Goal: Share content: Share content

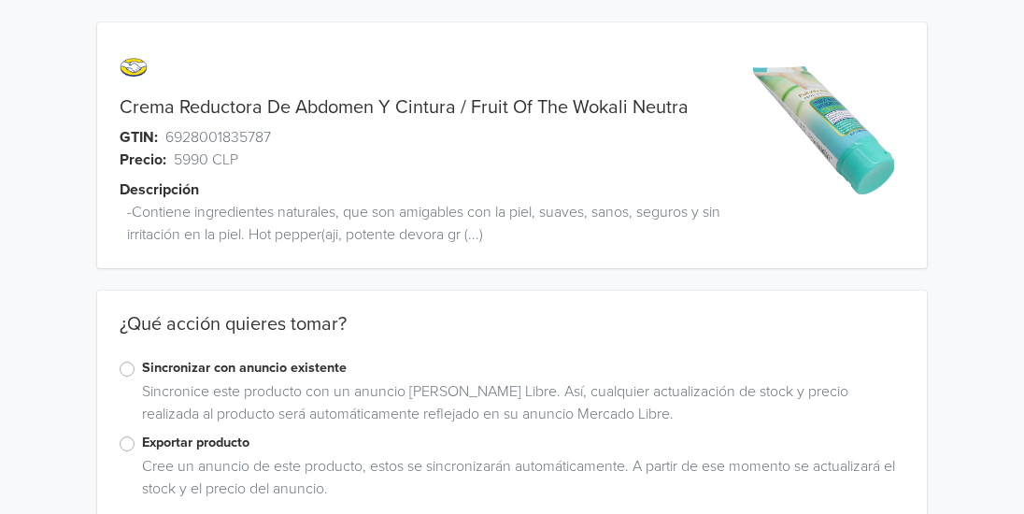
scroll to position [38, 0]
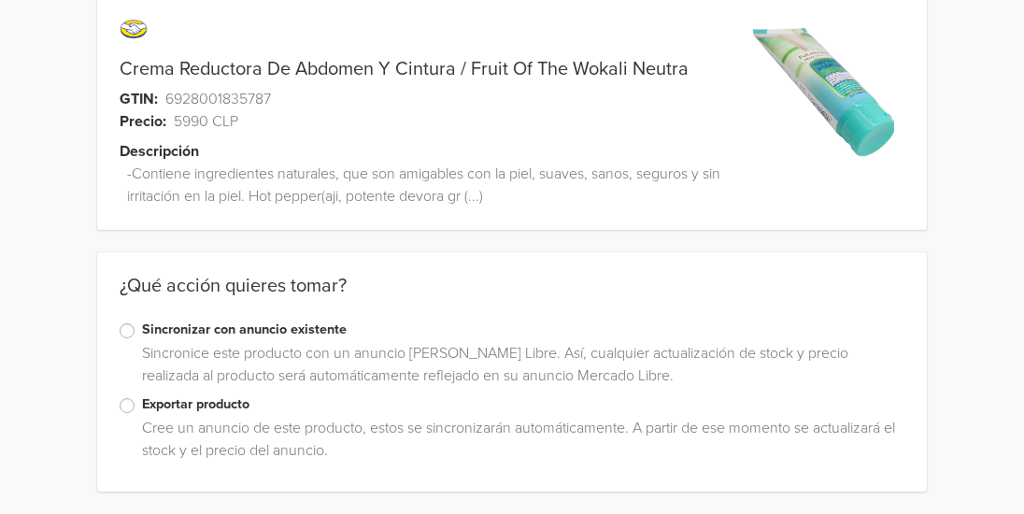
click at [142, 411] on label "Exportar producto" at bounding box center [523, 404] width 762 height 21
click at [0, 0] on input "Exportar producto" at bounding box center [0, 0] width 0 height 0
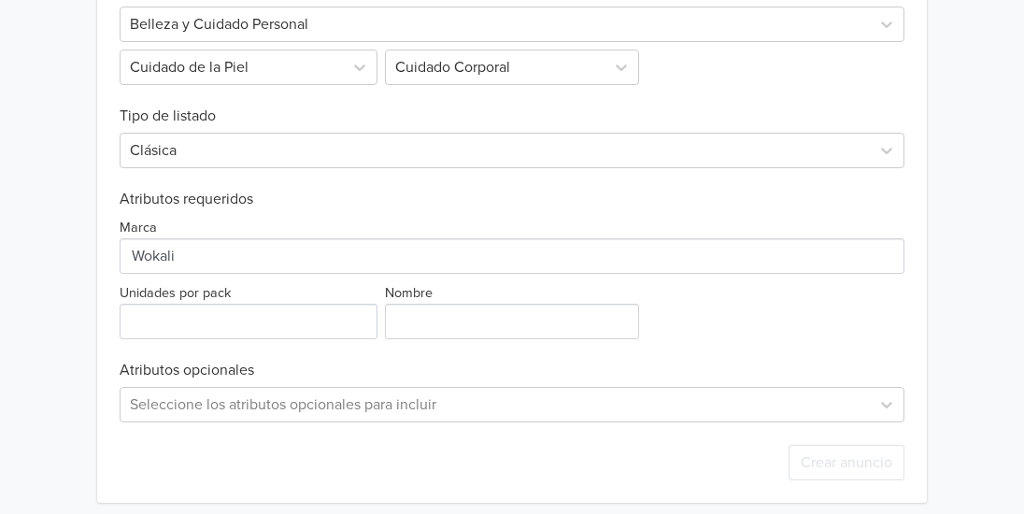
scroll to position [668, 0]
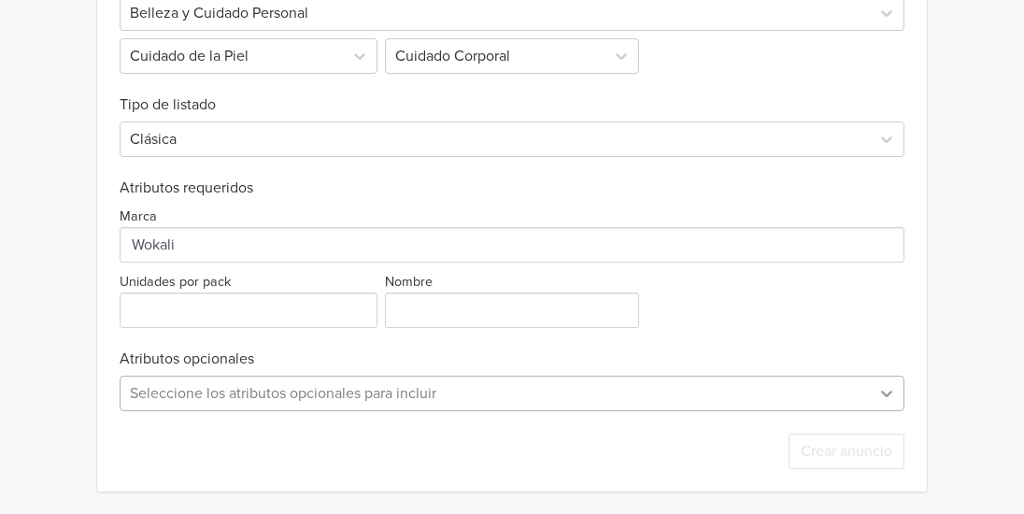
click at [878, 394] on div "Seleccione los atributos opcionales para incluir" at bounding box center [512, 393] width 785 height 35
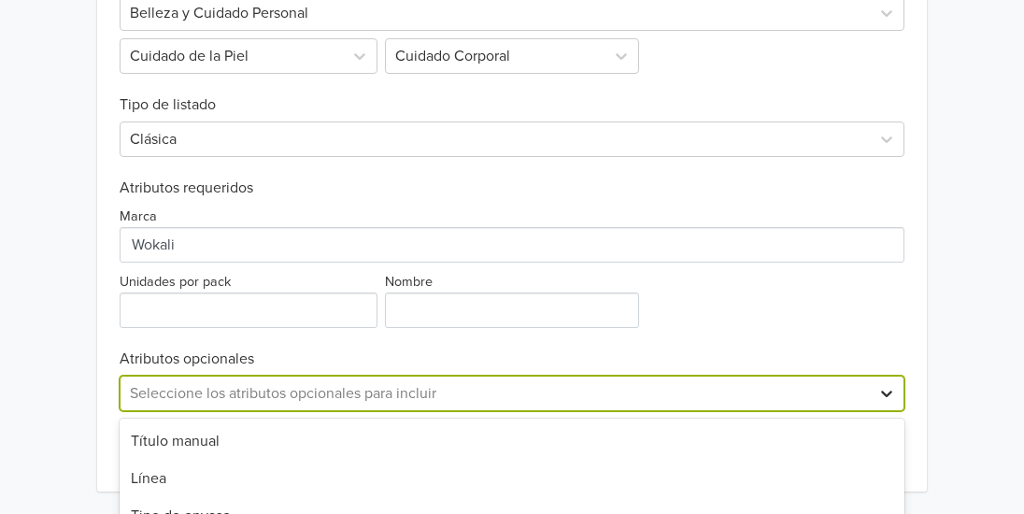
scroll to position [853, 0]
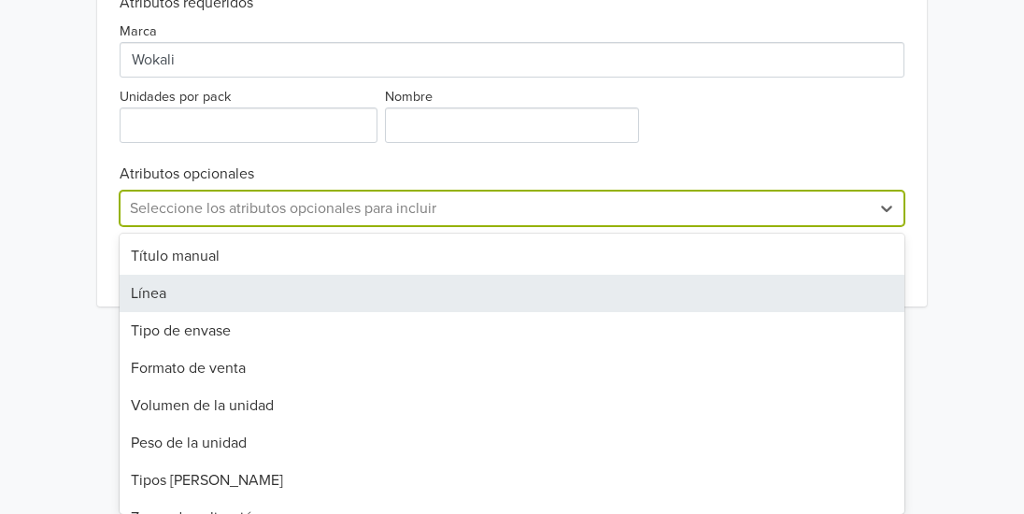
click at [840, 295] on div "Línea" at bounding box center [512, 293] width 785 height 37
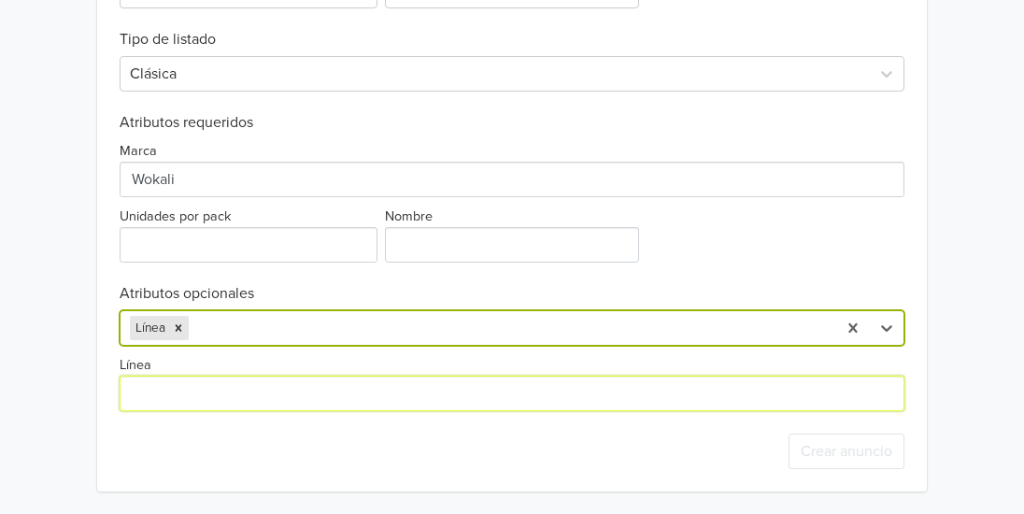
click at [620, 384] on input "Línea" at bounding box center [512, 393] width 785 height 35
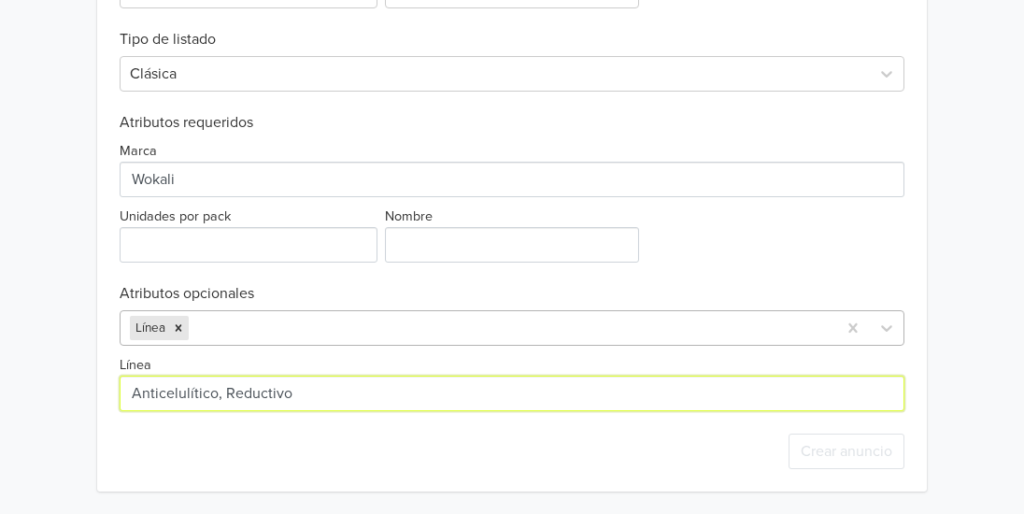
type input "Anticelulítico, Reductivo"
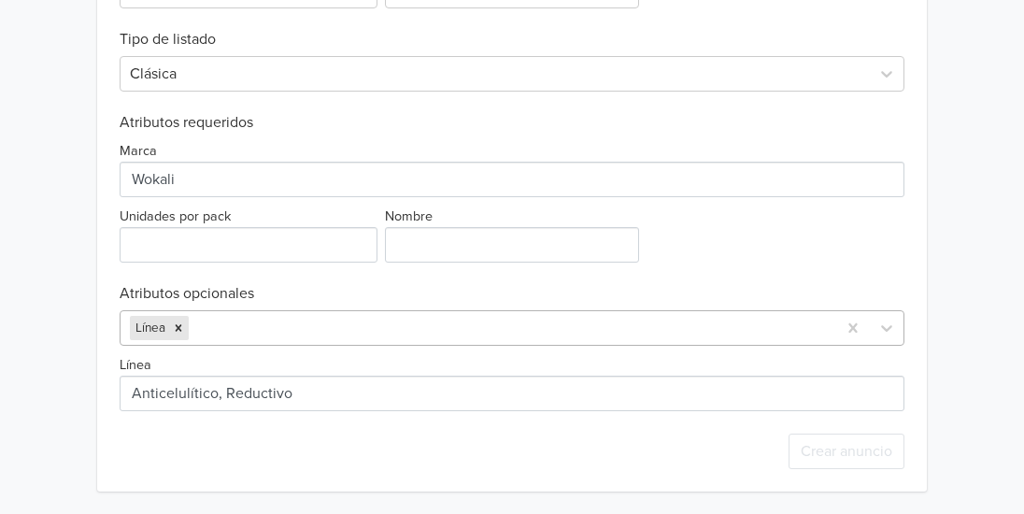
click at [533, 333] on div at bounding box center [509, 328] width 634 height 26
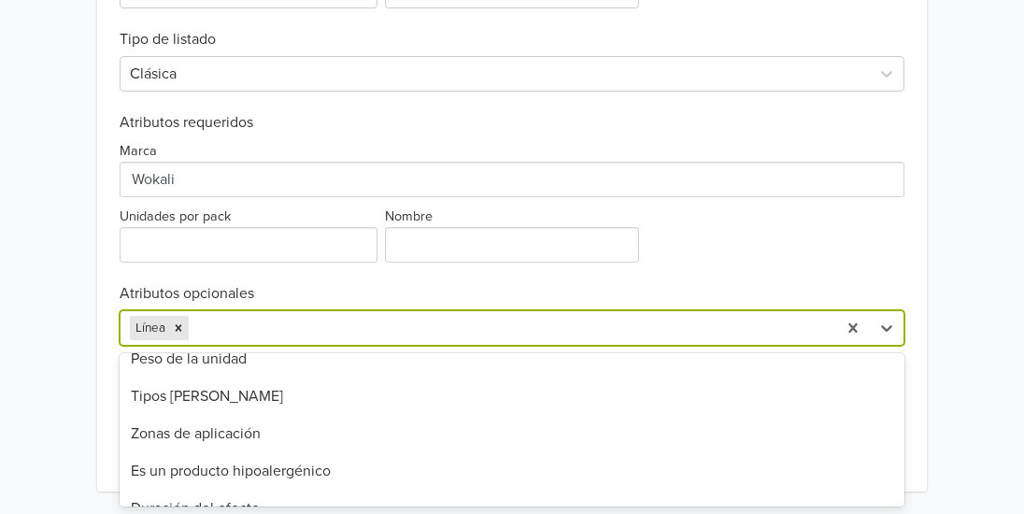
scroll to position [193, 0]
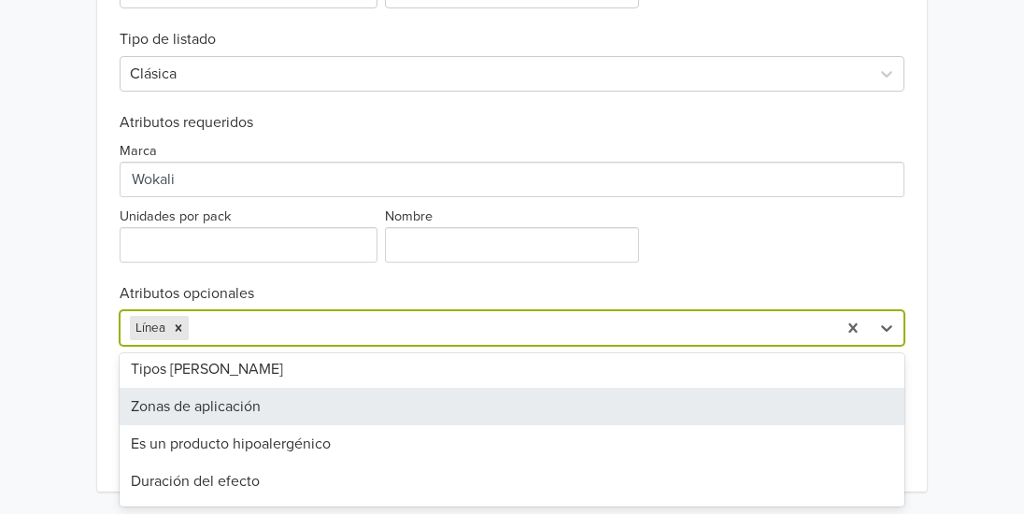
click at [750, 394] on div "Zonas de aplicación" at bounding box center [512, 406] width 785 height 37
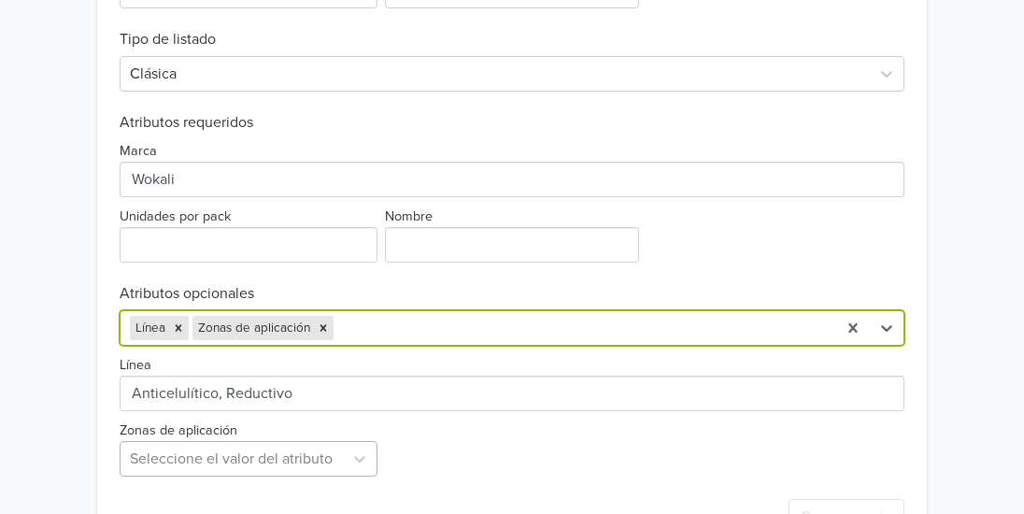
click at [313, 463] on div "Seleccione el valor del atributo" at bounding box center [249, 458] width 258 height 35
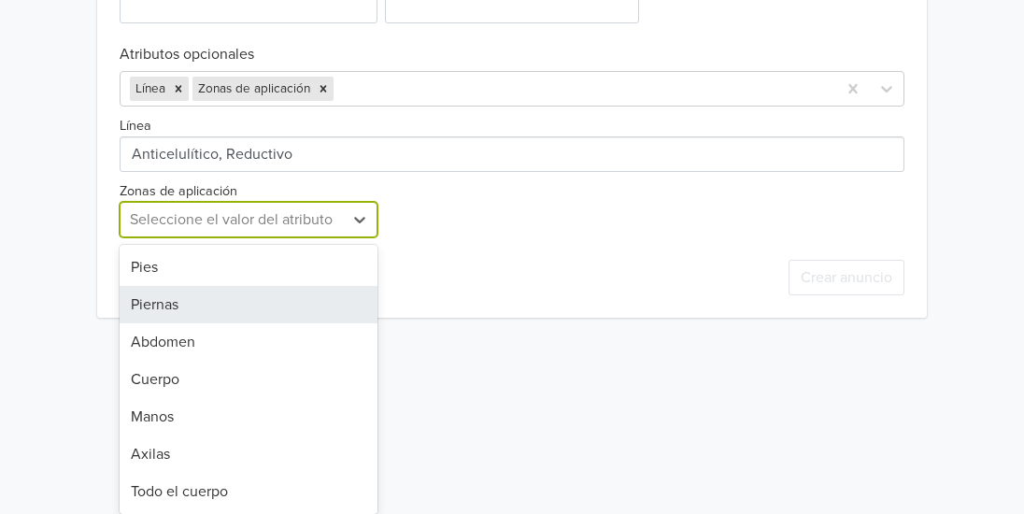
click at [336, 300] on div "Piernas" at bounding box center [249, 304] width 258 height 37
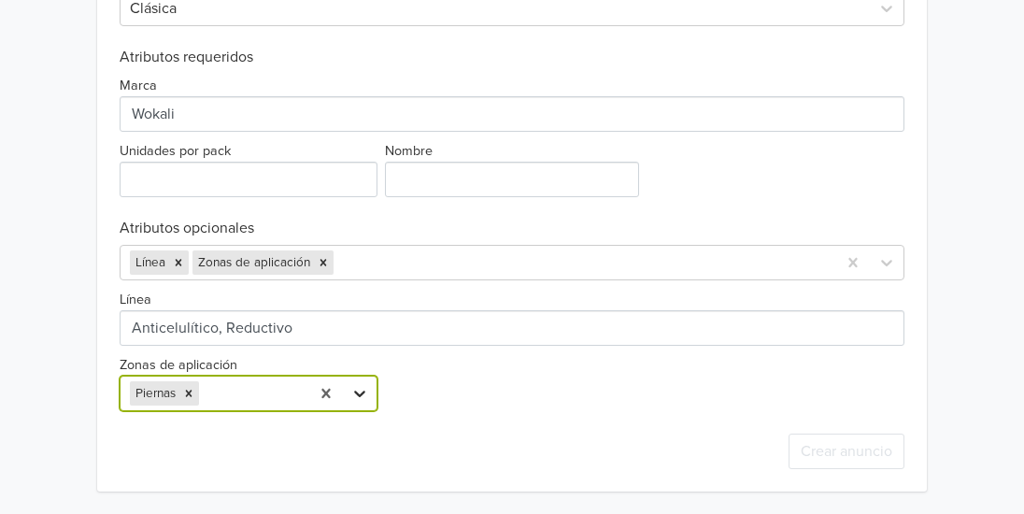
scroll to position [935, 0]
click at [360, 394] on div "option Piernas, selected. [GEOGRAPHIC_DATA]" at bounding box center [249, 393] width 258 height 35
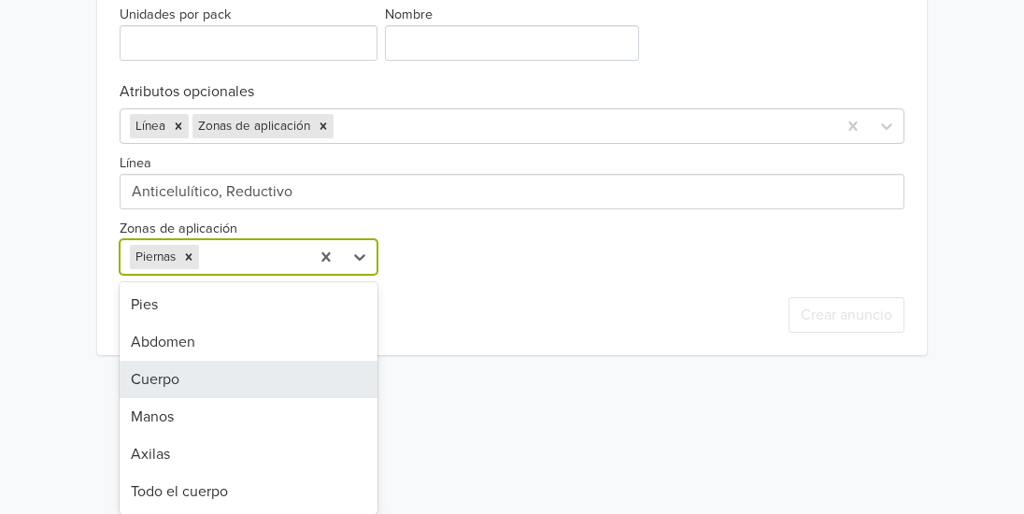
click at [331, 374] on div "Cuerpo" at bounding box center [249, 379] width 258 height 37
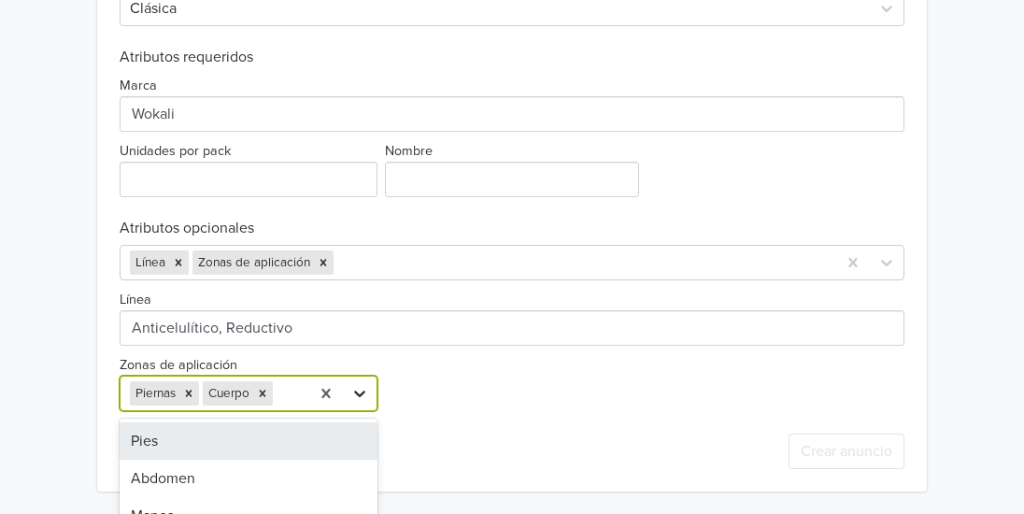
scroll to position [898, 0]
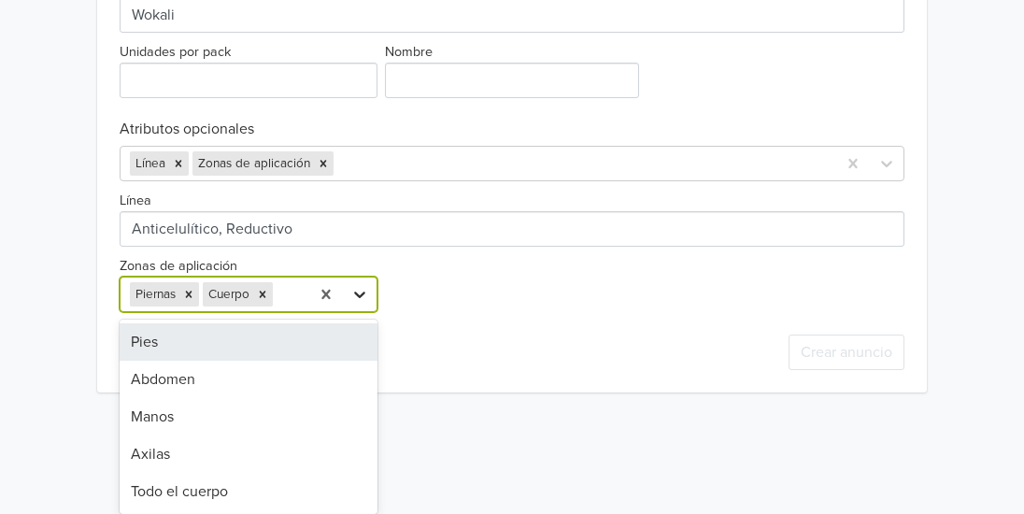
click at [368, 312] on div "option Cuerpo, selected. 5 results available. Use Up and Down to choose options…" at bounding box center [249, 294] width 258 height 35
click at [263, 295] on icon "Remove Cuerpo" at bounding box center [263, 294] width 7 height 7
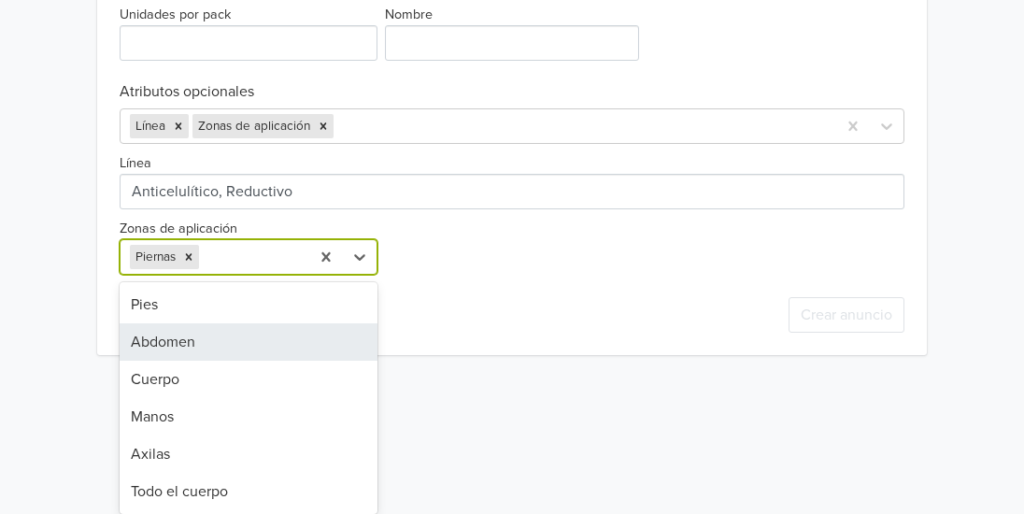
click at [262, 358] on div "Abdomen" at bounding box center [249, 341] width 258 height 37
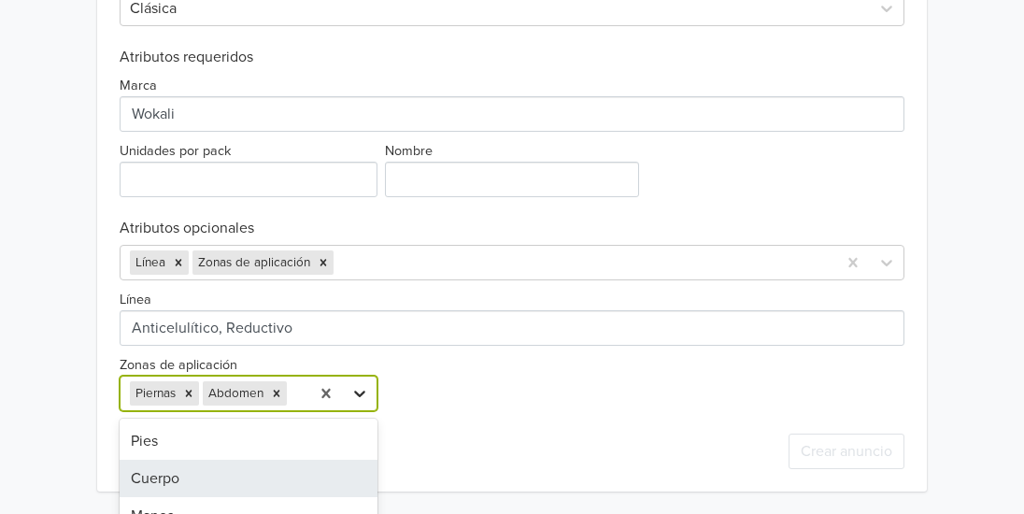
scroll to position [898, 0]
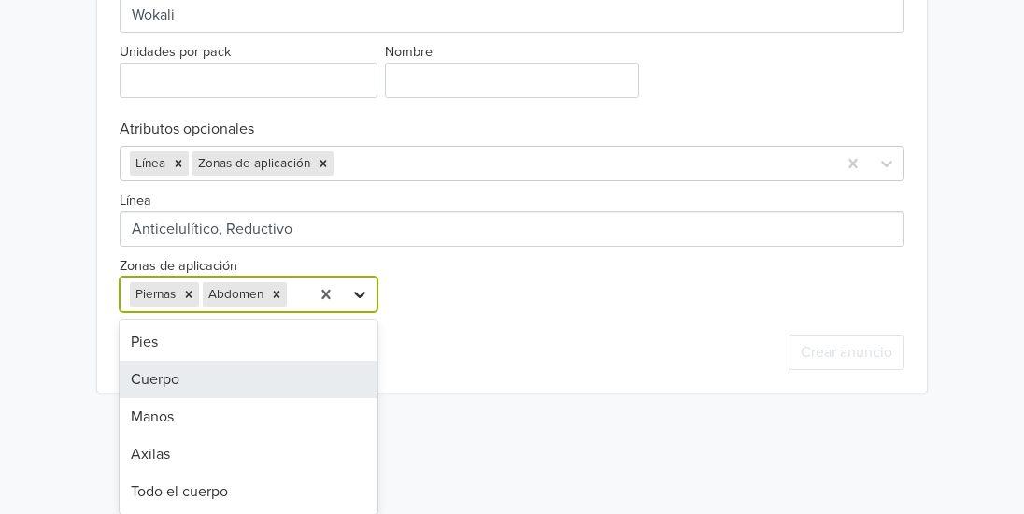
click at [354, 312] on div "option Abdomen, selected. 5 results available. Use Up and Down to choose option…" at bounding box center [249, 294] width 258 height 35
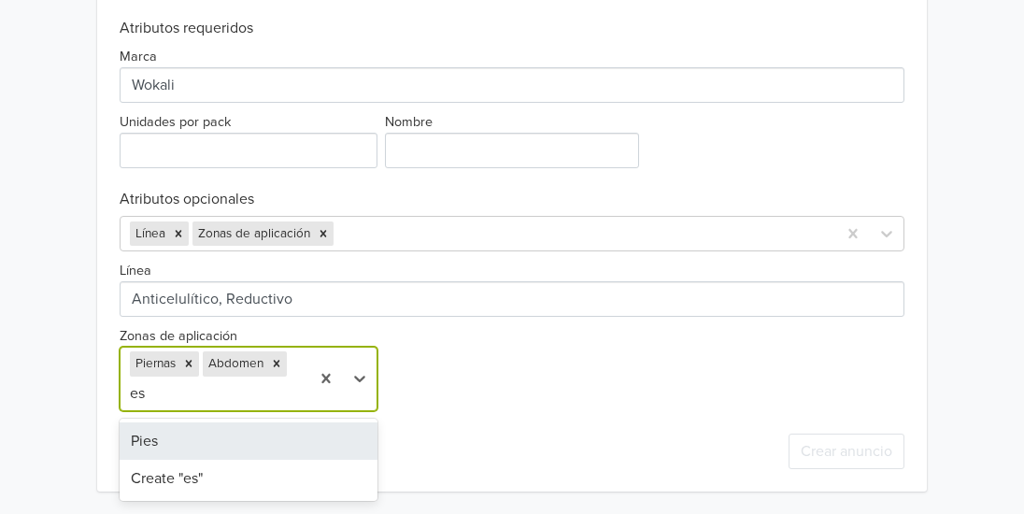
scroll to position [828, 0]
click at [195, 399] on input "espalda, cderas," at bounding box center [186, 393] width 112 height 22
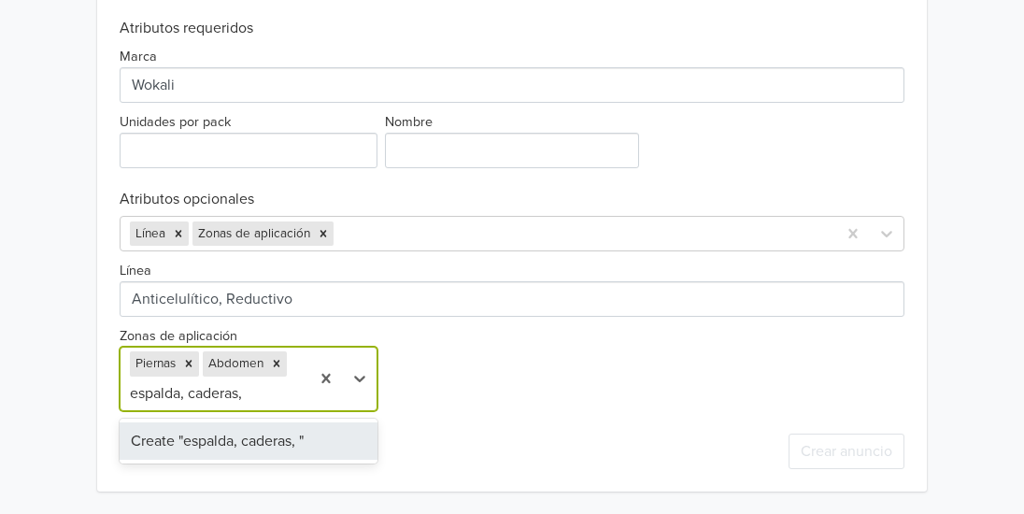
type input "espalda, caderas,"
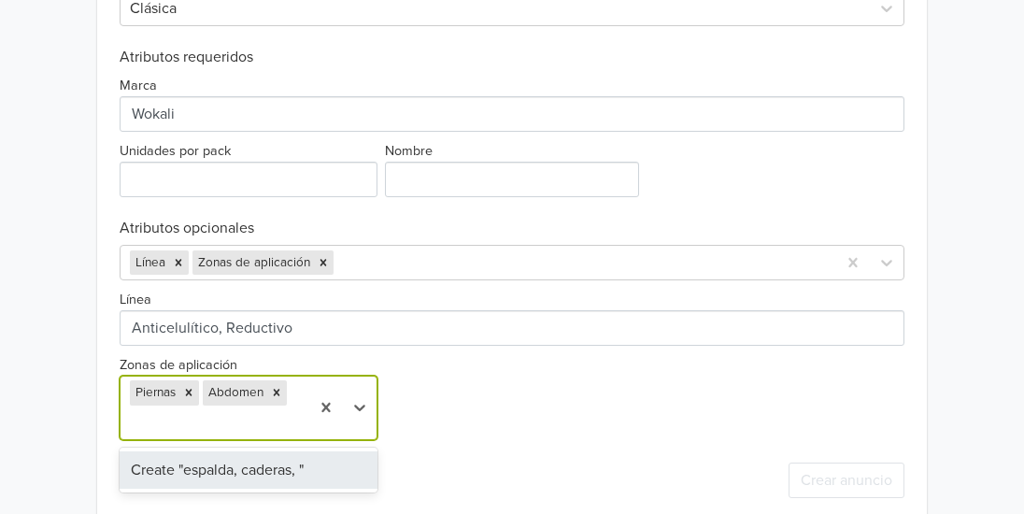
click at [472, 440] on div "Crear anuncio" at bounding box center [512, 480] width 785 height 80
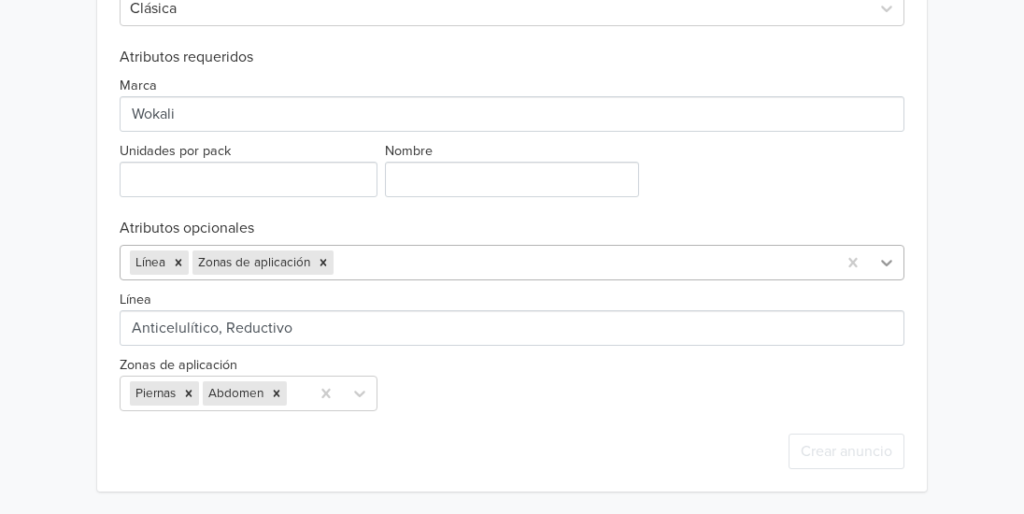
click at [887, 264] on icon at bounding box center [886, 263] width 11 height 7
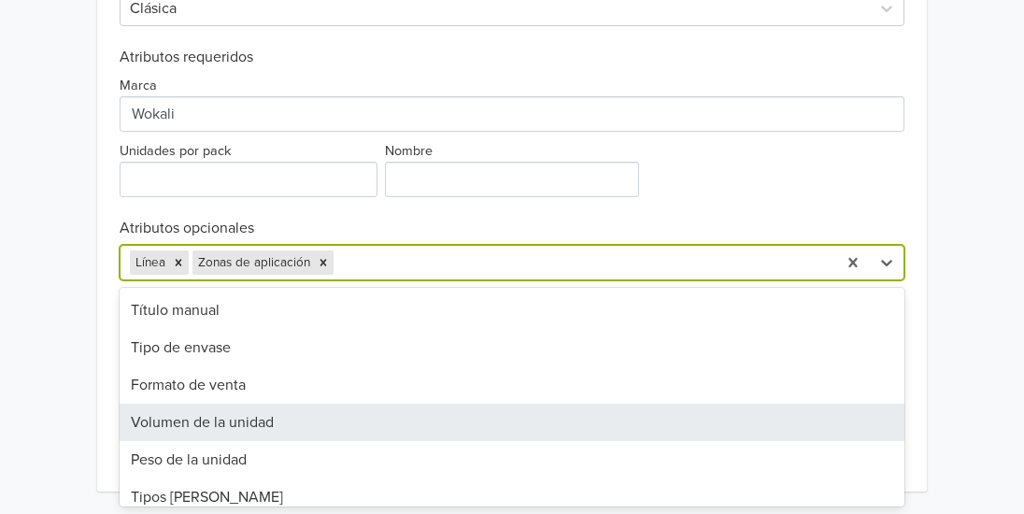
click at [801, 418] on div "Volumen de la unidad" at bounding box center [512, 422] width 785 height 37
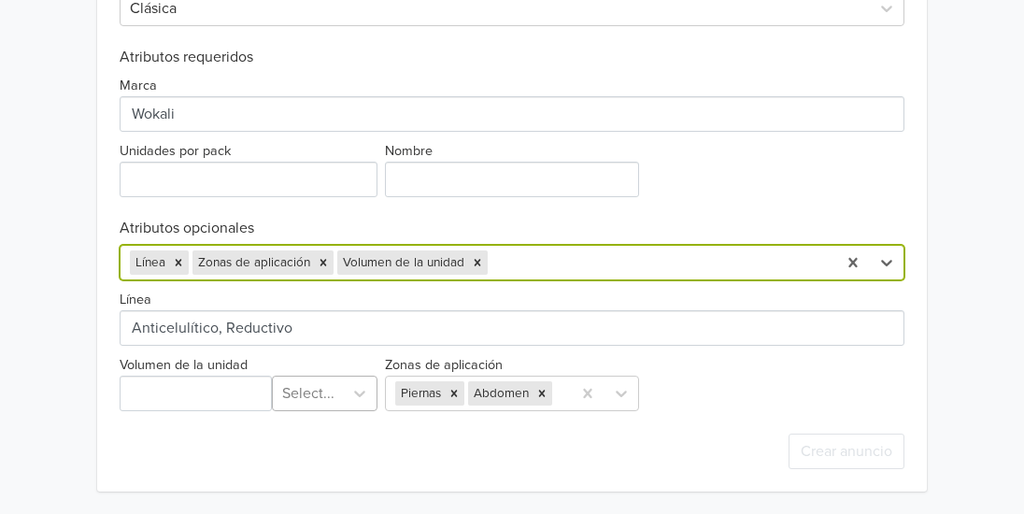
click at [329, 390] on div at bounding box center [308, 393] width 52 height 26
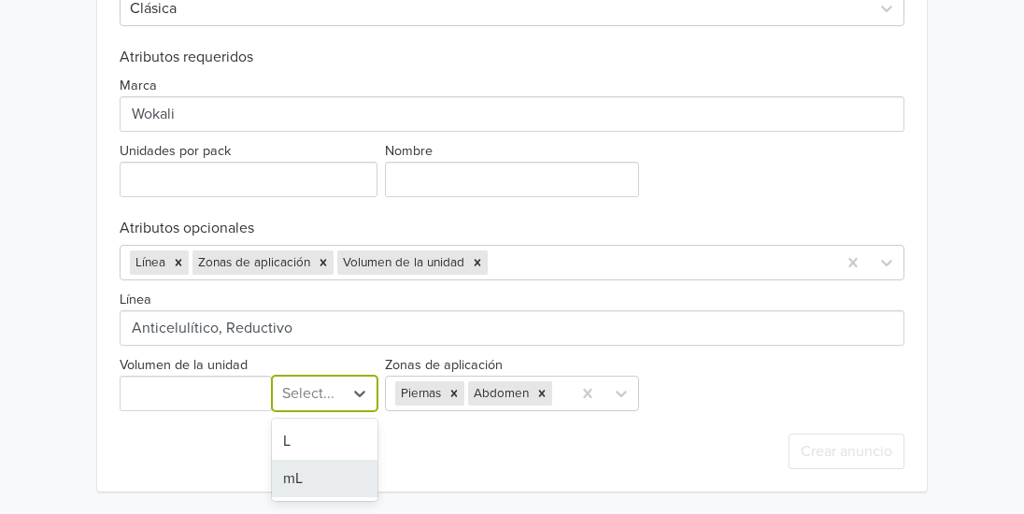
click at [346, 468] on div "mL" at bounding box center [325, 478] width 106 height 37
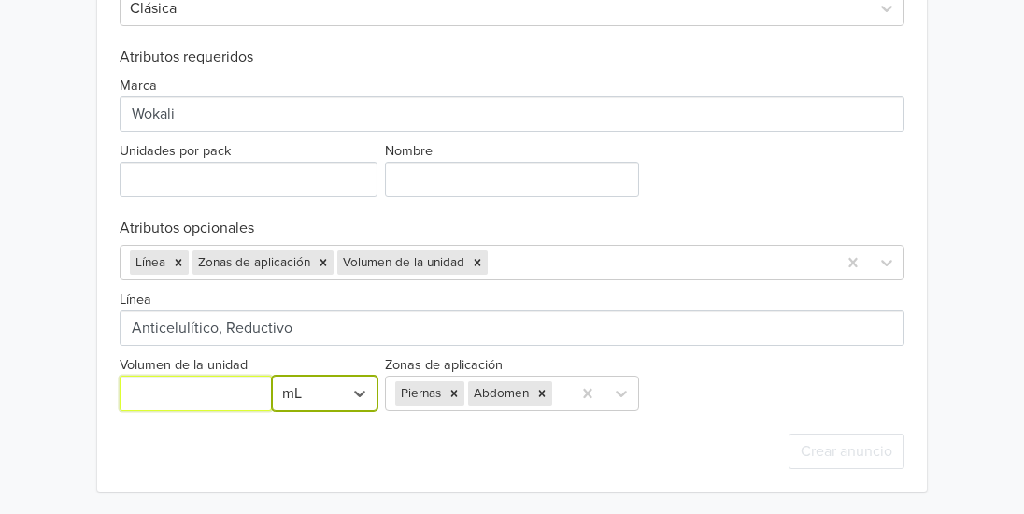
click at [232, 396] on input "Volumen de la unidad" at bounding box center [196, 393] width 153 height 35
type input "150"
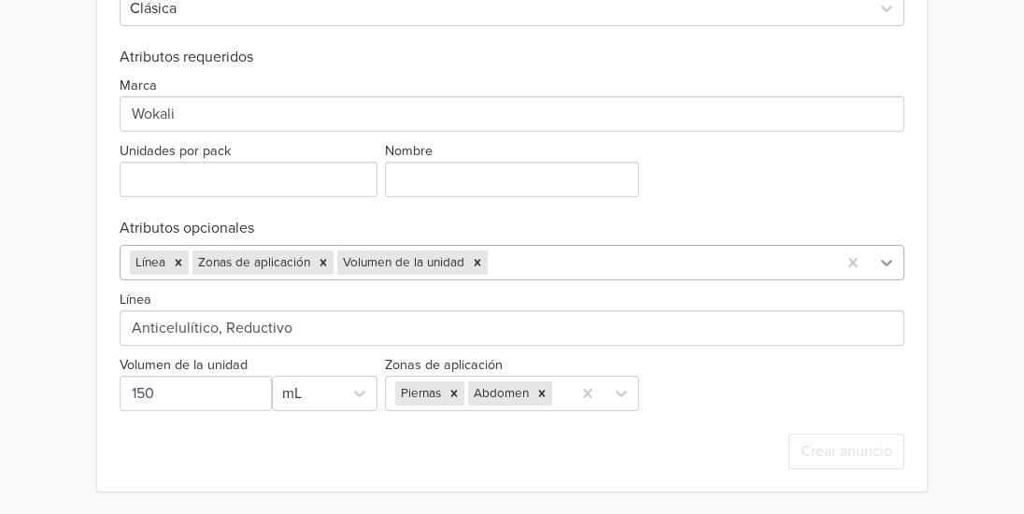
click at [878, 270] on icon at bounding box center [886, 262] width 19 height 19
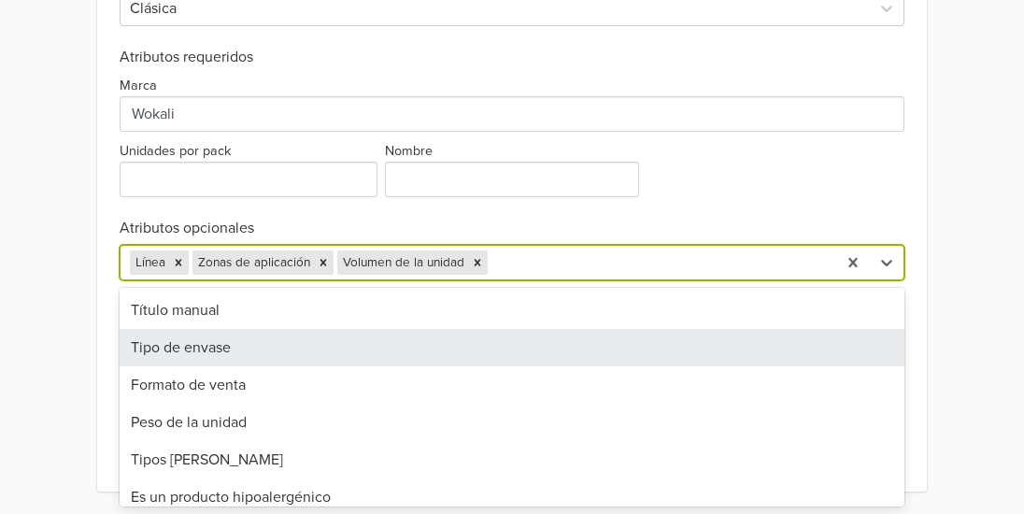
click at [852, 345] on div "Tipo de envase" at bounding box center [512, 347] width 785 height 37
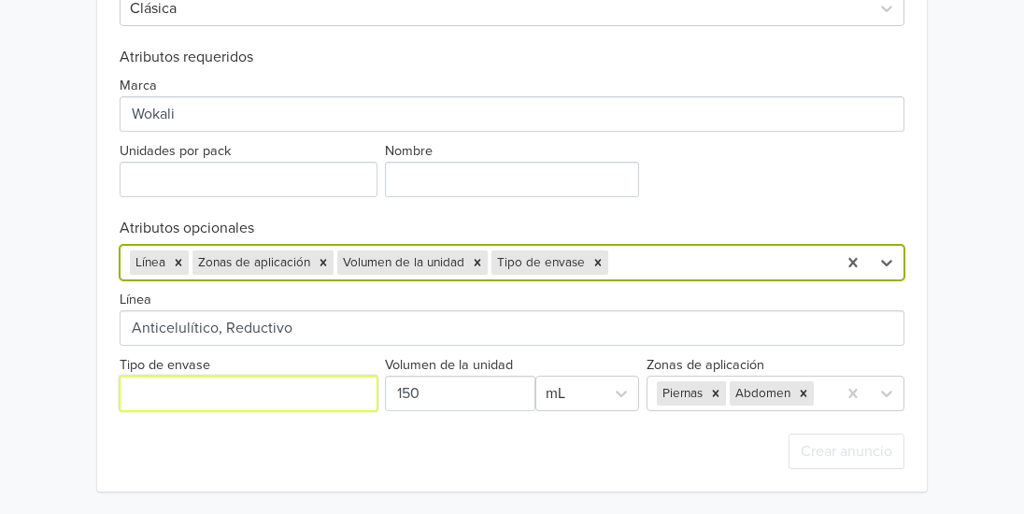
click at [299, 394] on input "Tipo de envase" at bounding box center [249, 393] width 258 height 35
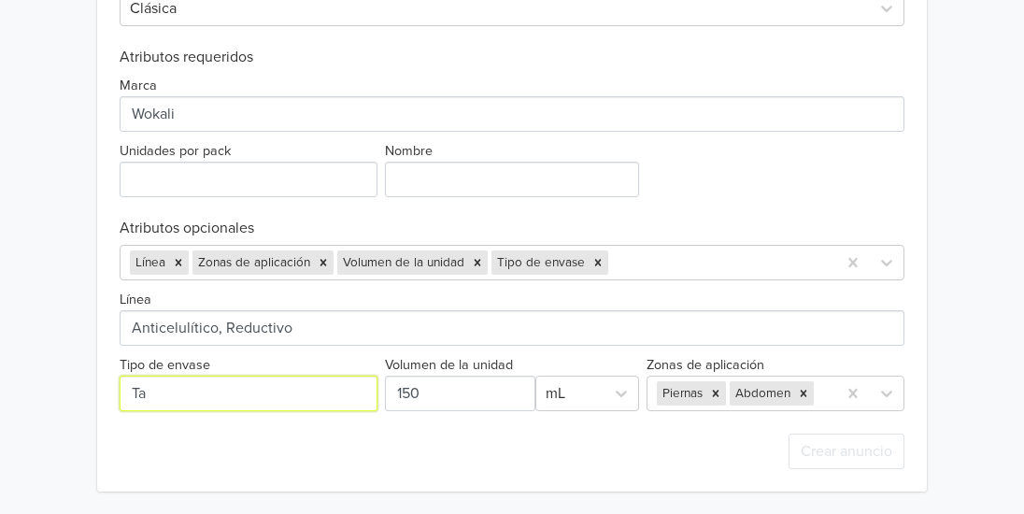
type input "T"
type input "Envase"
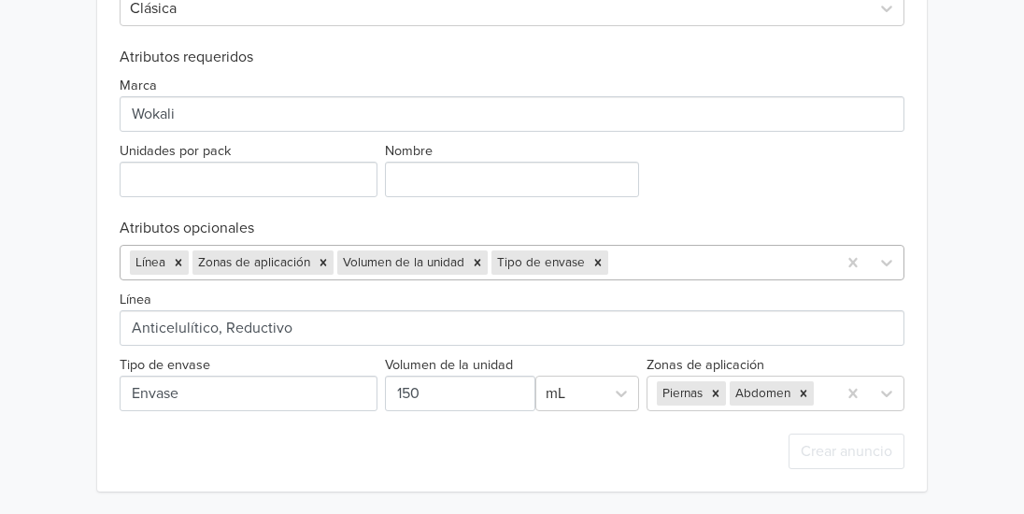
click at [688, 258] on div at bounding box center [719, 262] width 215 height 26
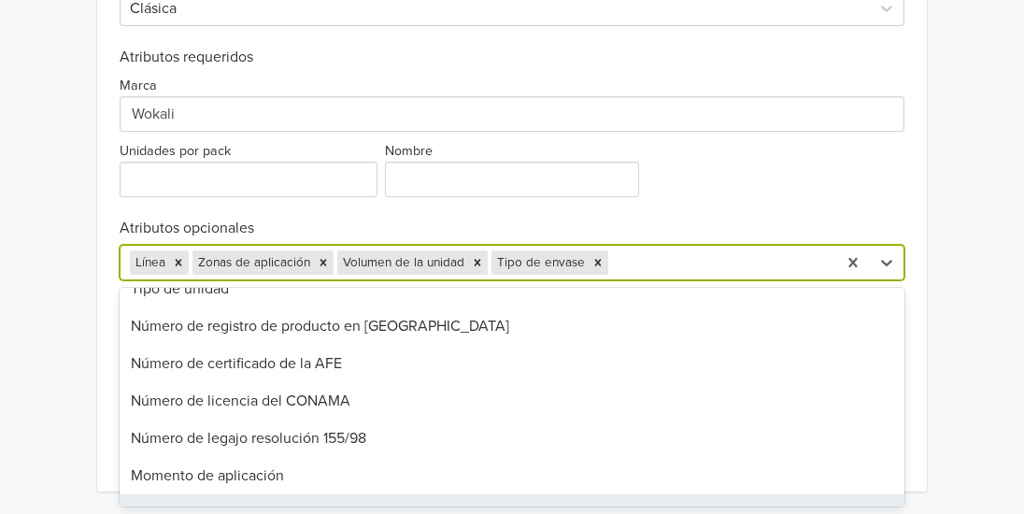
scroll to position [320, 0]
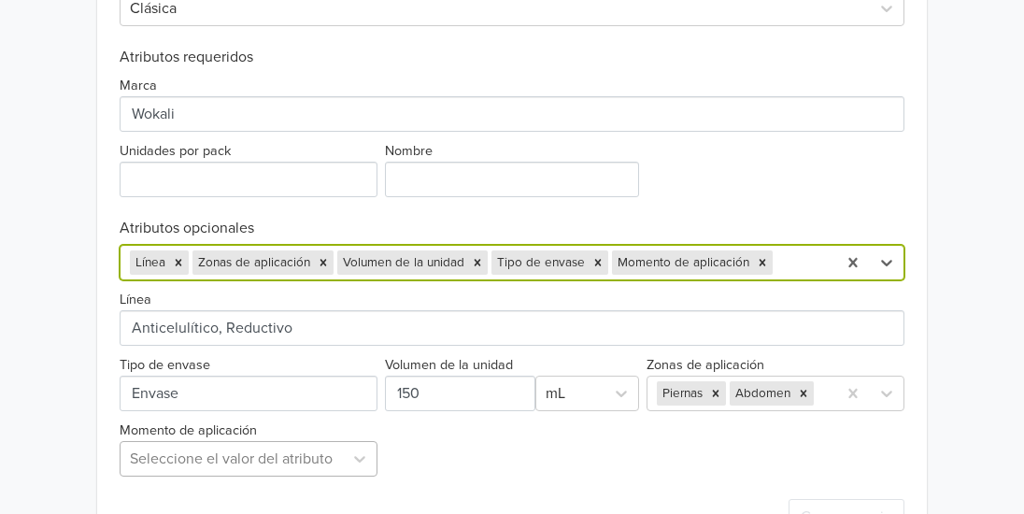
click at [328, 463] on div "Seleccione el valor del atributo" at bounding box center [249, 458] width 258 height 35
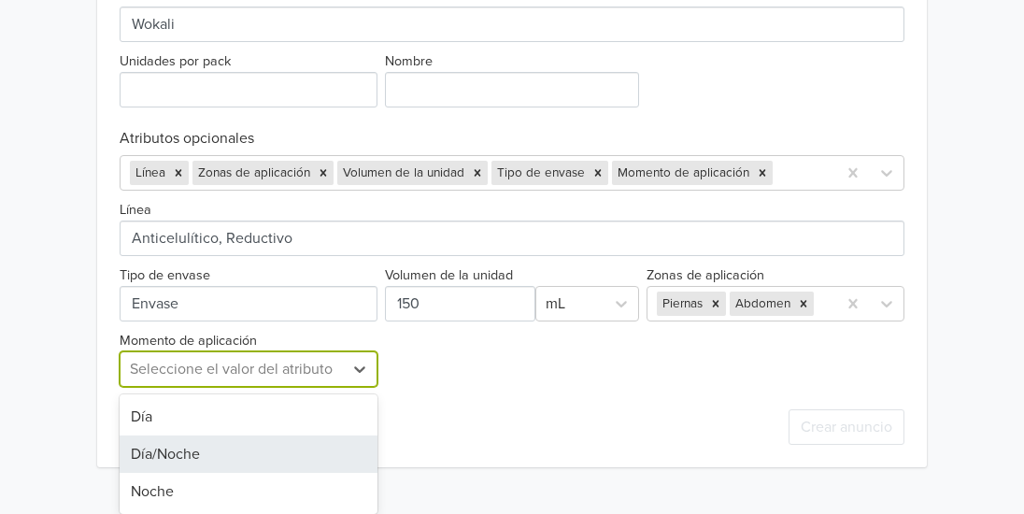
click at [328, 463] on div "Día/Noche" at bounding box center [249, 453] width 258 height 37
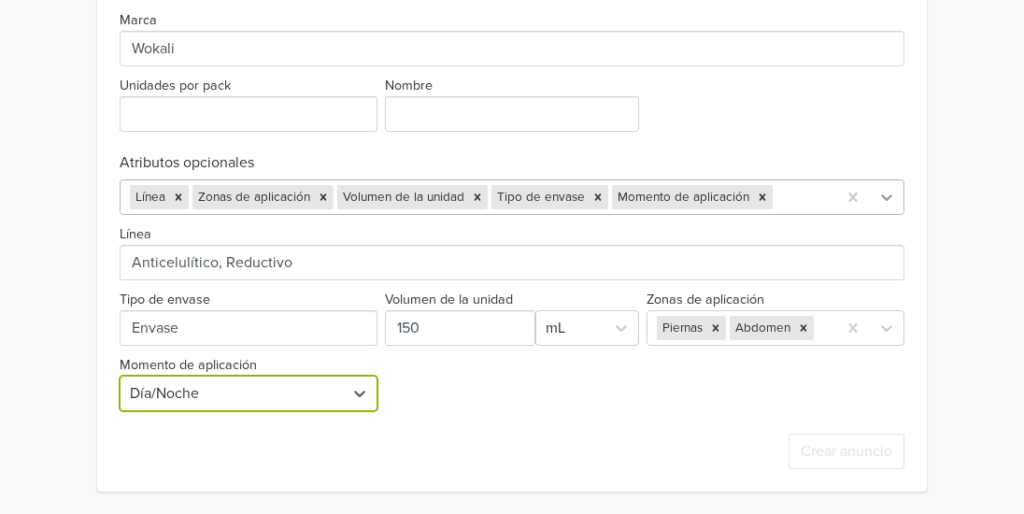
click at [891, 191] on icon at bounding box center [886, 197] width 19 height 19
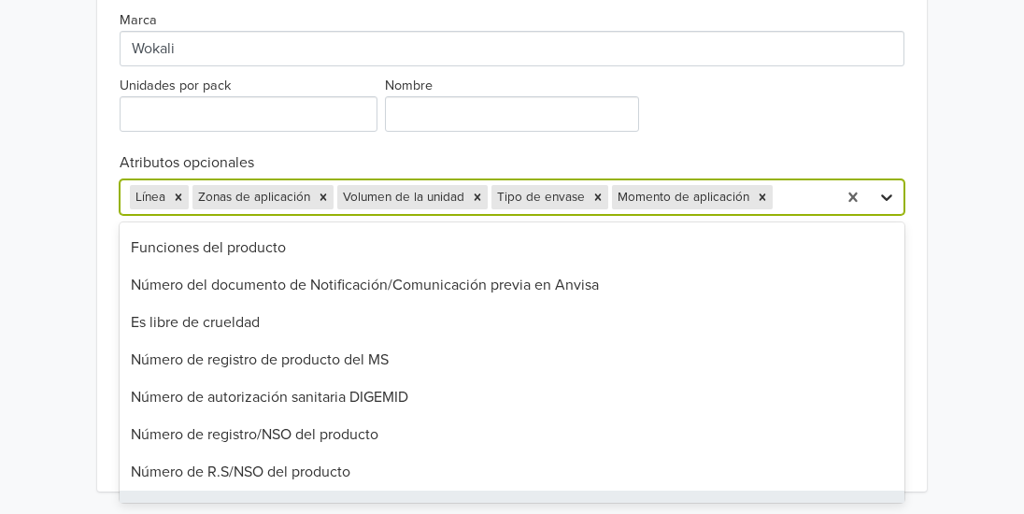
scroll to position [1118, 0]
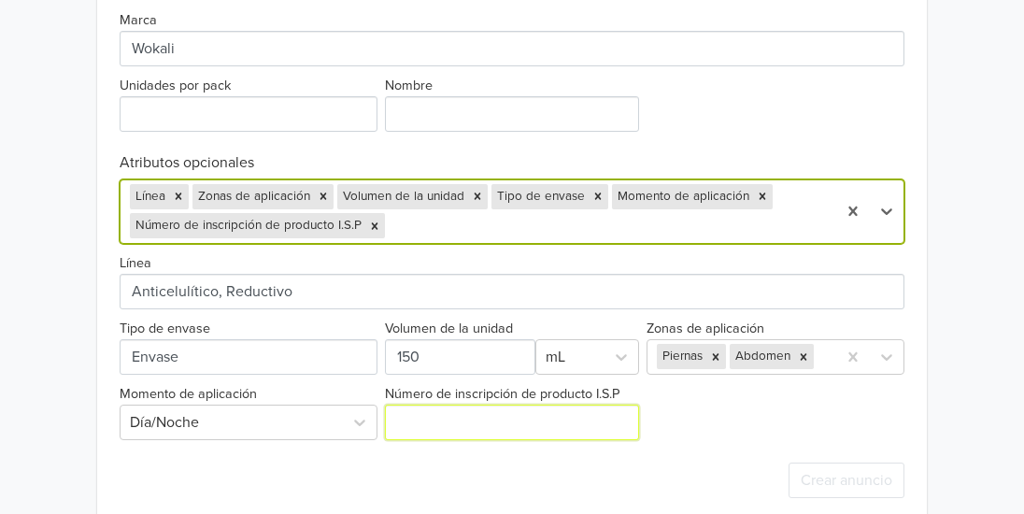
click at [533, 417] on input "Número de inscripción de producto I.S.P" at bounding box center [512, 421] width 254 height 35
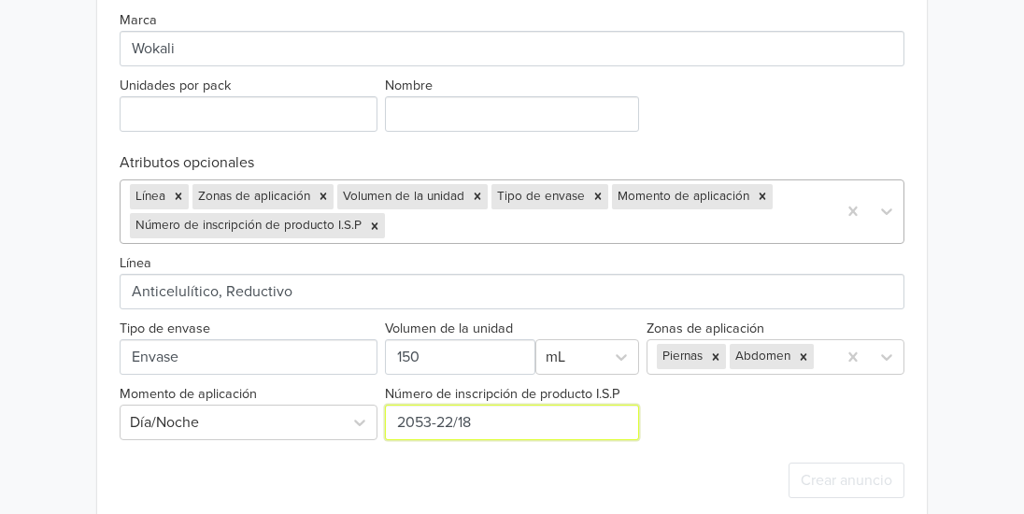
type input "2053-22/18"
click at [716, 228] on div "Línea Zonas de aplicación Volumen de la unidad Tipo de envase Momento de aplica…" at bounding box center [479, 211] width 716 height 62
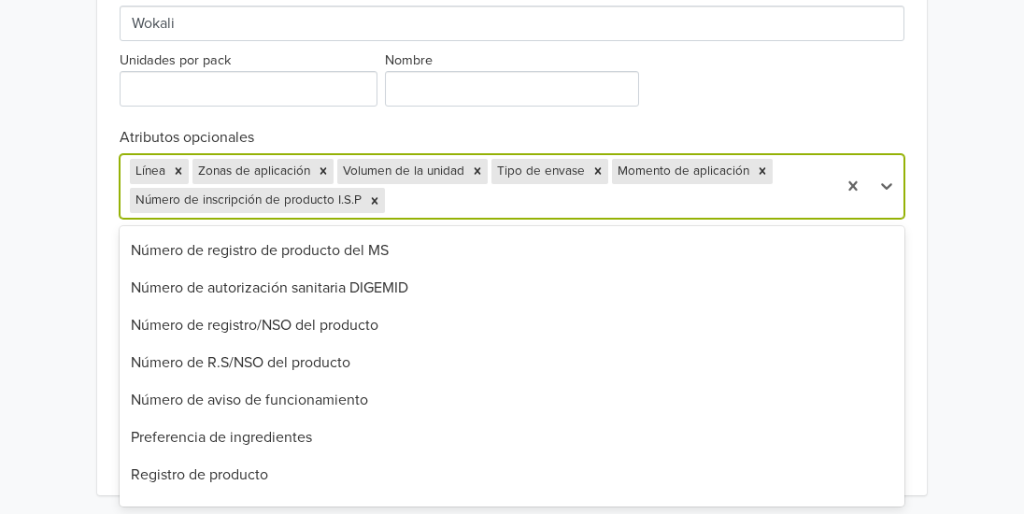
scroll to position [1222, 0]
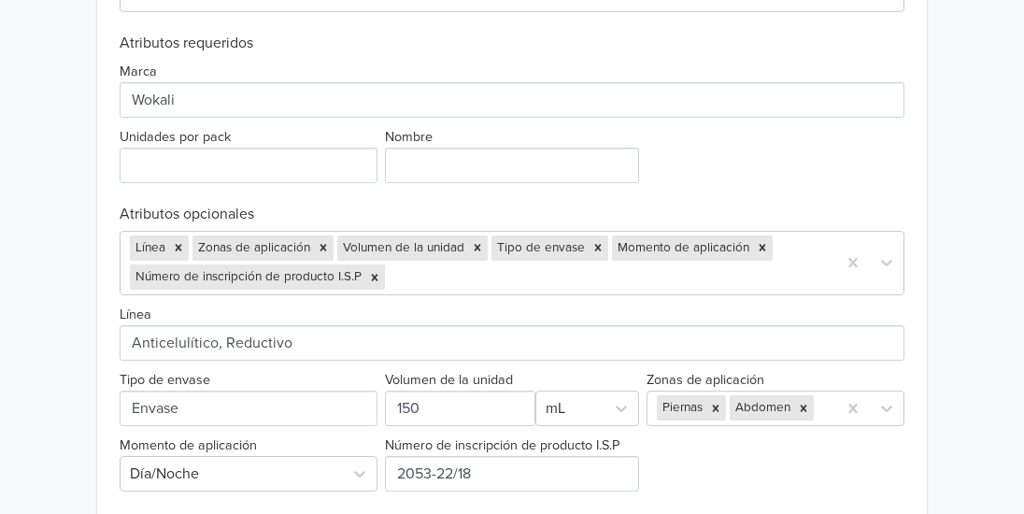
scroll to position [893, 0]
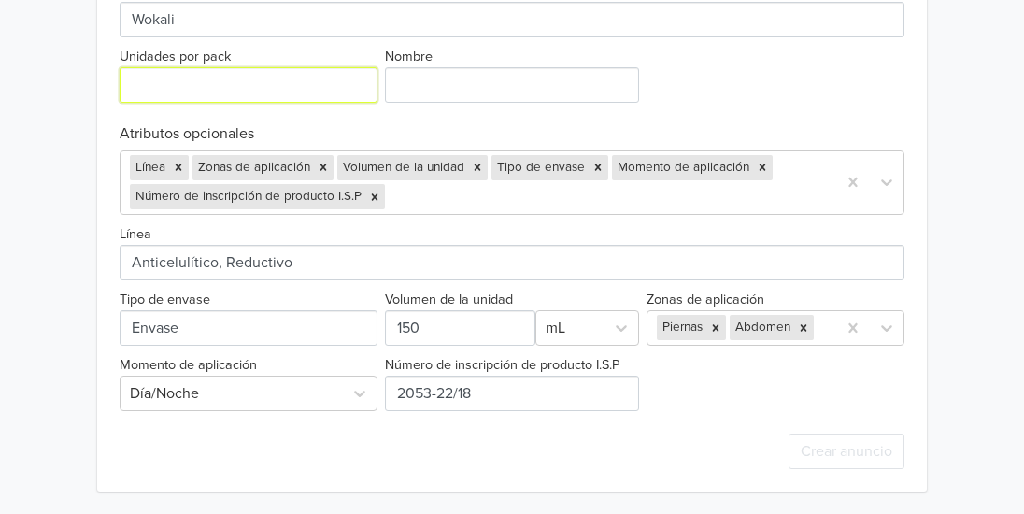
click at [306, 79] on input "Unidades por pack" at bounding box center [249, 84] width 258 height 35
type input "1"
click at [360, 80] on input "1" at bounding box center [249, 84] width 258 height 35
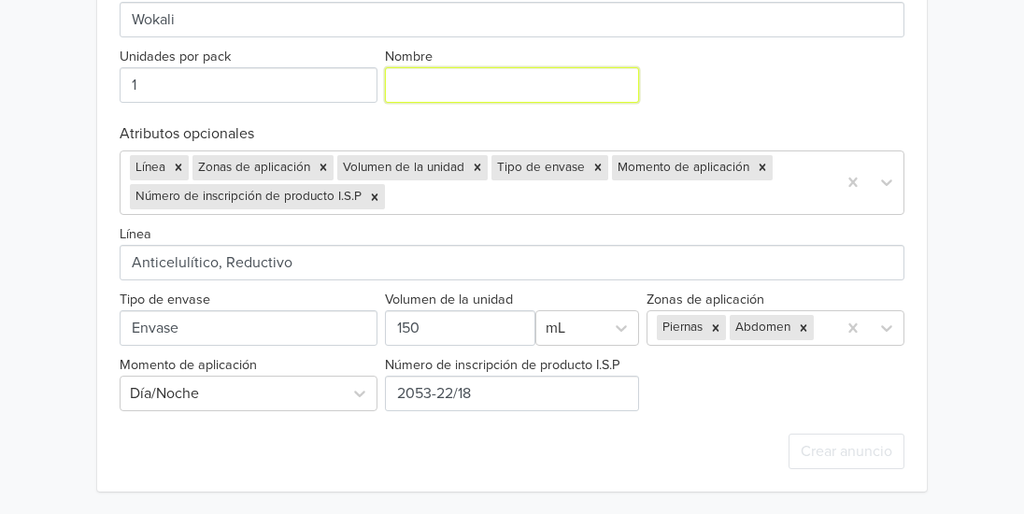
click at [429, 84] on input "Nombre" at bounding box center [512, 84] width 254 height 35
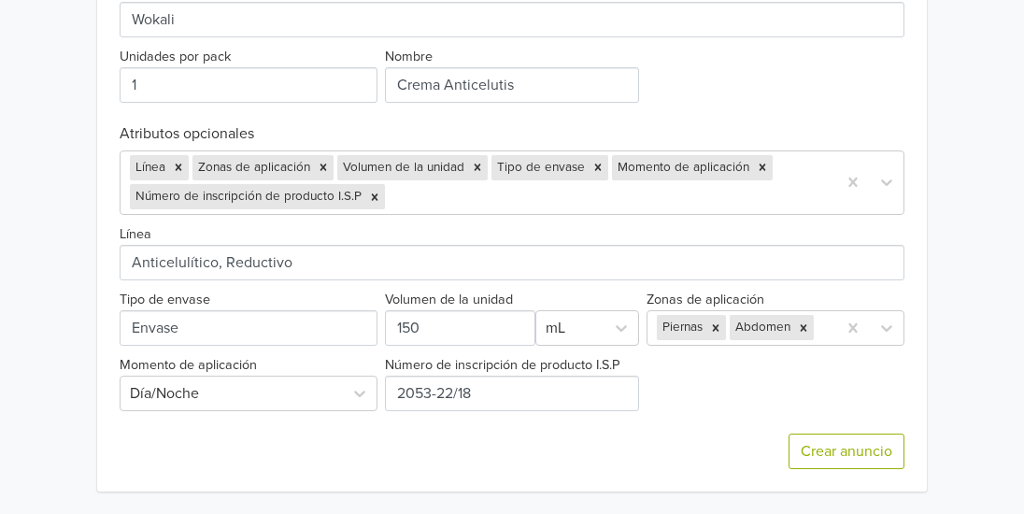
click at [602, 146] on div "Línea Zonas de aplicación Volumen de la unidad Tipo de envase Momento de aplica…" at bounding box center [512, 178] width 785 height 71
drag, startPoint x: 485, startPoint y: 85, endPoint x: 764, endPoint y: 53, distance: 281.1
click at [764, 53] on div "Marca Unidades por pack 1 Nombre" at bounding box center [512, 37] width 785 height 131
click at [548, 85] on input "Nombre" at bounding box center [512, 84] width 254 height 35
click at [520, 82] on input "Nombre" at bounding box center [512, 84] width 254 height 35
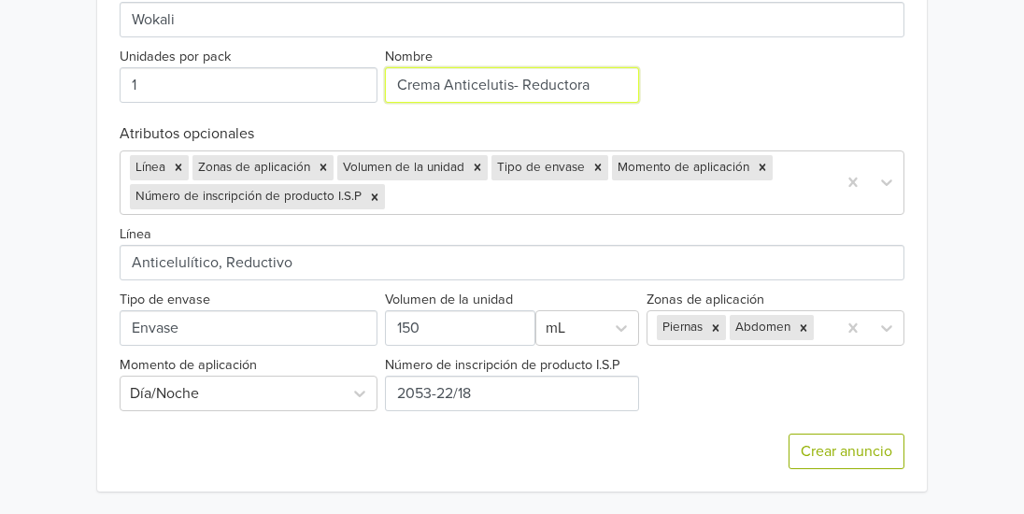
drag, startPoint x: 489, startPoint y: 92, endPoint x: 470, endPoint y: 78, distance: 23.4
click at [470, 78] on input "Nombre" at bounding box center [512, 84] width 254 height 35
click at [502, 86] on input "Nombre" at bounding box center [512, 84] width 254 height 35
click at [565, 140] on h6 "Atributos opcionales" at bounding box center [512, 134] width 785 height 18
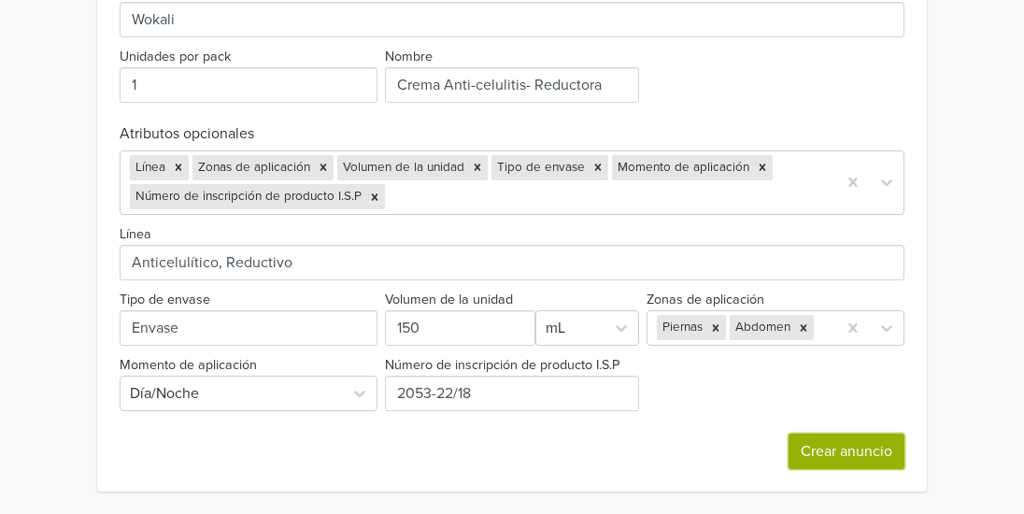
click at [840, 438] on button "Crear anuncio" at bounding box center [846, 450] width 116 height 35
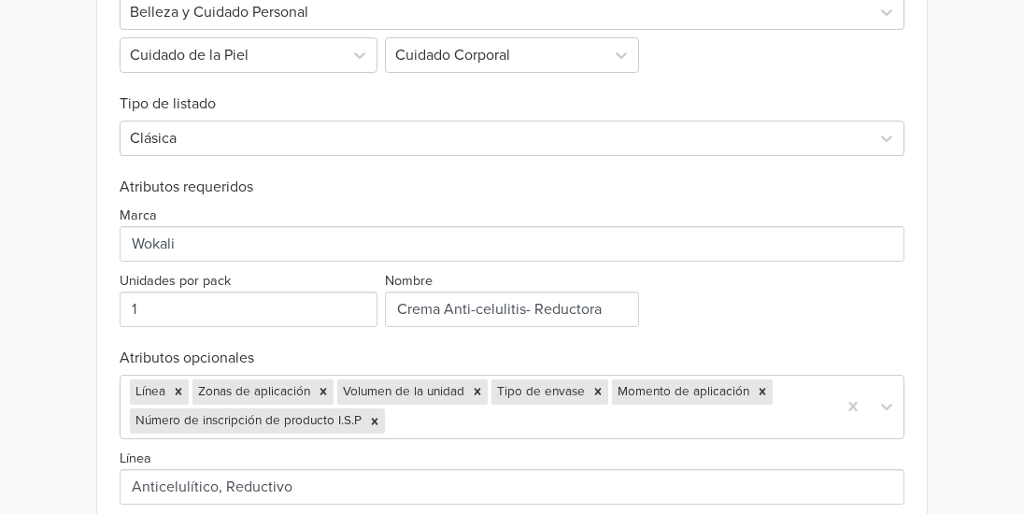
scroll to position [746, 0]
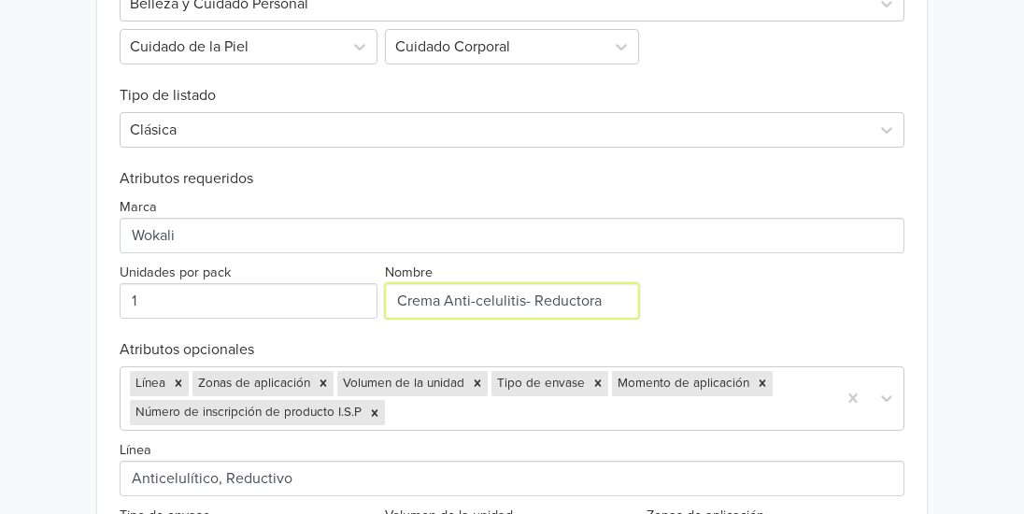
click at [606, 301] on input "Nombre" at bounding box center [512, 300] width 254 height 35
click at [624, 306] on input "Nombre" at bounding box center [512, 300] width 254 height 35
type input "Crema Anti-celulitis- Reductora"
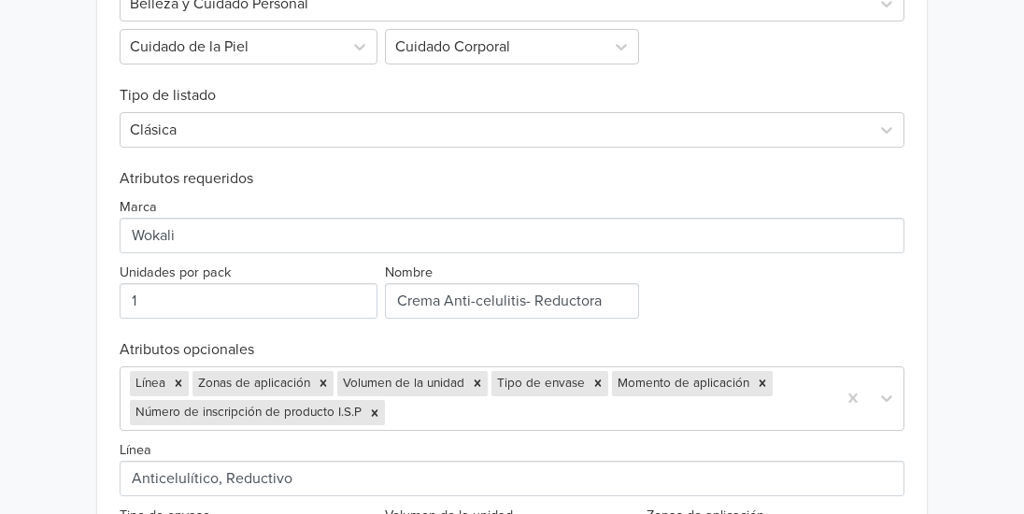
click at [731, 353] on h6 "Atributos opcionales" at bounding box center [512, 350] width 785 height 18
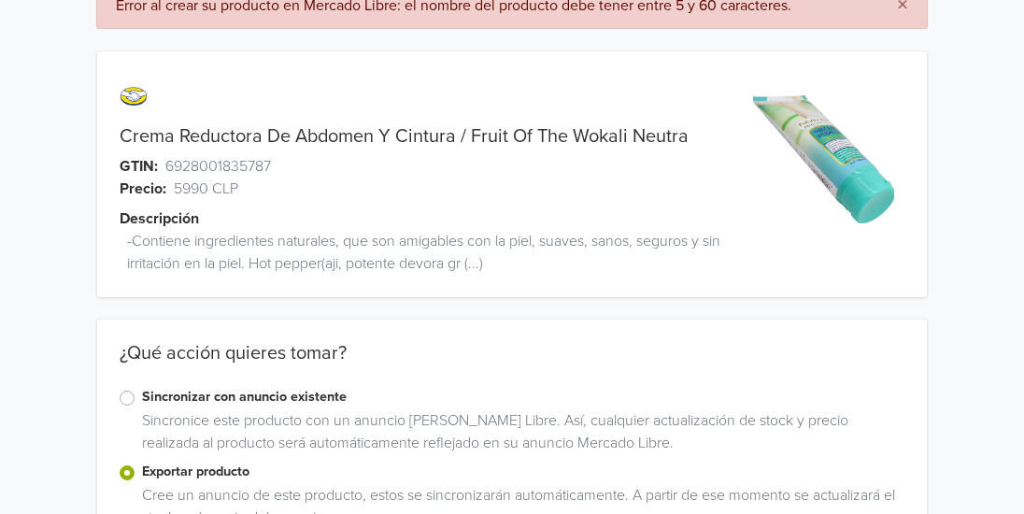
scroll to position [0, 0]
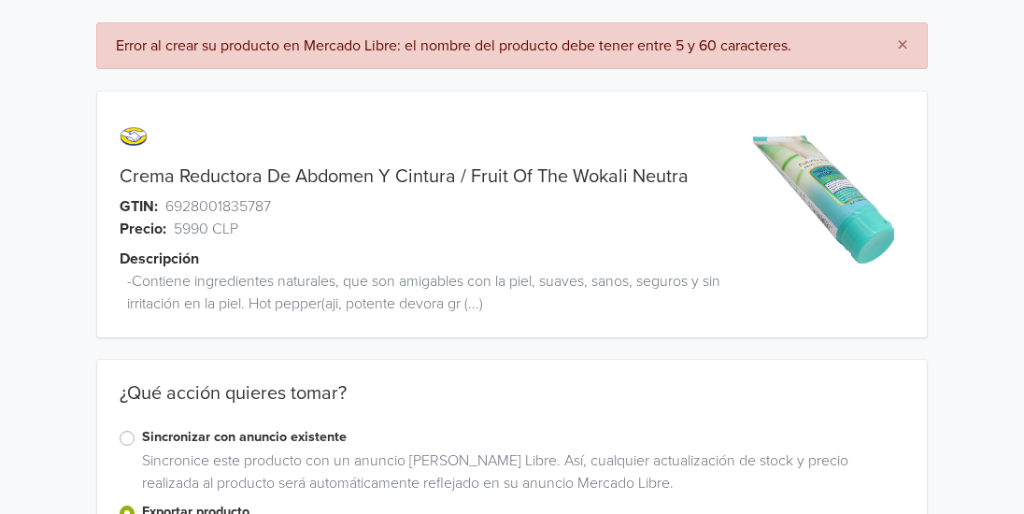
drag, startPoint x: 1031, startPoint y: 301, endPoint x: 459, endPoint y: 220, distance: 578.2
click at [459, 220] on div "Precio: 5990 CLP" at bounding box center [408, 229] width 622 height 22
click at [437, 173] on link "Crema Reductora De Abdomen Y Cintura / Fruit Of The Wokali Neutra" at bounding box center [404, 176] width 569 height 22
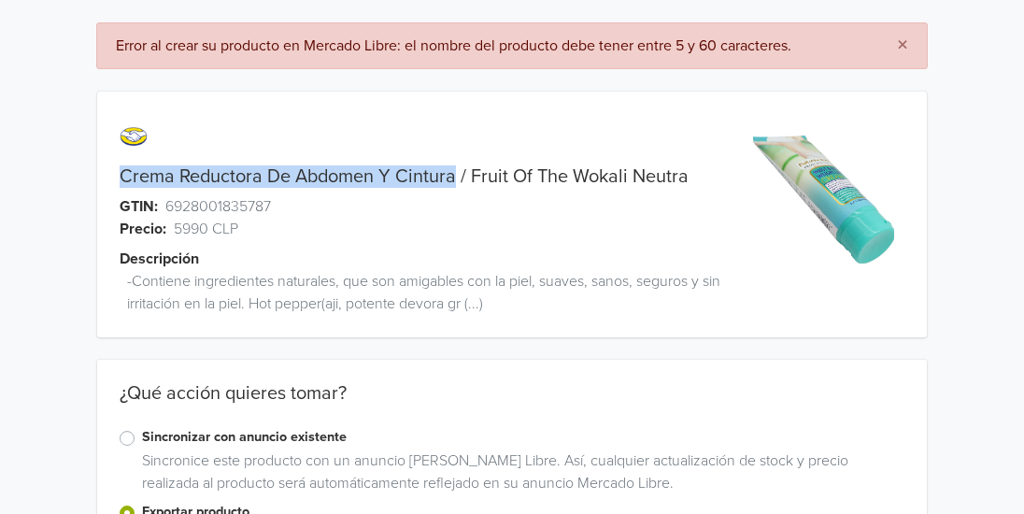
drag, startPoint x: 437, startPoint y: 173, endPoint x: 699, endPoint y: 160, distance: 261.9
click at [699, 160] on div "Crema Reductora De Abdomen Y Cintura / Fruit Of The Wokali Neutra GTIN: 6928001…" at bounding box center [408, 225] width 622 height 223
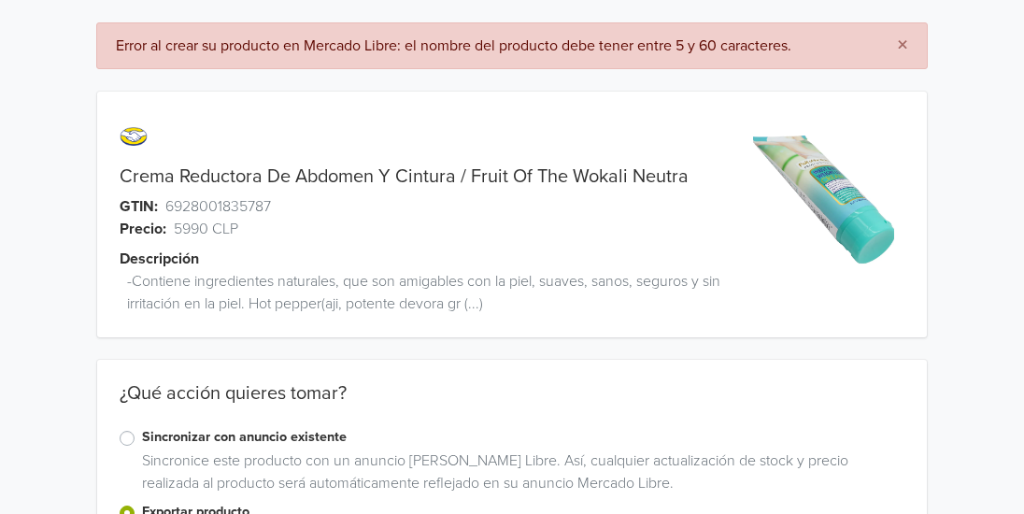
click at [699, 160] on div "Crema Reductora De Abdomen Y Cintura / Fruit Of The Wokali Neutra GTIN: 6928001…" at bounding box center [408, 225] width 622 height 223
click at [909, 35] on button "×" at bounding box center [902, 45] width 49 height 45
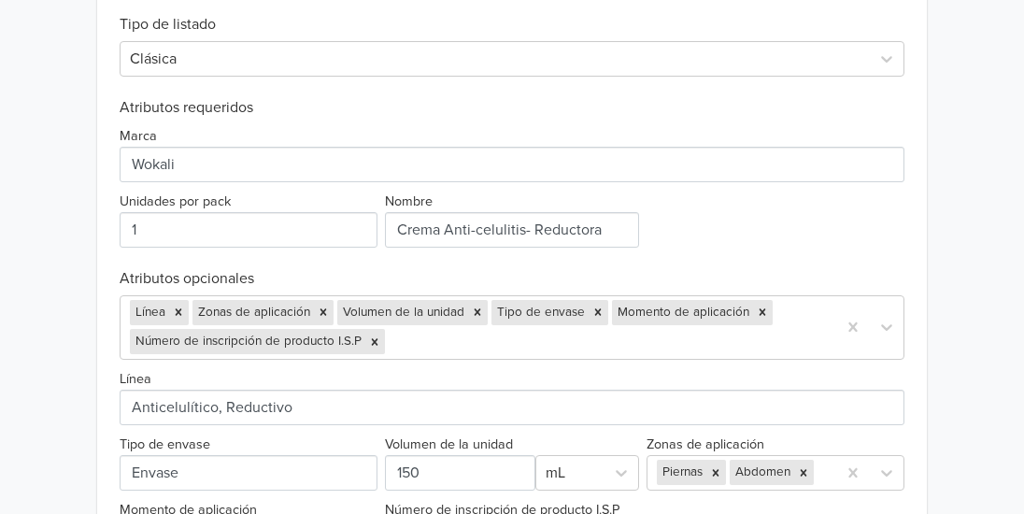
scroll to position [893, 0]
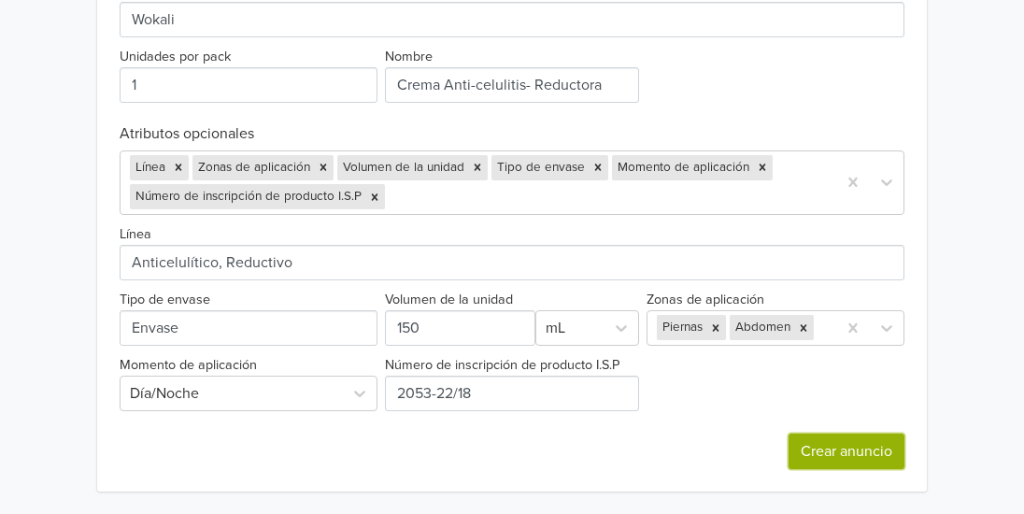
click at [857, 449] on button "Crear anuncio" at bounding box center [846, 450] width 116 height 35
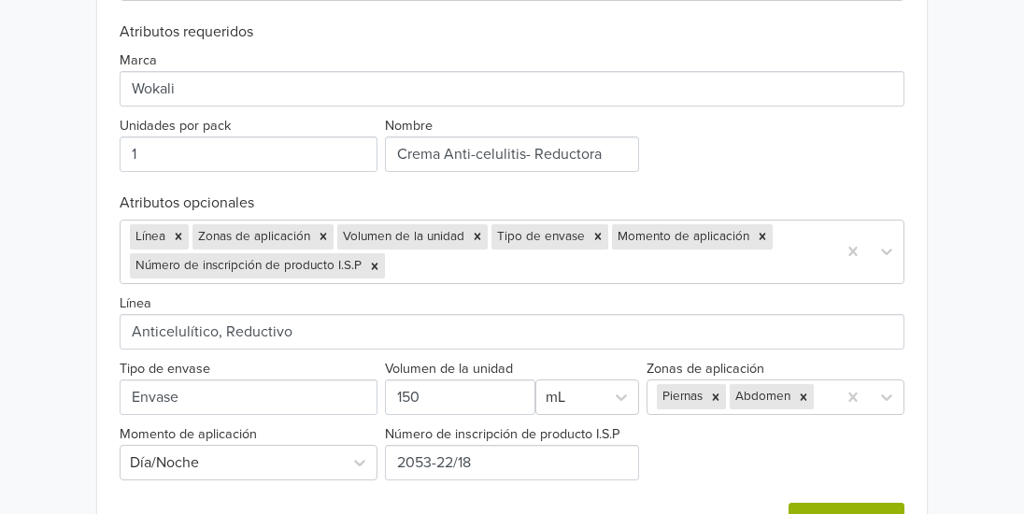
scroll to position [962, 0]
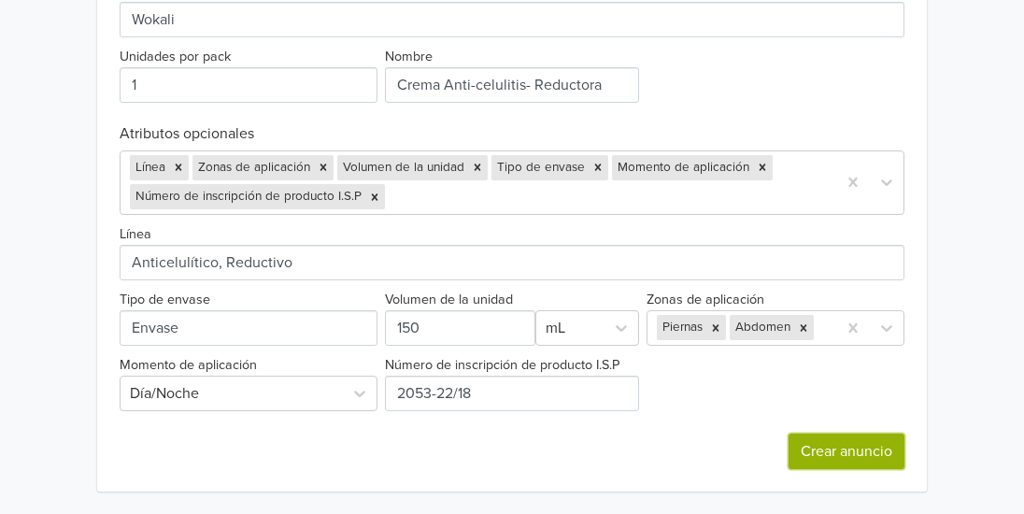
click at [857, 449] on button "Crear anuncio" at bounding box center [846, 450] width 116 height 35
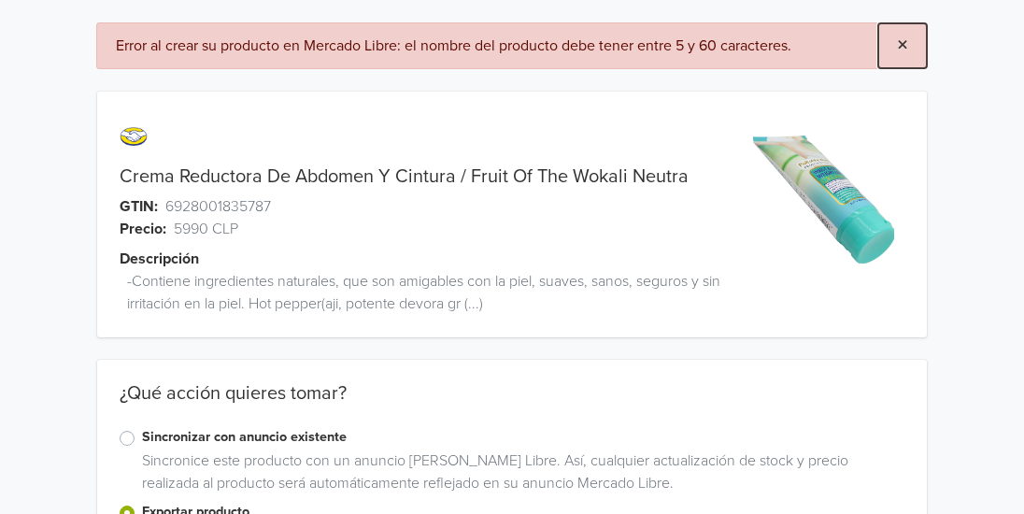
click at [892, 54] on button "×" at bounding box center [902, 45] width 49 height 45
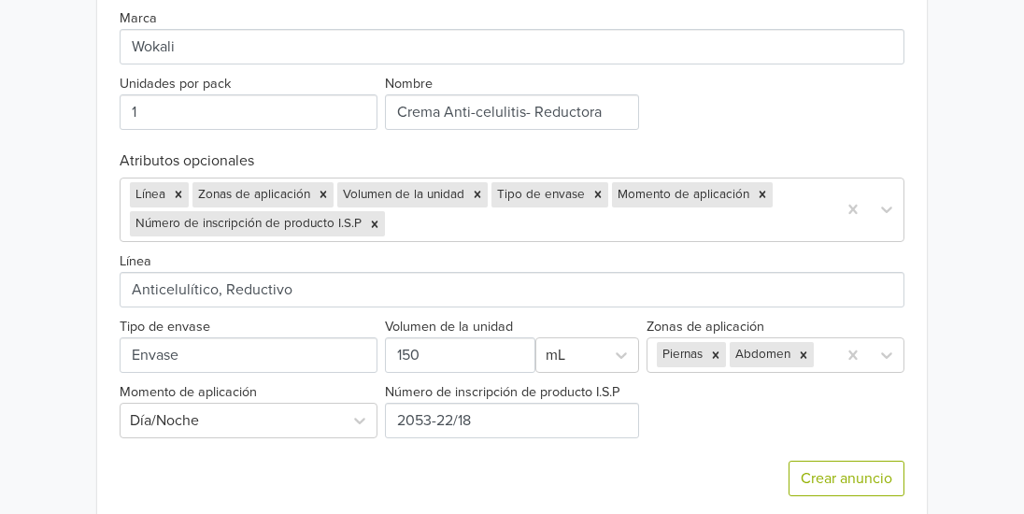
scroll to position [893, 0]
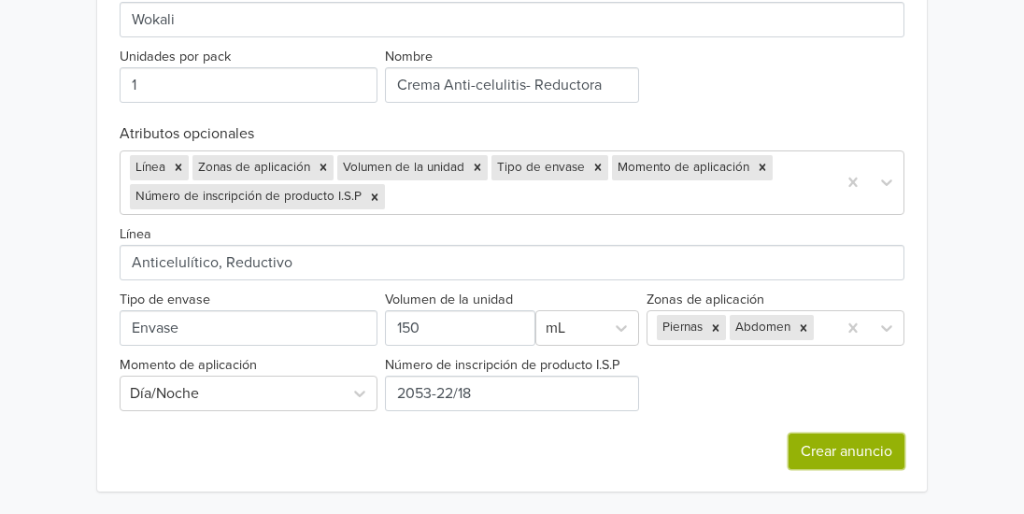
click at [844, 461] on button "Crear anuncio" at bounding box center [846, 450] width 116 height 35
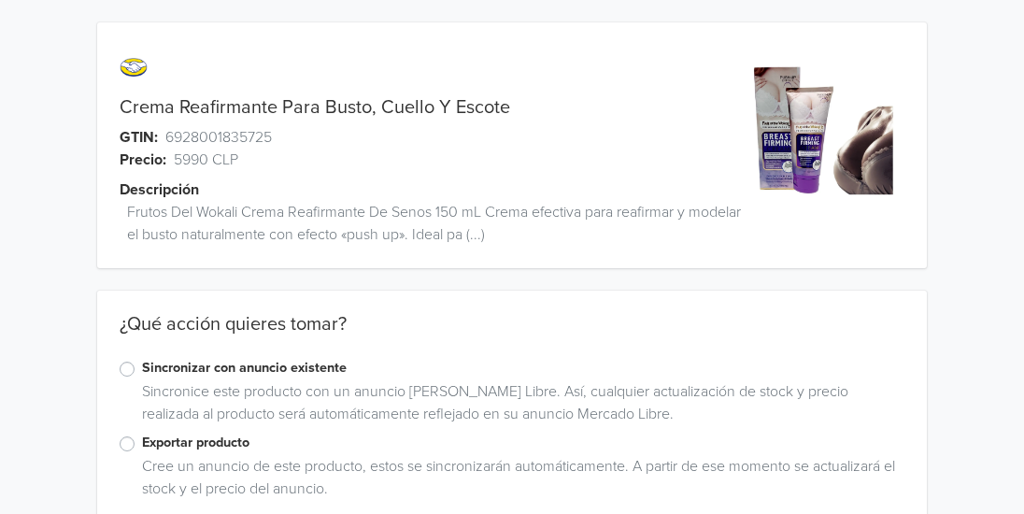
click at [135, 441] on div "Exportar producto" at bounding box center [512, 444] width 785 height 22
click at [142, 441] on label "Exportar producto" at bounding box center [523, 443] width 762 height 21
click at [0, 0] on input "Exportar producto" at bounding box center [0, 0] width 0 height 0
drag, startPoint x: 1022, startPoint y: 265, endPoint x: 1040, endPoint y: 275, distance: 20.1
click at [1024, 275] on html "Crema Reafirmante Para Busto, Cuello Y Escote GTIN: 6928001835725 Precio: 5990 …" at bounding box center [512, 422] width 1024 height 844
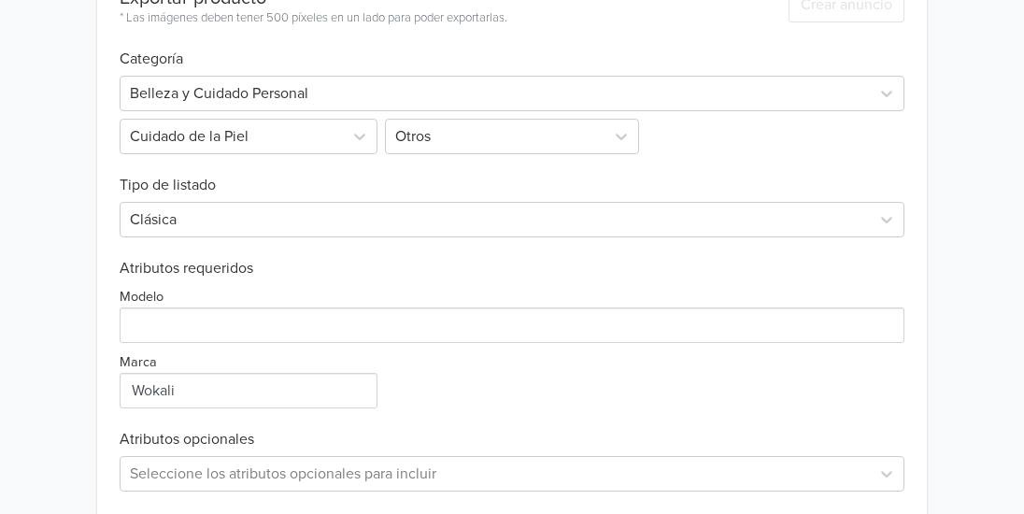
scroll to position [608, 0]
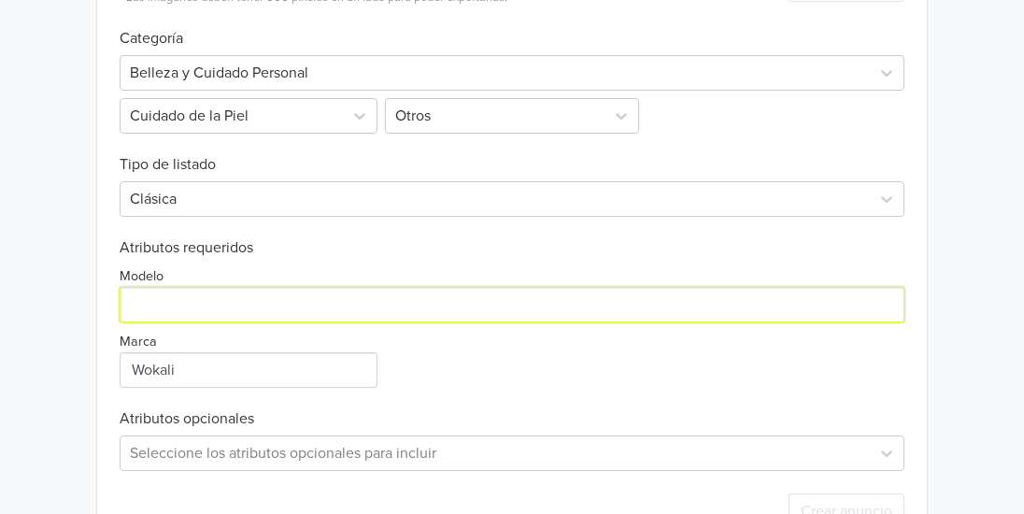
click at [595, 296] on input "Modelo" at bounding box center [512, 304] width 785 height 35
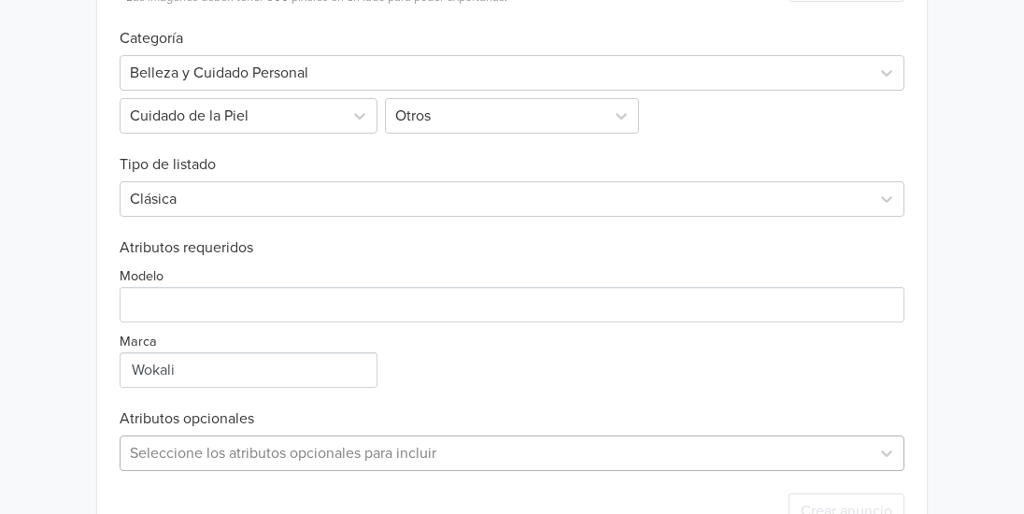
click at [517, 453] on div "Seleccione los atributos opcionales para incluir" at bounding box center [512, 452] width 785 height 35
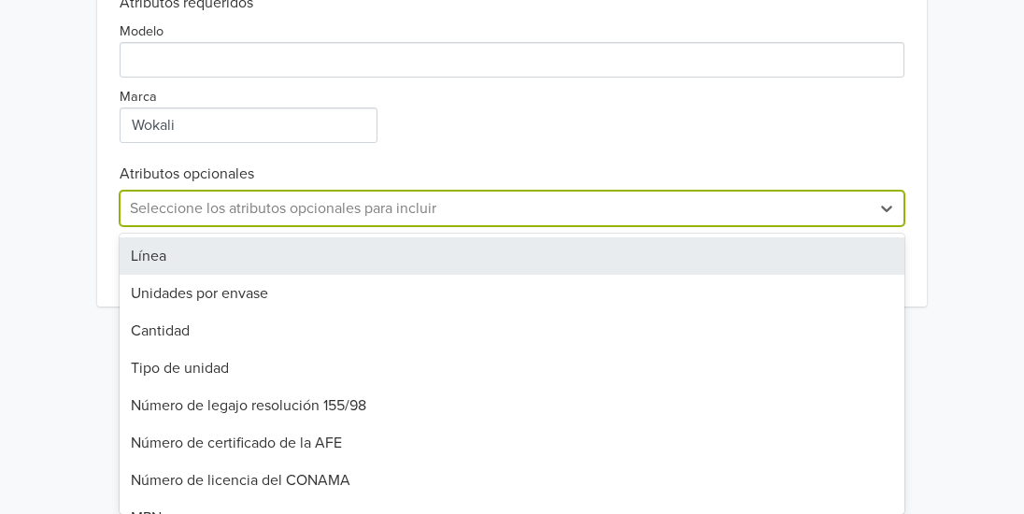
click at [525, 241] on div "Línea" at bounding box center [512, 255] width 785 height 37
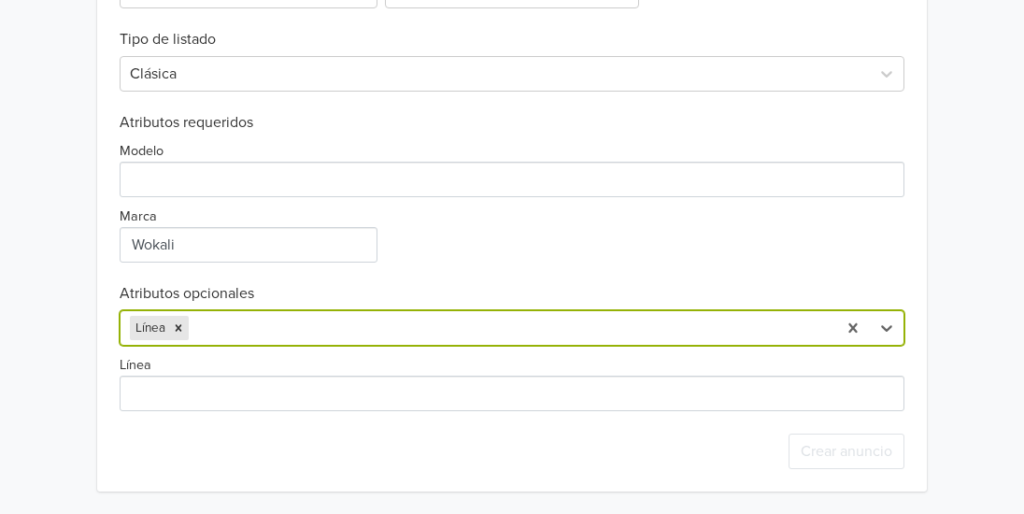
scroll to position [733, 0]
click at [291, 374] on div "Línea" at bounding box center [512, 382] width 785 height 58
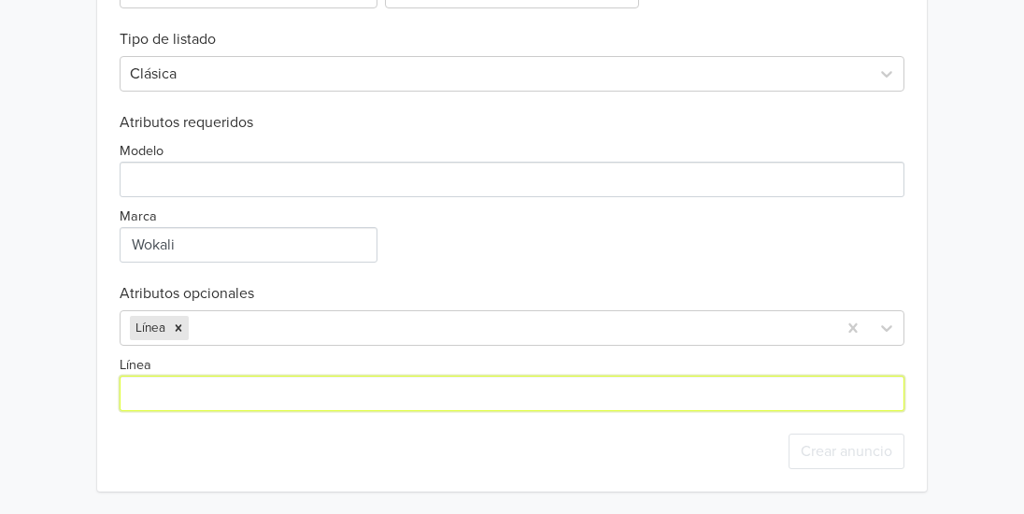
click at [300, 399] on input "Línea" at bounding box center [512, 393] width 785 height 35
type input "Reafirmante"
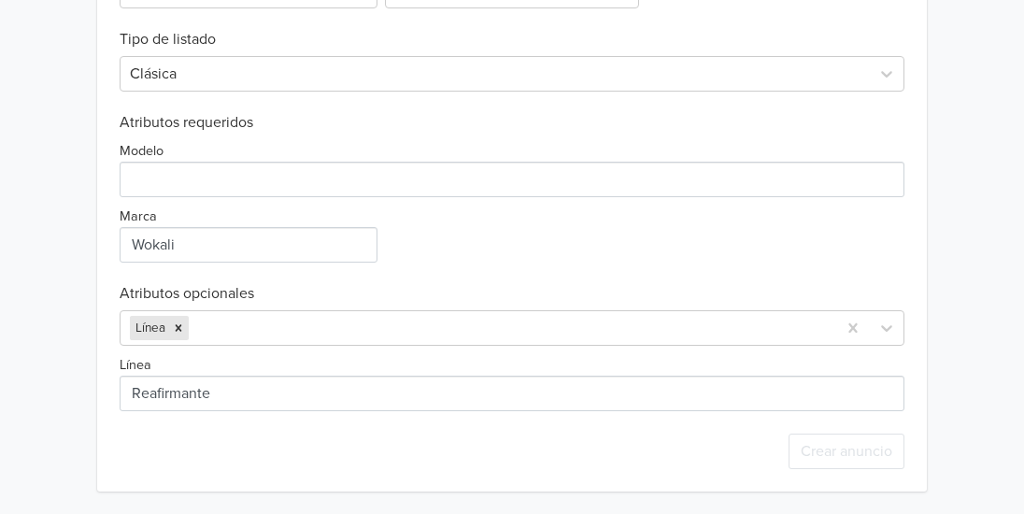
click at [378, 429] on div "Crear anuncio" at bounding box center [512, 451] width 785 height 80
click at [393, 329] on div at bounding box center [509, 328] width 634 height 26
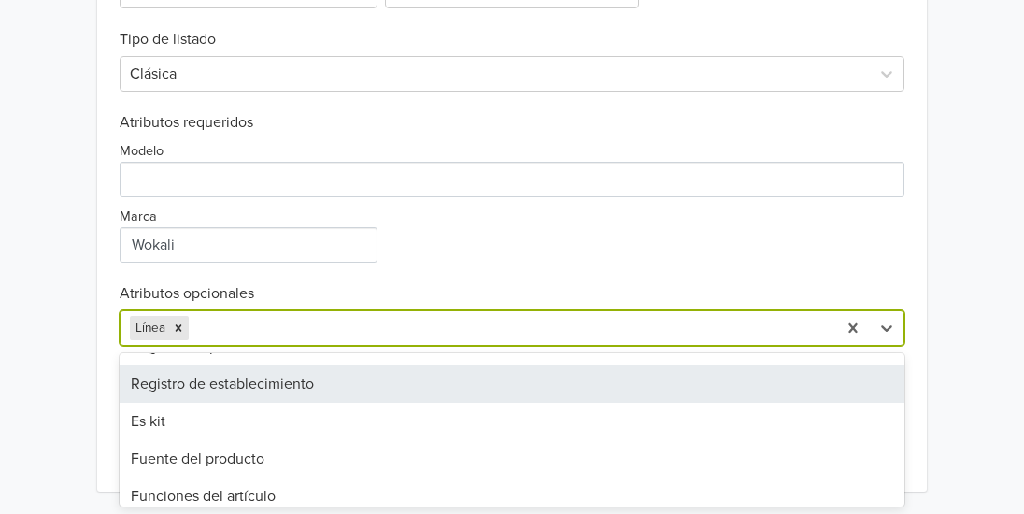
scroll to position [253, 0]
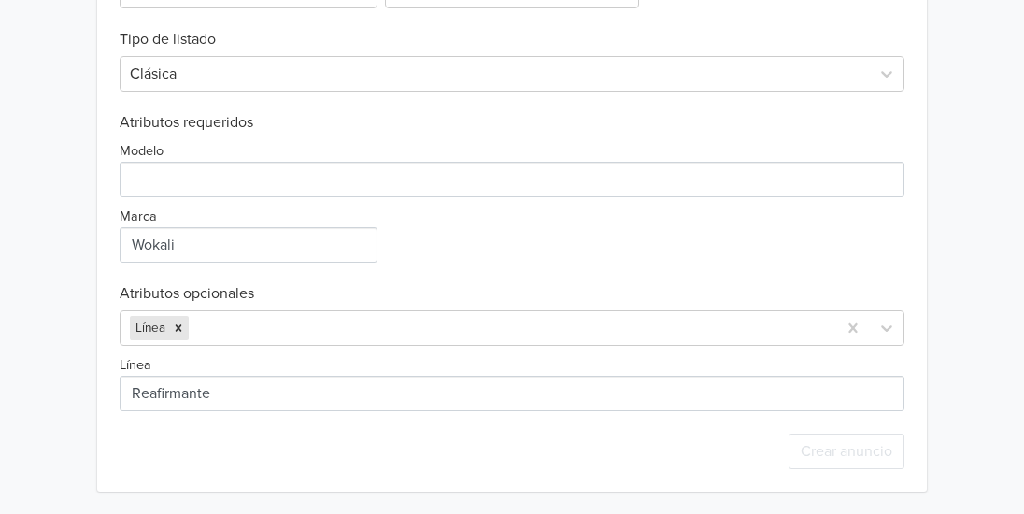
click at [389, 249] on div "Modelo Marca" at bounding box center [512, 197] width 785 height 131
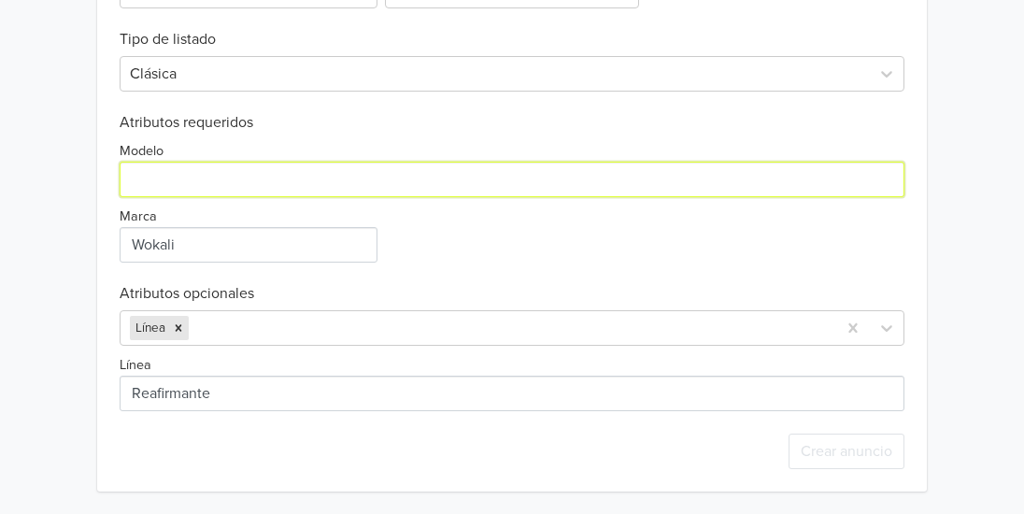
click at [309, 172] on input "Modelo" at bounding box center [512, 179] width 785 height 35
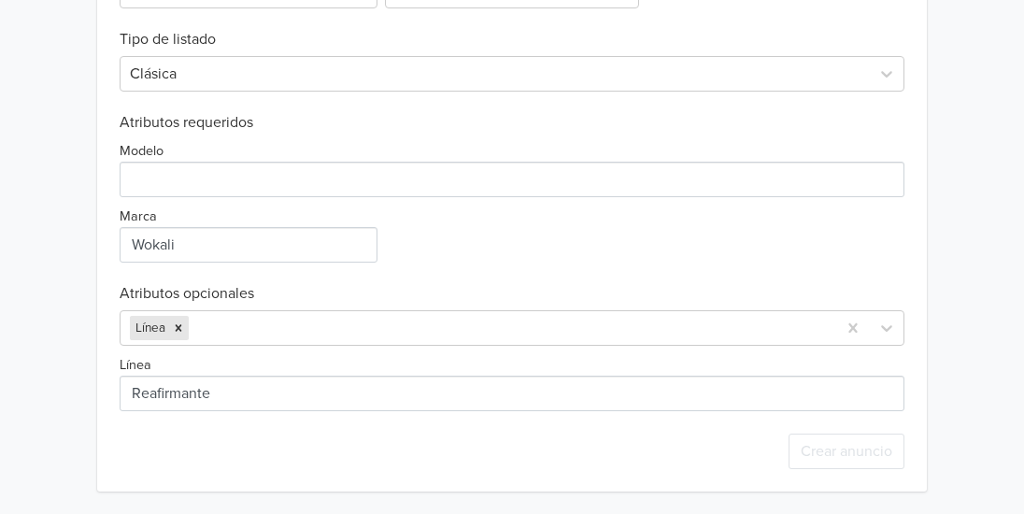
click at [589, 262] on div "Modelo Marca" at bounding box center [512, 197] width 785 height 131
click at [586, 64] on div at bounding box center [495, 74] width 730 height 26
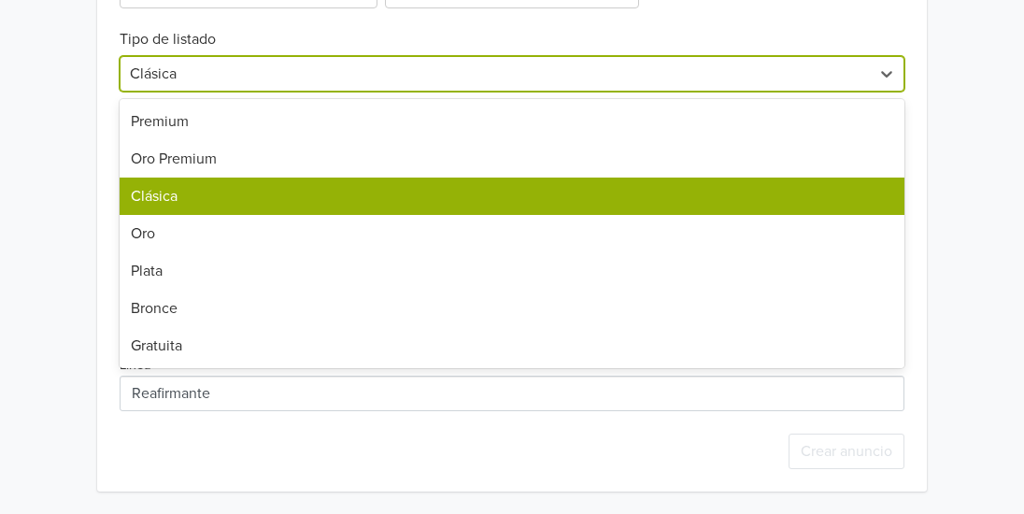
click at [618, 201] on div "Clásica" at bounding box center [512, 195] width 785 height 37
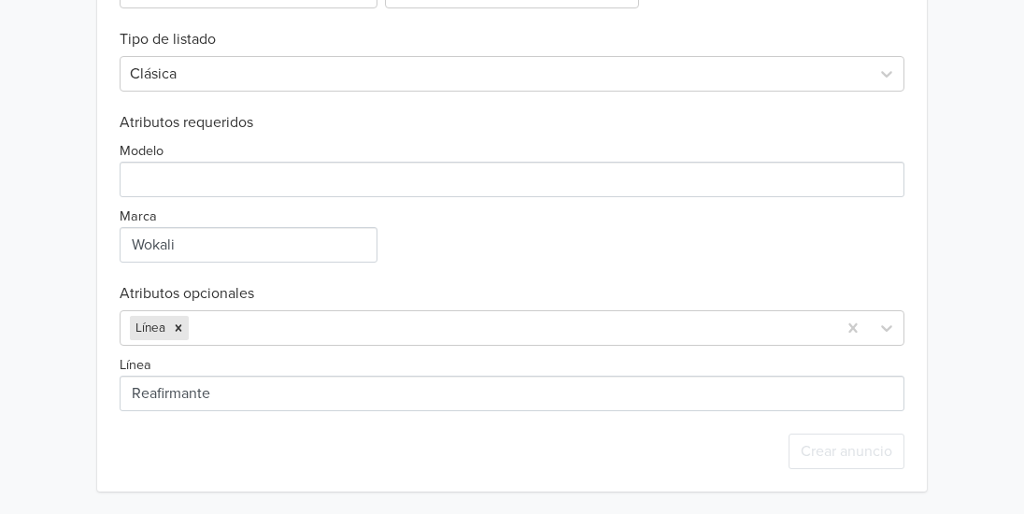
click at [609, 159] on div "Modelo" at bounding box center [512, 168] width 785 height 58
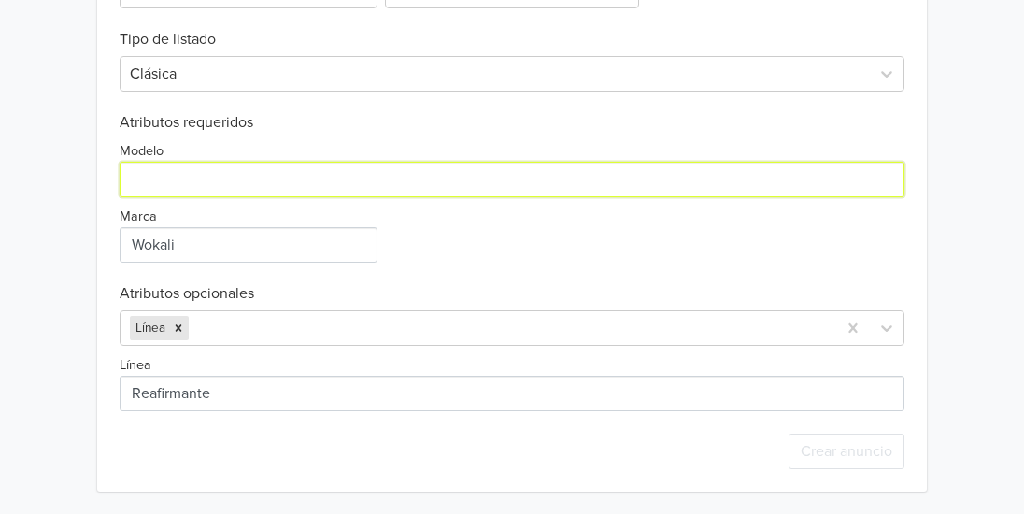
click at [616, 177] on input "Modelo" at bounding box center [512, 179] width 785 height 35
type input "Cuerpo"
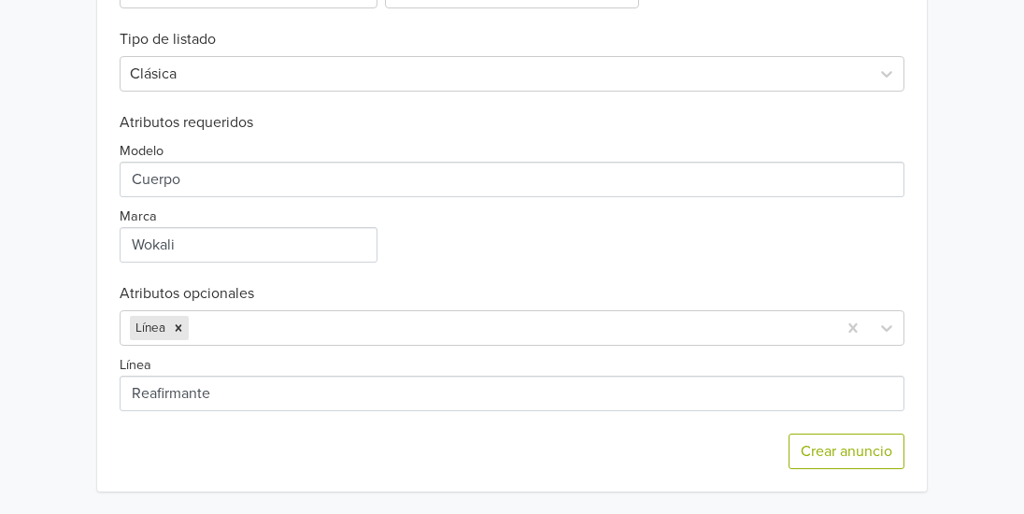
click at [603, 241] on div "Modelo Marca" at bounding box center [512, 197] width 785 height 131
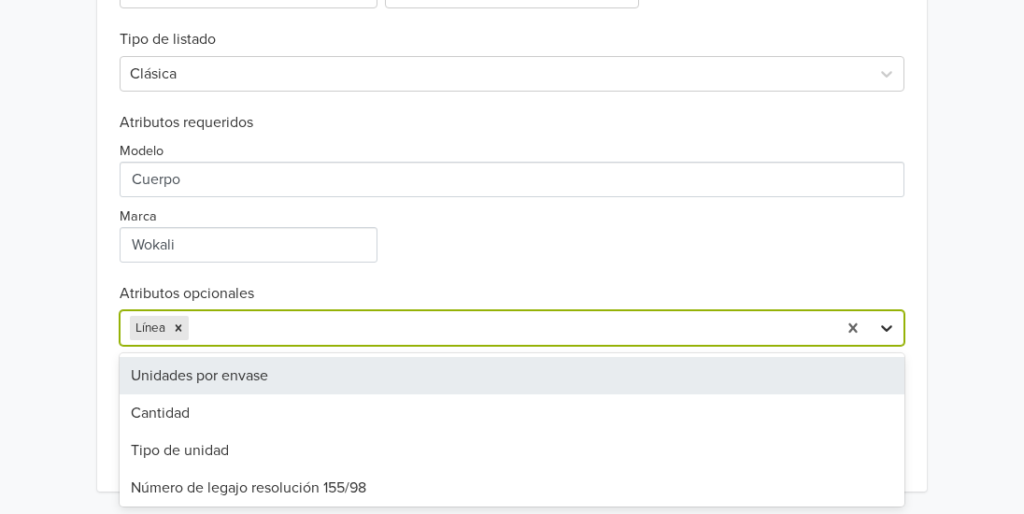
click at [874, 323] on div at bounding box center [887, 328] width 34 height 34
click at [766, 367] on div "Unidades por envase" at bounding box center [512, 375] width 785 height 37
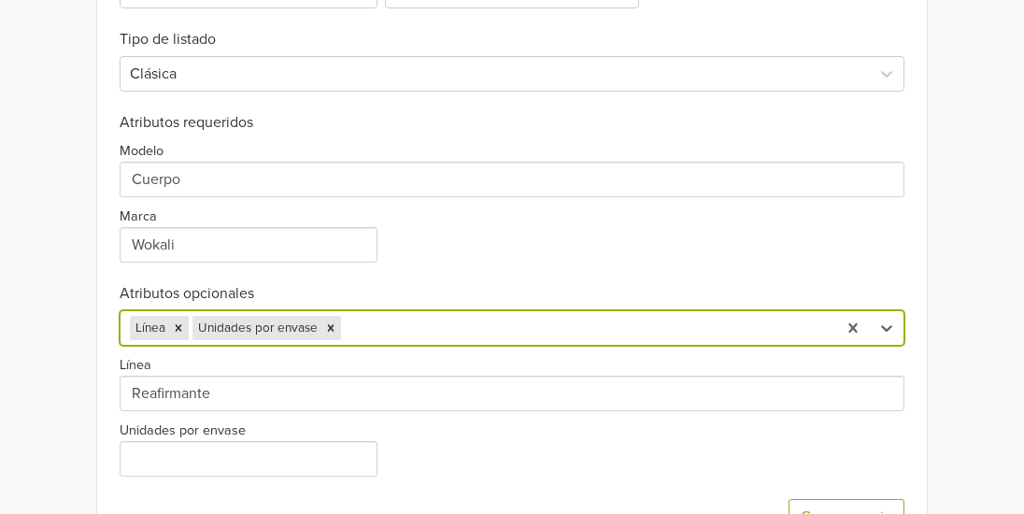
scroll to position [756, 0]
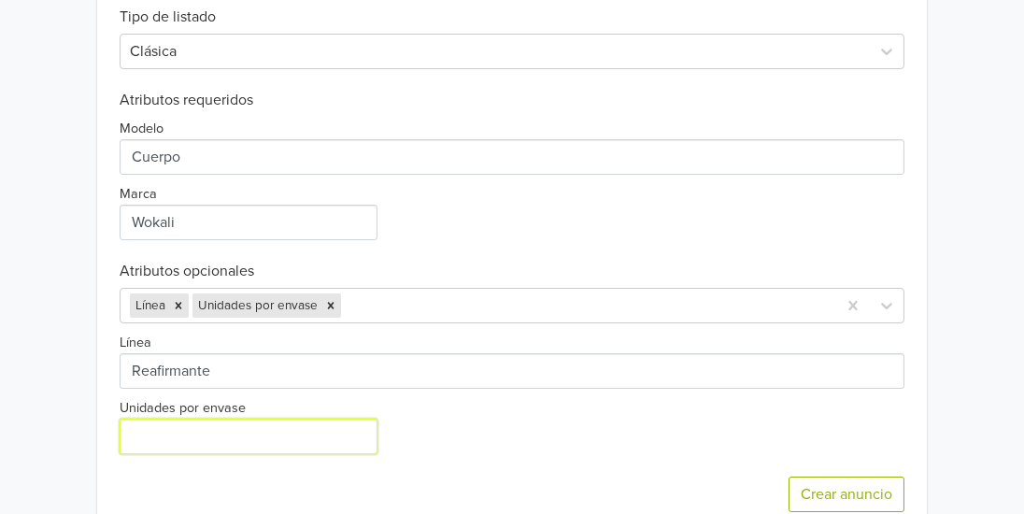
click at [278, 420] on input "Unidades por envase" at bounding box center [249, 435] width 258 height 35
type input "1"
click at [351, 428] on input "1" at bounding box center [249, 435] width 258 height 35
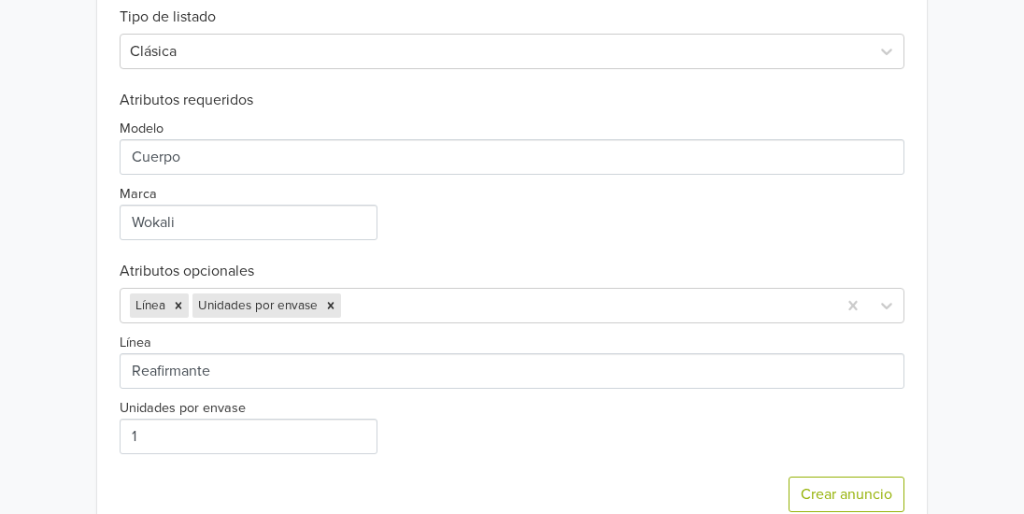
click at [554, 404] on div "Línea Unidades por envase 1" at bounding box center [512, 388] width 785 height 131
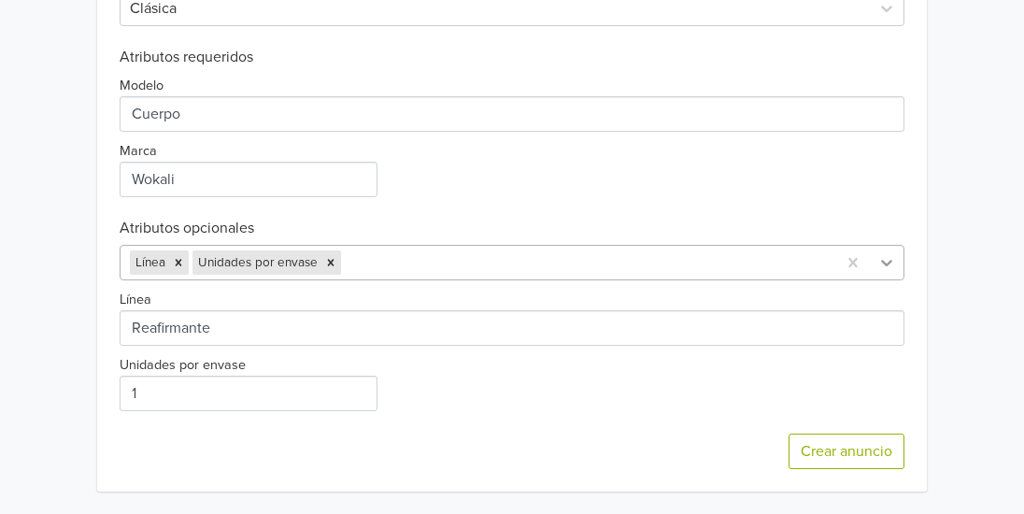
click at [874, 280] on div "Línea Unidades por envase" at bounding box center [512, 262] width 785 height 35
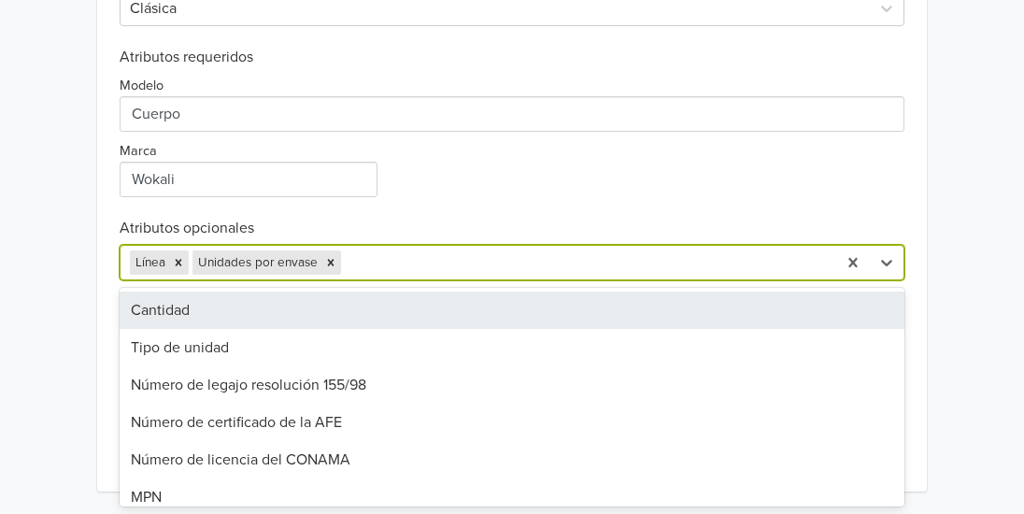
click at [702, 305] on div "Cantidad" at bounding box center [512, 309] width 785 height 37
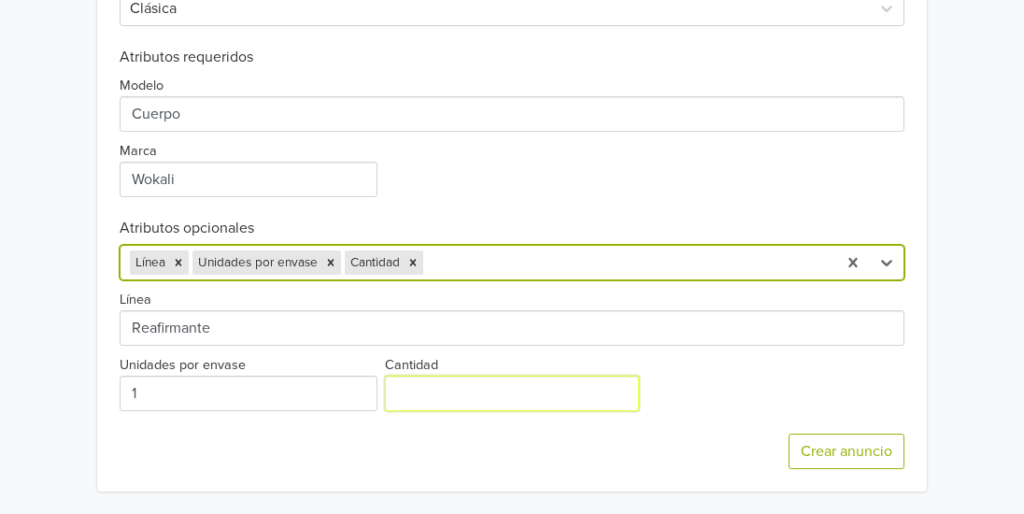
click at [472, 402] on input "Cantidad" at bounding box center [512, 393] width 254 height 35
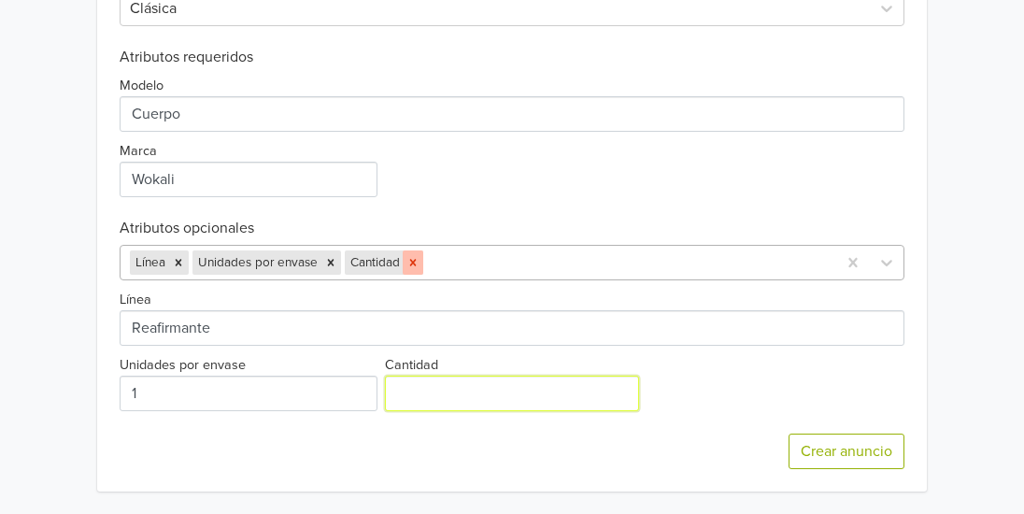
click at [418, 262] on icon "Remove Cantidad" at bounding box center [412, 262] width 13 height 13
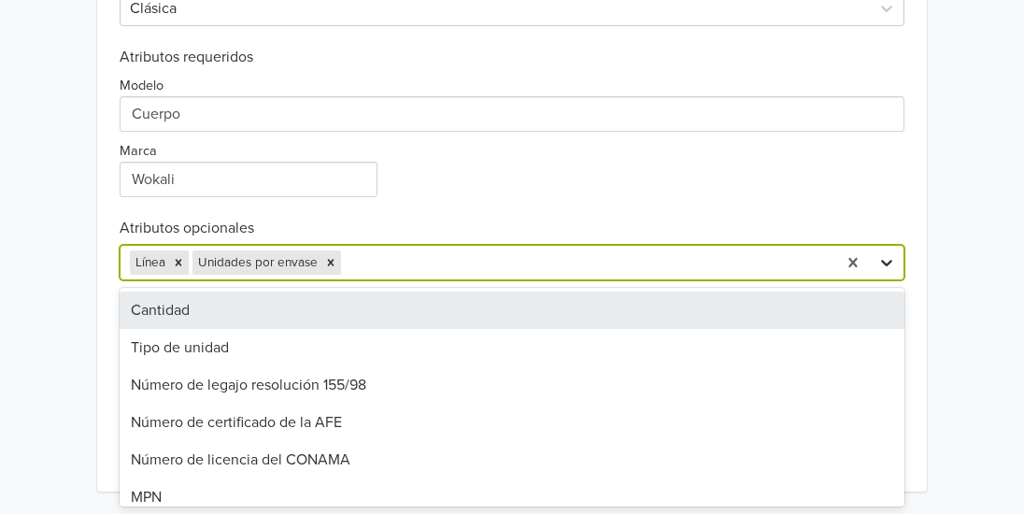
click at [892, 269] on icon at bounding box center [886, 262] width 19 height 19
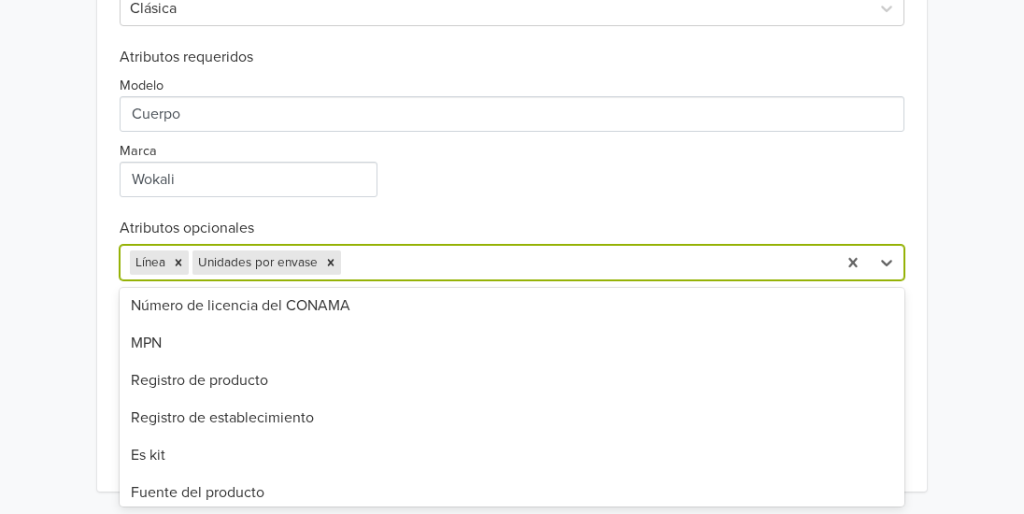
scroll to position [168, 0]
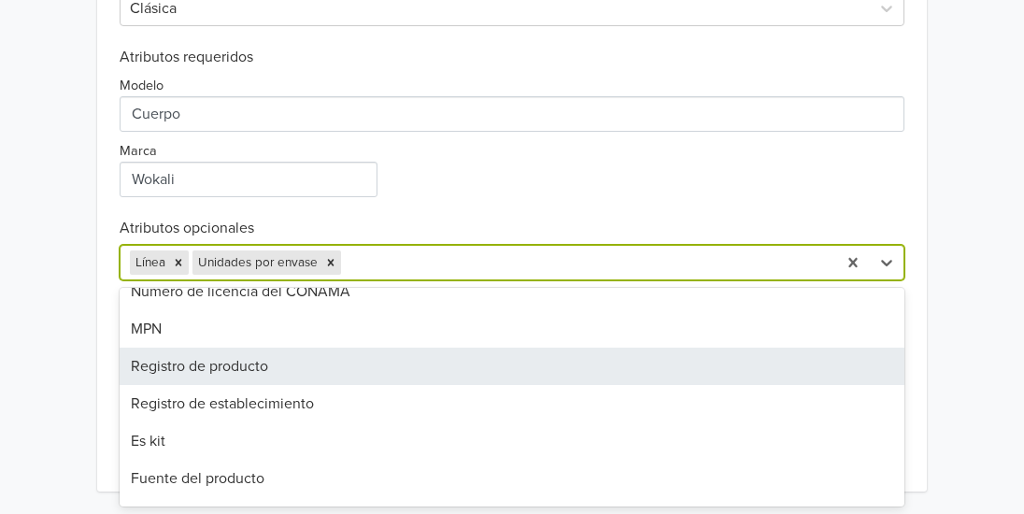
click at [689, 361] on div "Registro de producto" at bounding box center [512, 365] width 785 height 37
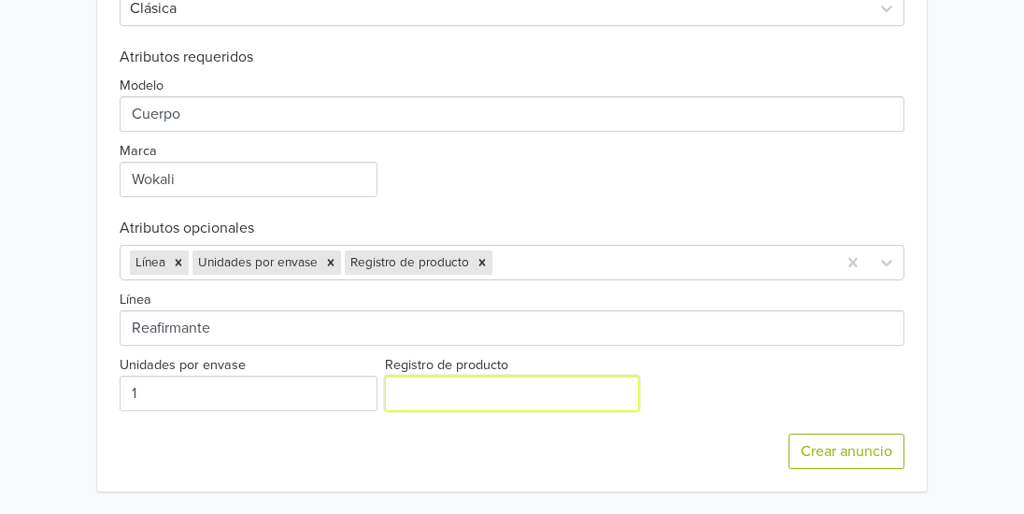
click at [558, 400] on input "Registro de producto" at bounding box center [512, 393] width 254 height 35
type input "2053c-20/18"
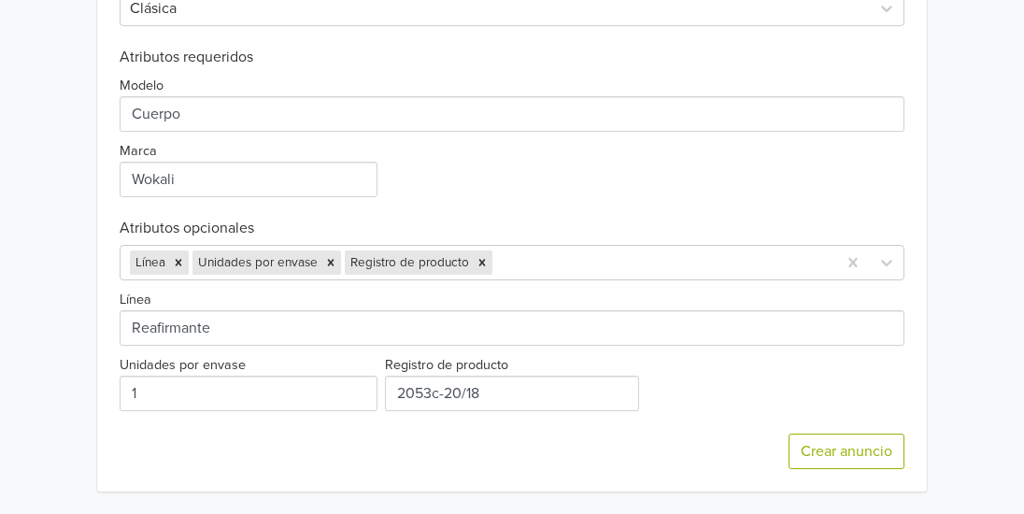
click at [732, 402] on div "Línea Unidades por envase 1 Registro de producto" at bounding box center [512, 345] width 785 height 131
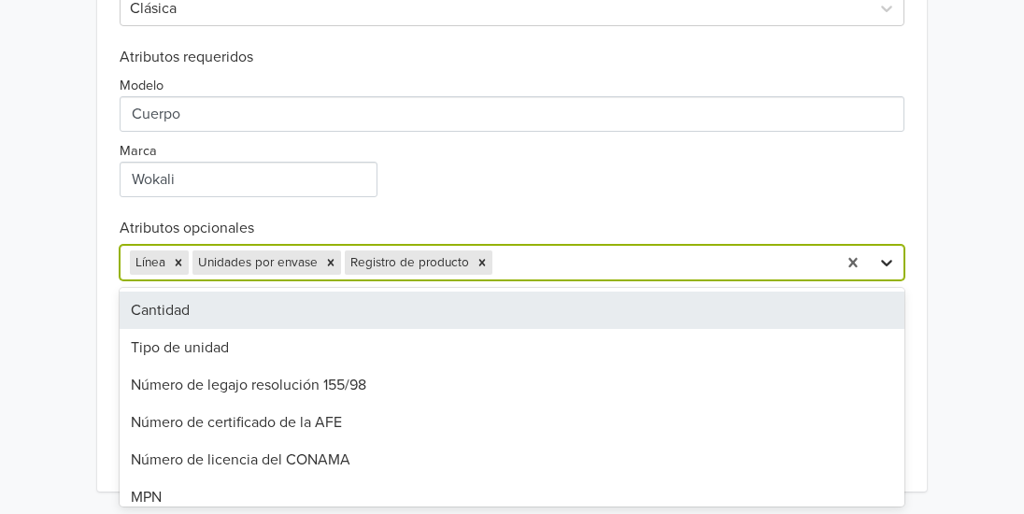
click at [886, 267] on icon at bounding box center [886, 262] width 19 height 19
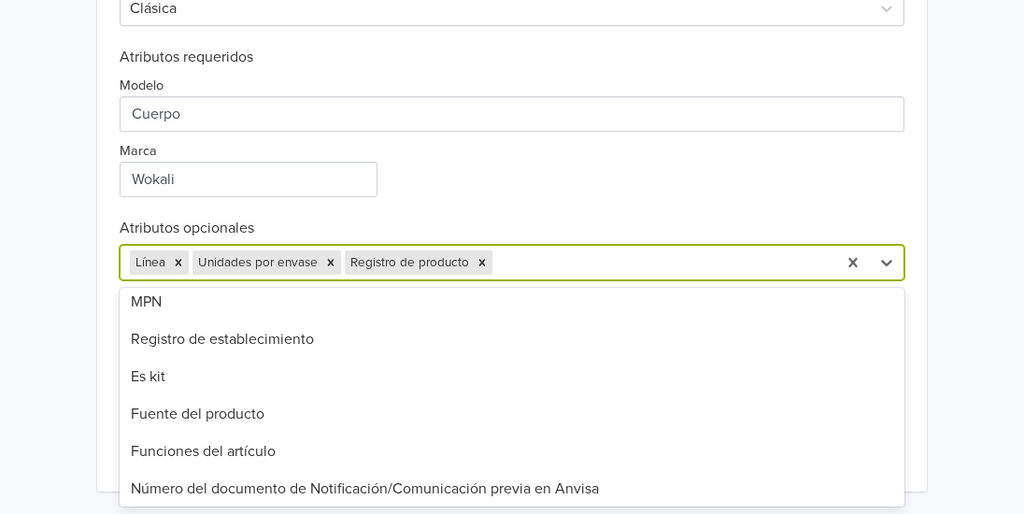
scroll to position [200, 0]
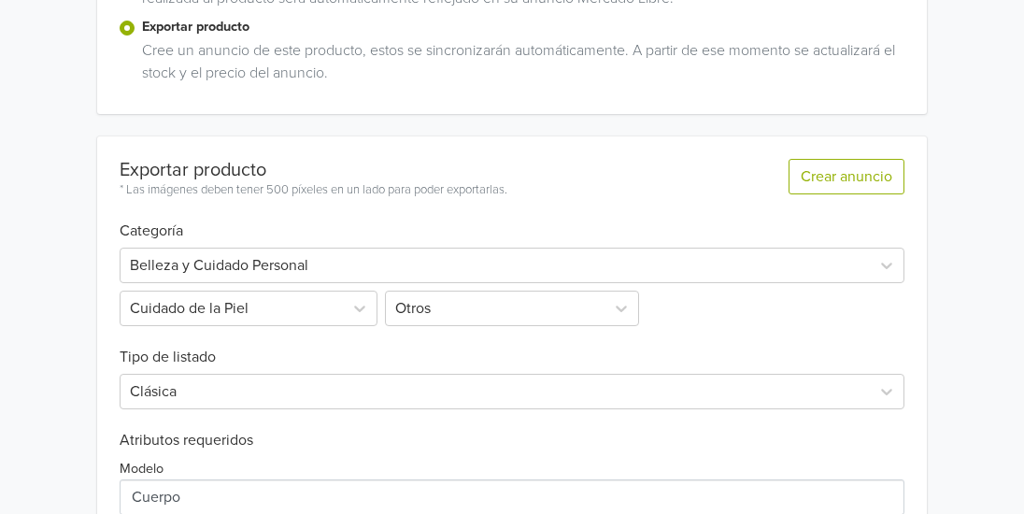
scroll to position [799, 0]
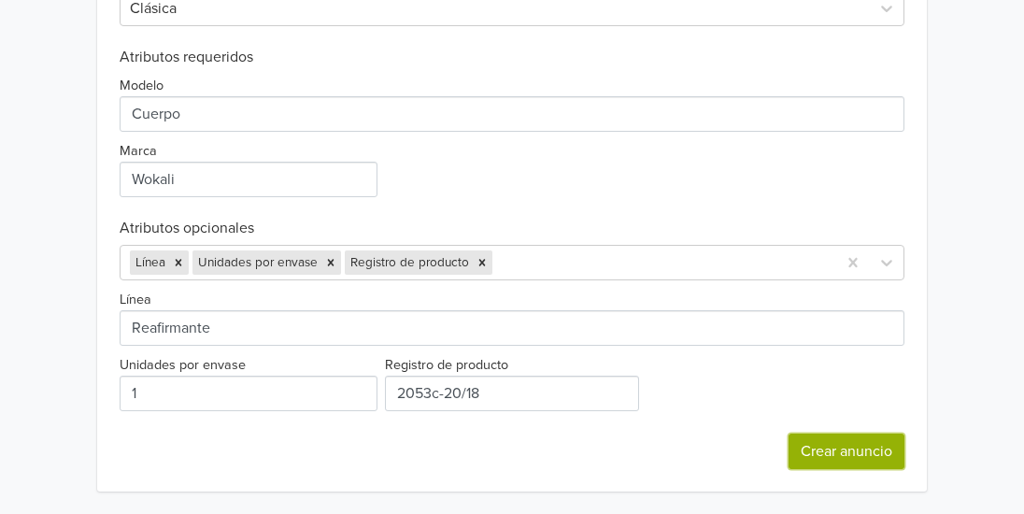
click at [872, 445] on button "Crear anuncio" at bounding box center [846, 450] width 116 height 35
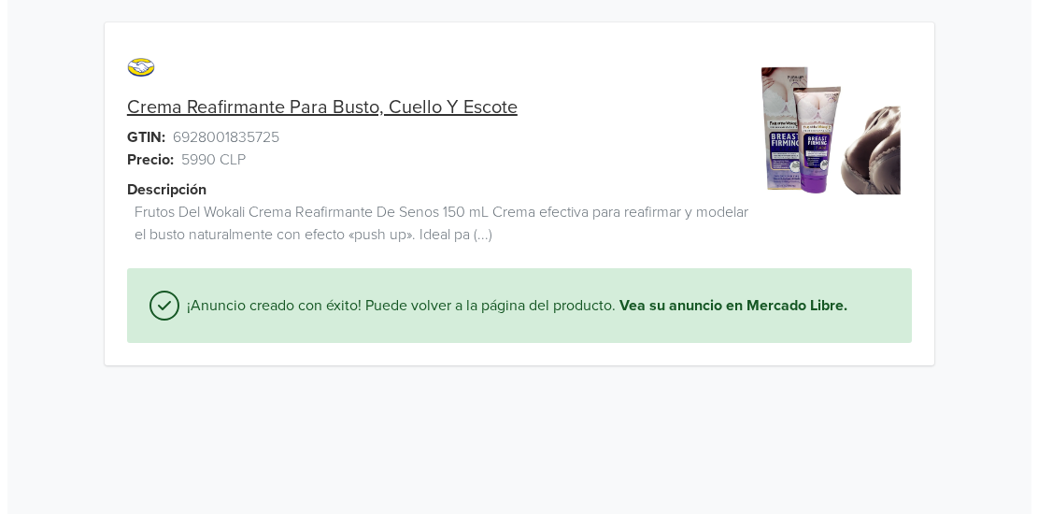
scroll to position [0, 0]
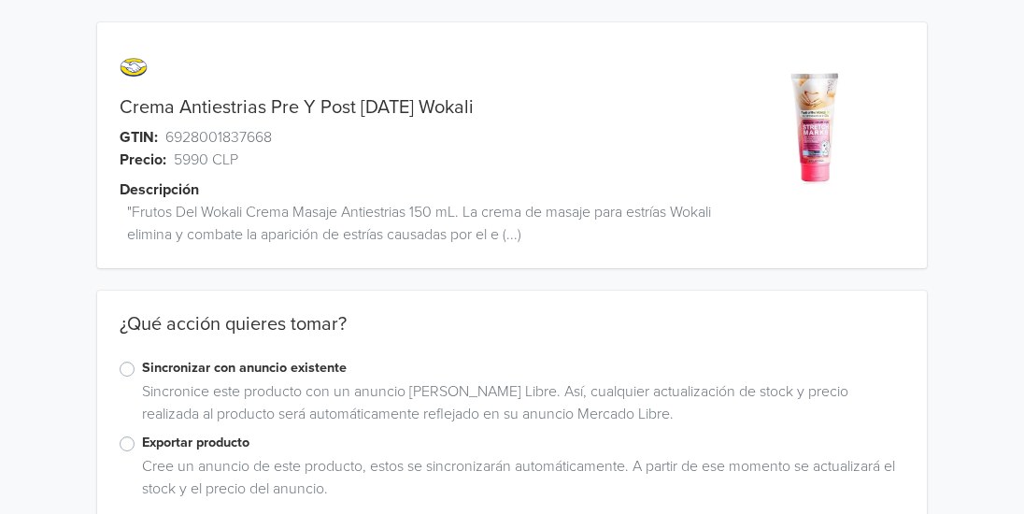
click at [142, 445] on label "Exportar producto" at bounding box center [523, 443] width 762 height 21
click at [0, 0] on input "Exportar producto" at bounding box center [0, 0] width 0 height 0
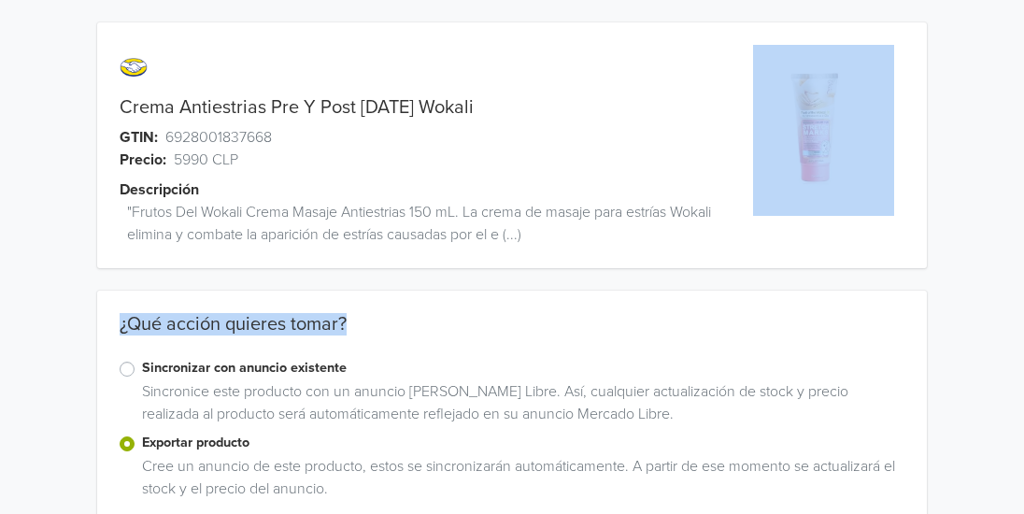
drag, startPoint x: 1023, startPoint y: 209, endPoint x: 1030, endPoint y: 310, distance: 101.2
click at [1024, 310] on html "Crema Antiestrias Pre Y Post Natal Wokali GTIN: 6928001837668 Precio: 5990 CLP …" at bounding box center [512, 322] width 1024 height 644
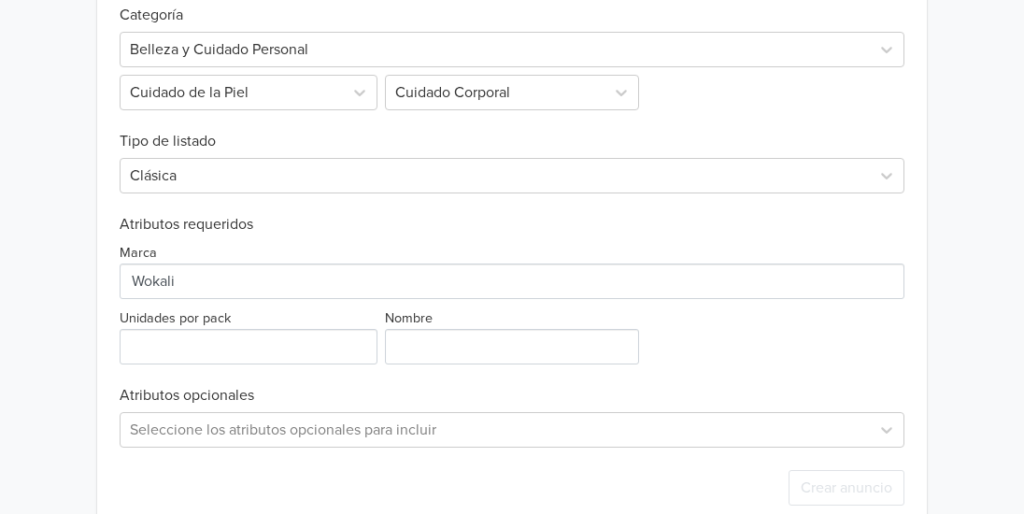
scroll to position [668, 0]
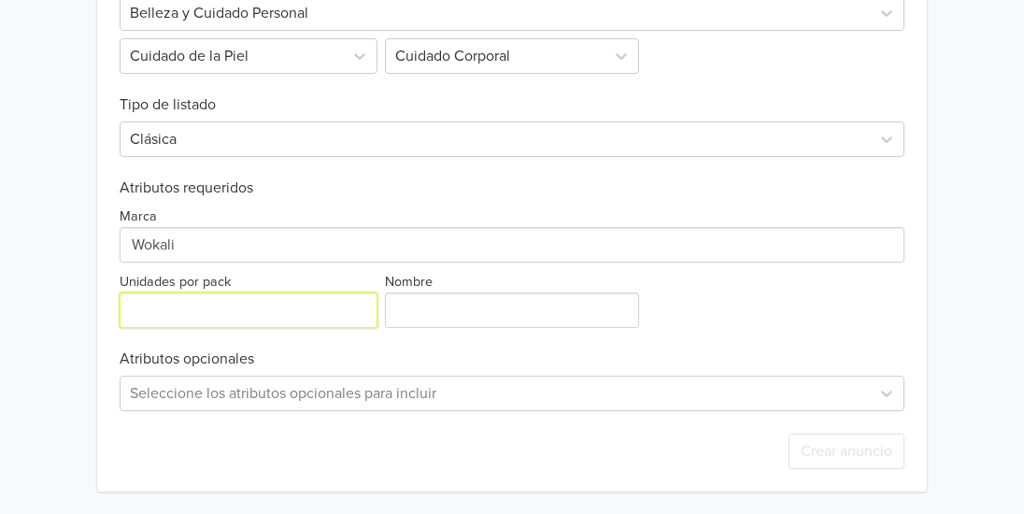
click at [285, 317] on input "Unidades por pack" at bounding box center [249, 309] width 258 height 35
type input "1"
click at [358, 305] on input "1" at bounding box center [249, 309] width 258 height 35
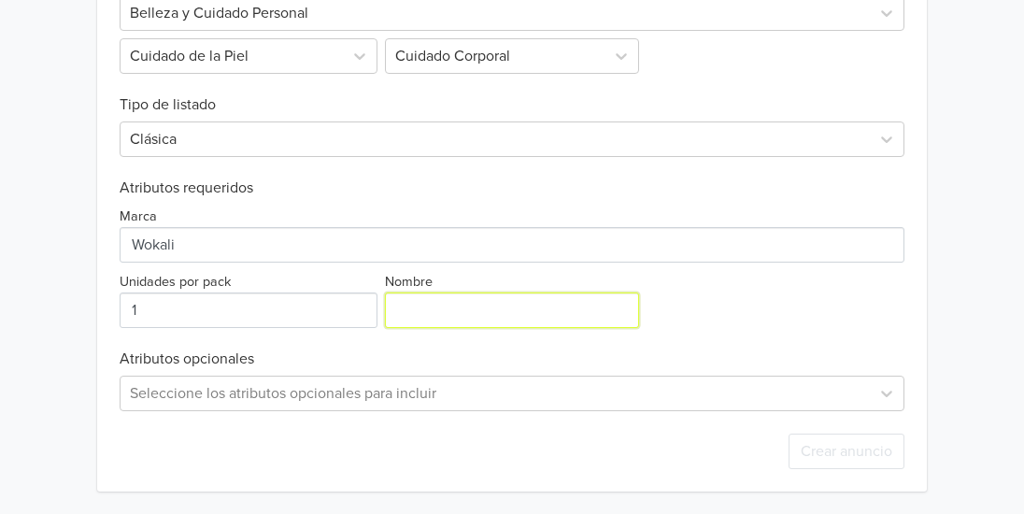
click at [431, 307] on input "Nombre" at bounding box center [512, 309] width 254 height 35
type input "Crema antiestría"
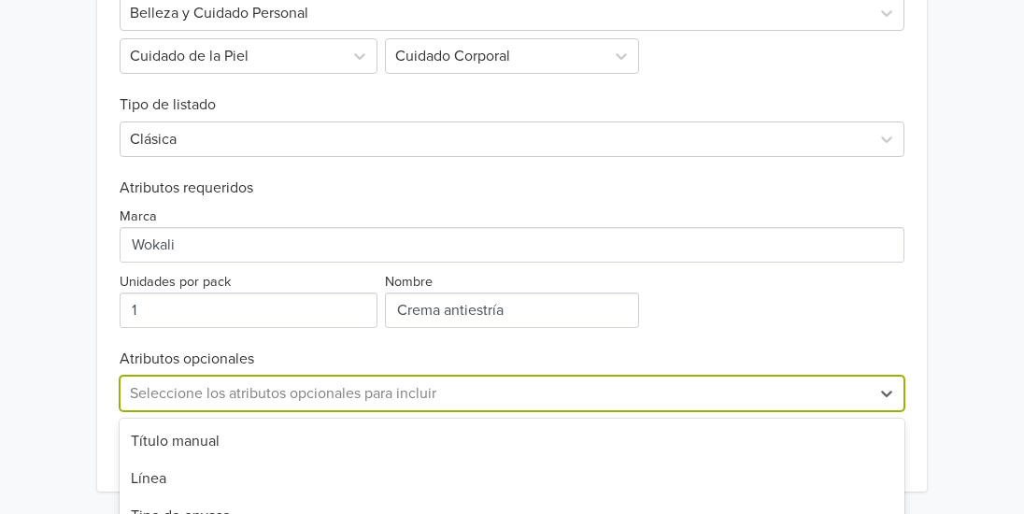
click at [435, 407] on div "46 results available. Use Up and Down to choose options, press Enter to select …" at bounding box center [512, 393] width 785 height 35
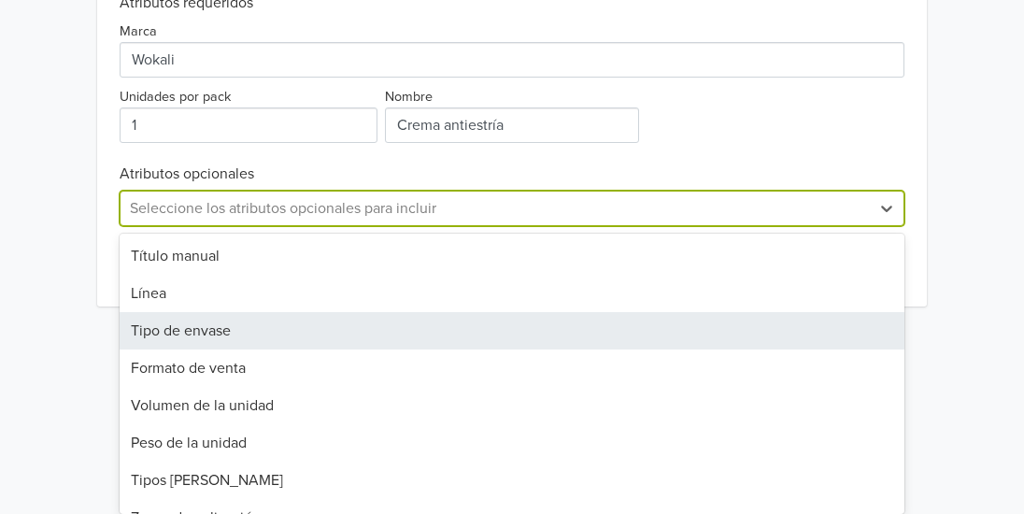
click at [491, 346] on div "Tipo de envase" at bounding box center [512, 330] width 785 height 37
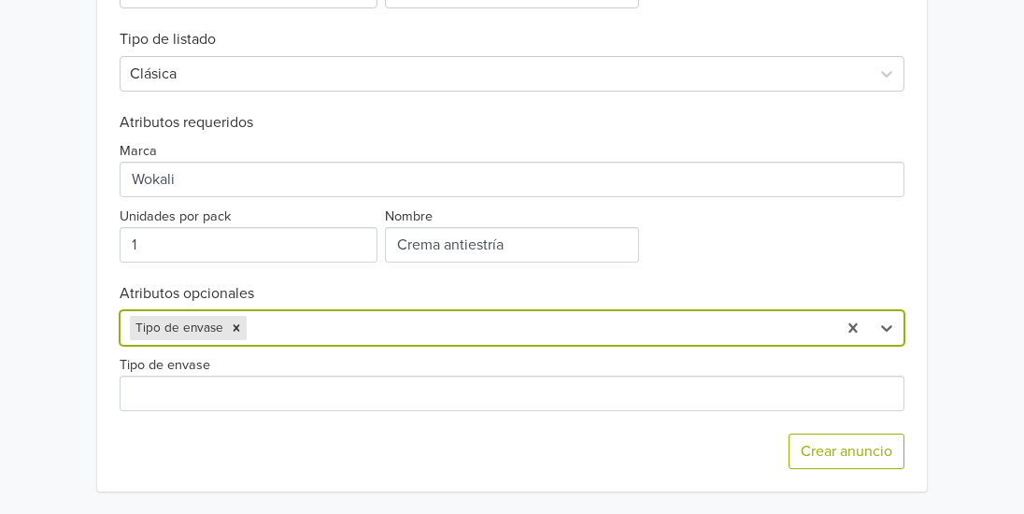
scroll to position [733, 0]
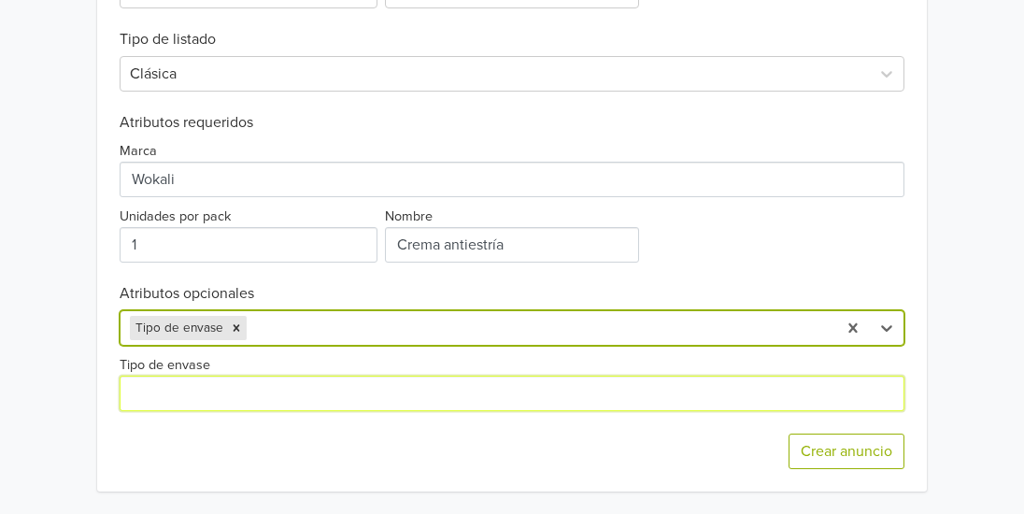
click at [322, 393] on input "Tipo de envase" at bounding box center [512, 393] width 785 height 35
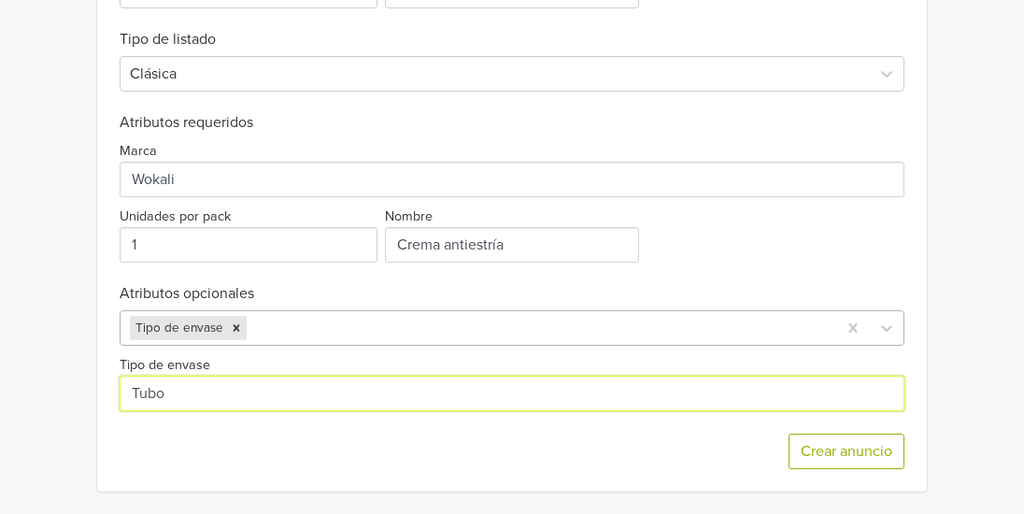
type input "Tubo"
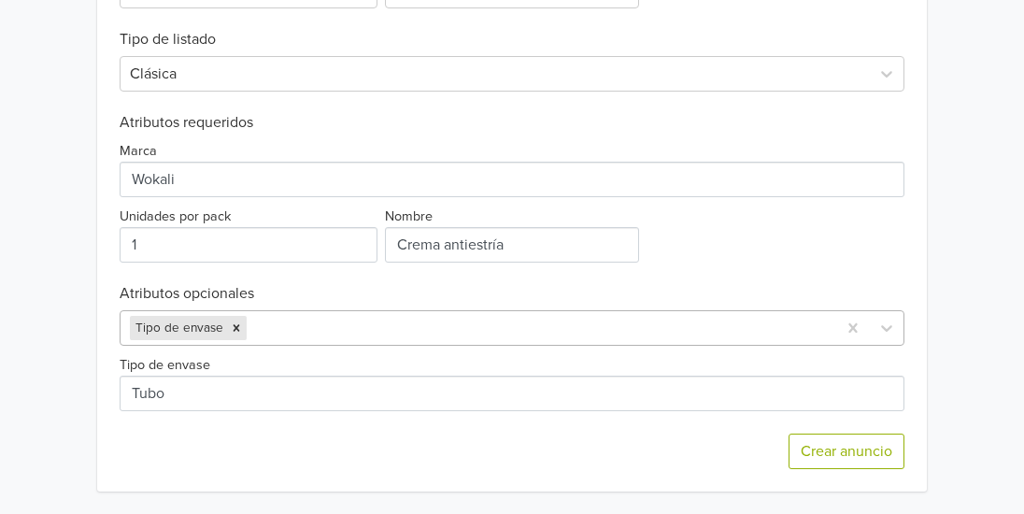
click at [325, 314] on div "Tipo de envase" at bounding box center [479, 328] width 716 height 34
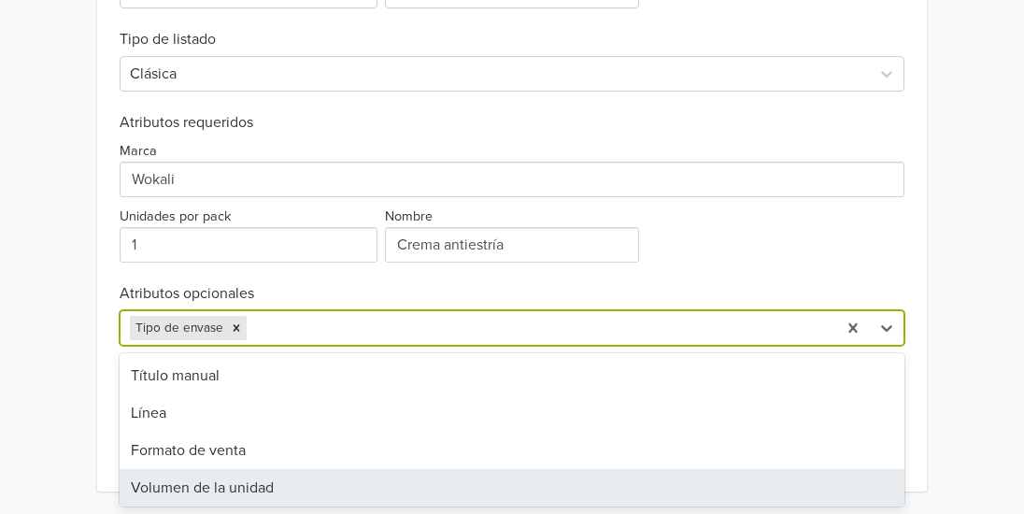
click at [381, 496] on div "Volumen de la unidad" at bounding box center [512, 487] width 785 height 37
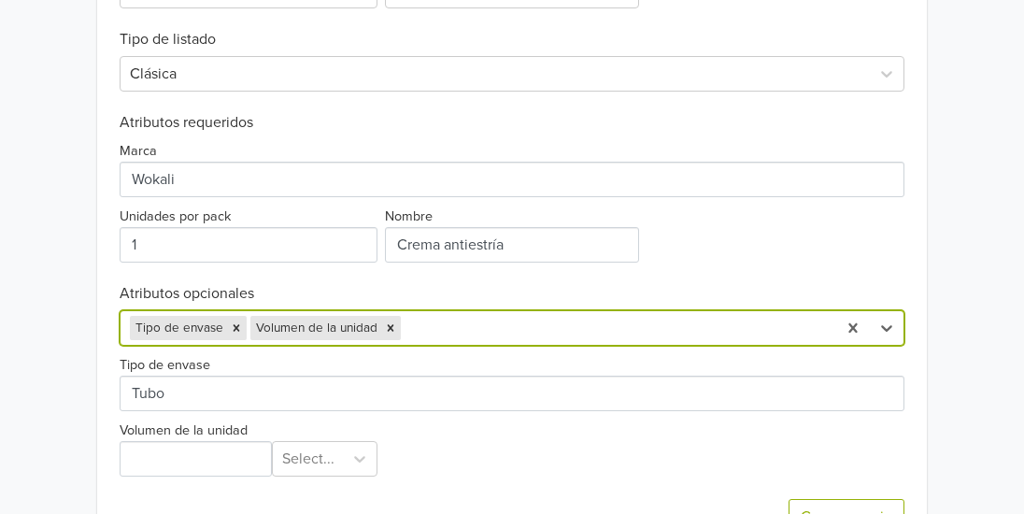
scroll to position [756, 0]
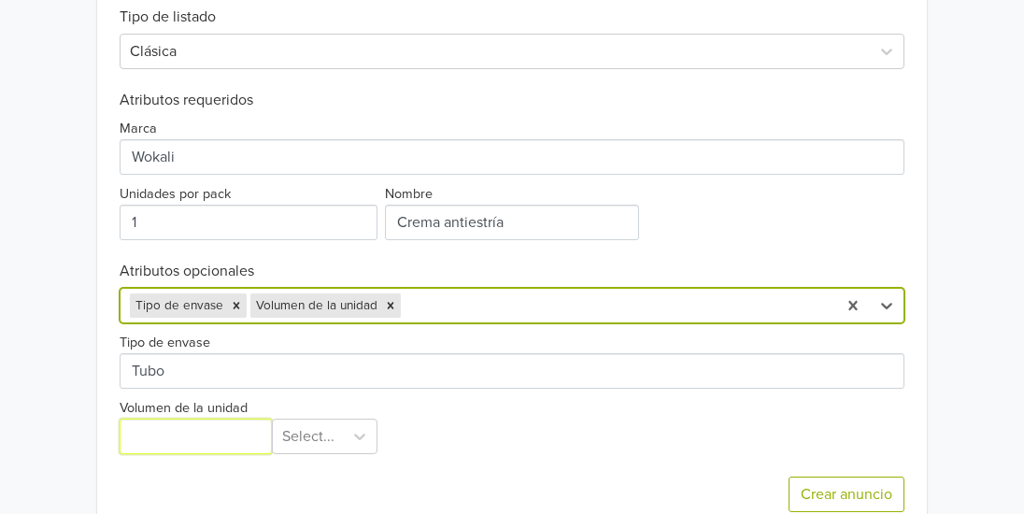
click at [224, 424] on input "Volumen de la unidad" at bounding box center [196, 435] width 153 height 35
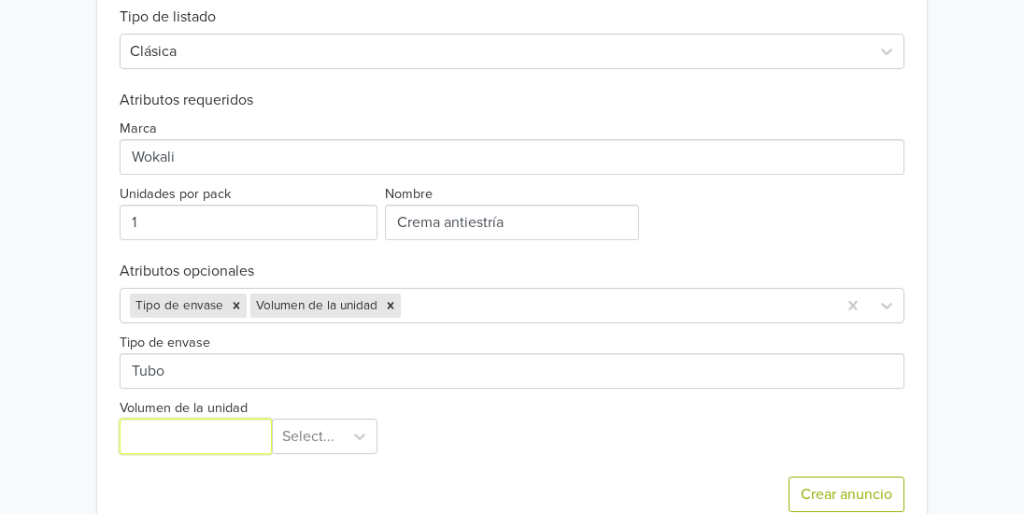
type input "150"
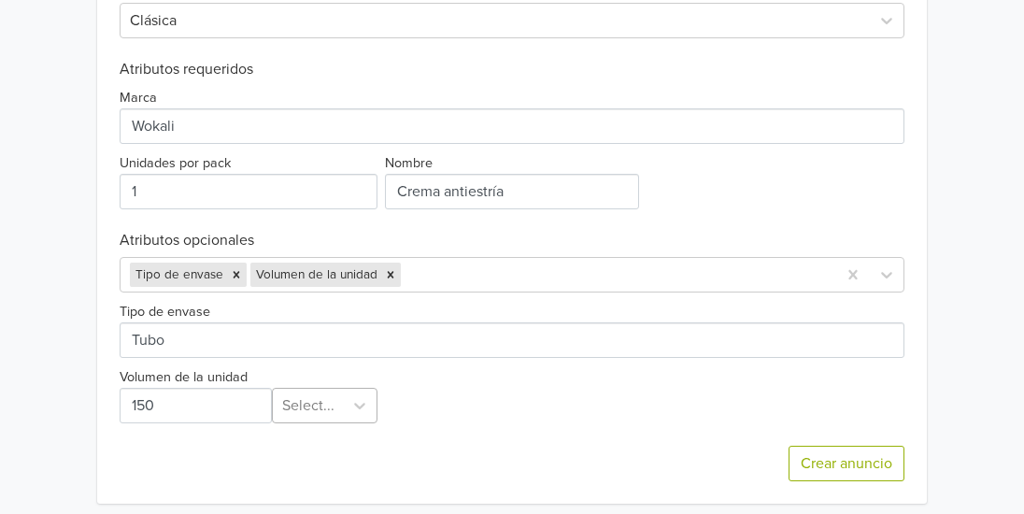
click at [312, 423] on div "Select..." at bounding box center [325, 405] width 106 height 35
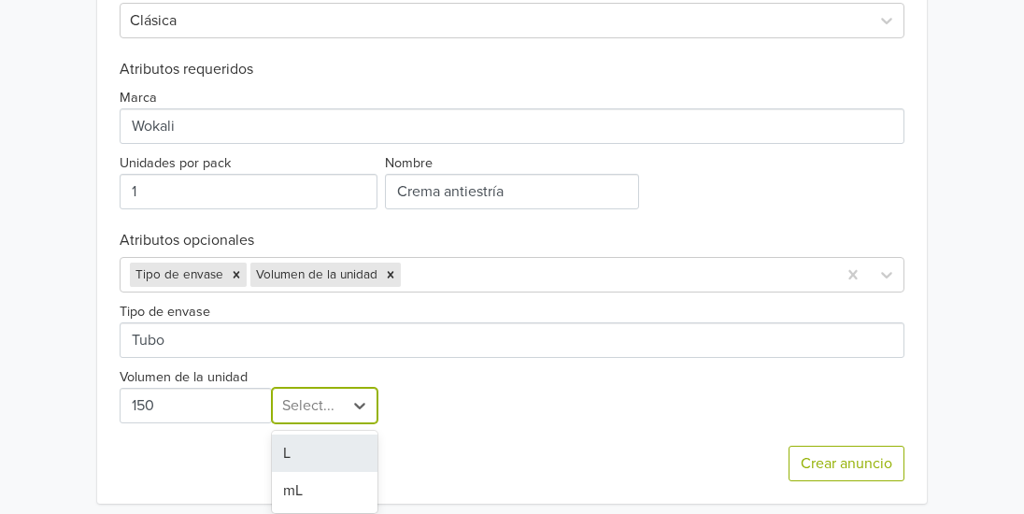
scroll to position [793, 0]
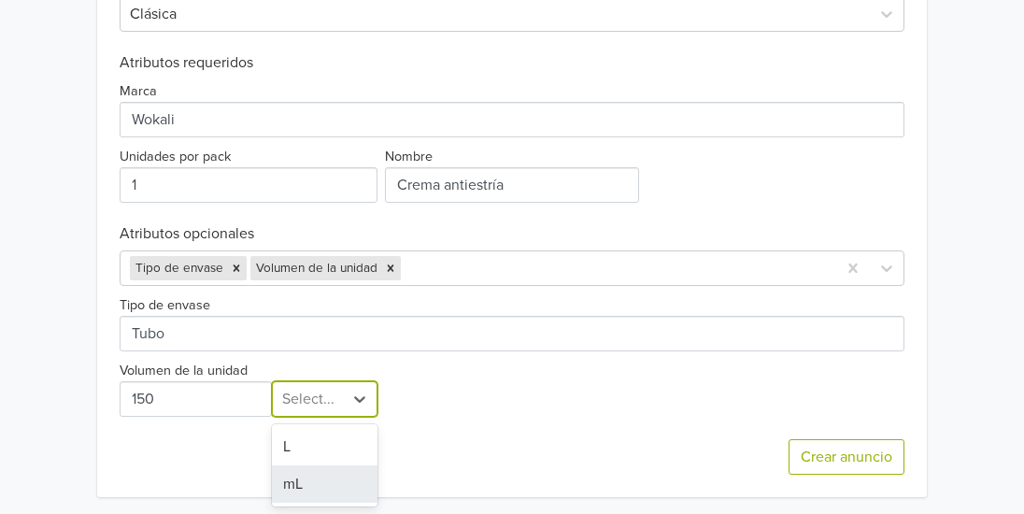
click at [327, 477] on div "mL" at bounding box center [325, 483] width 106 height 37
click at [524, 269] on div at bounding box center [615, 268] width 422 height 26
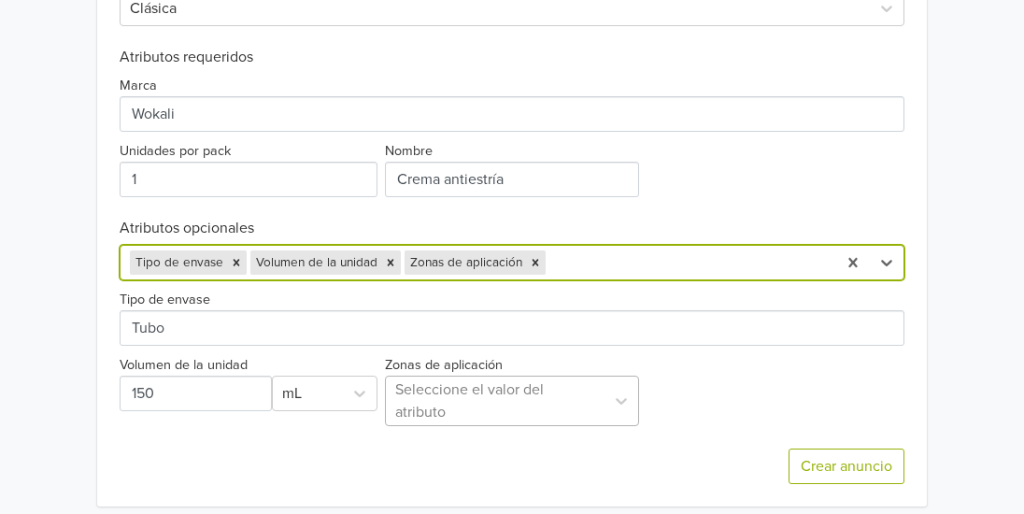
scroll to position [987, 0]
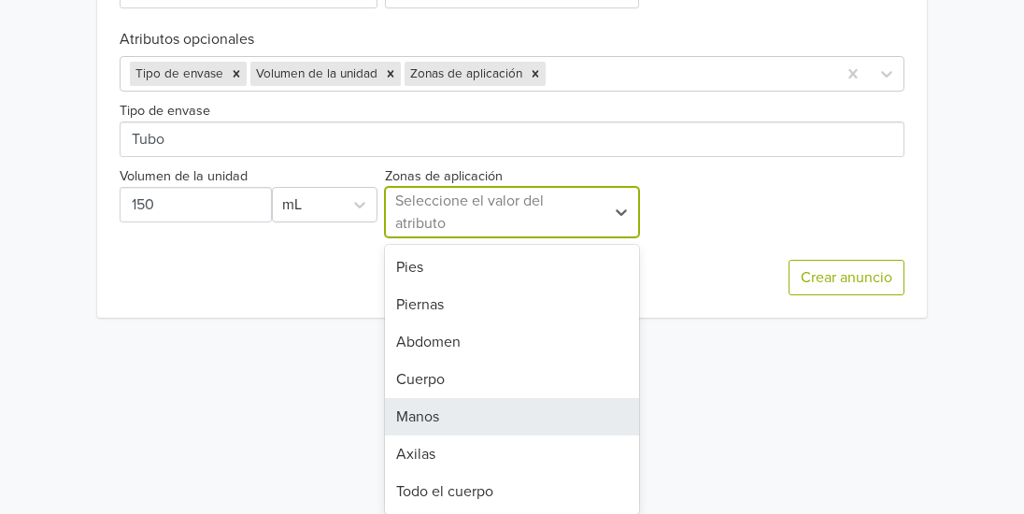
click at [504, 237] on div "7 results available. Use Up and Down to choose options, press Enter to select t…" at bounding box center [512, 212] width 254 height 50
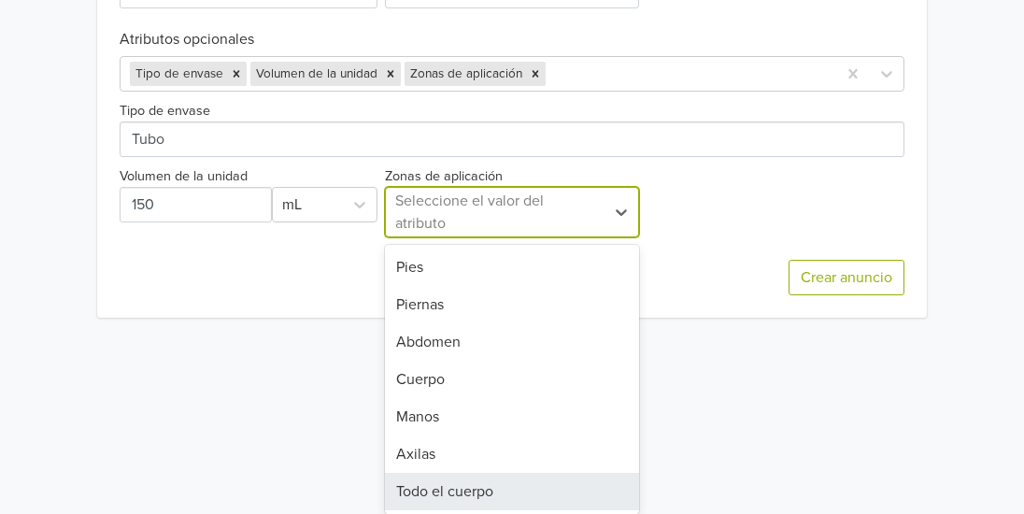
scroll to position [799, 0]
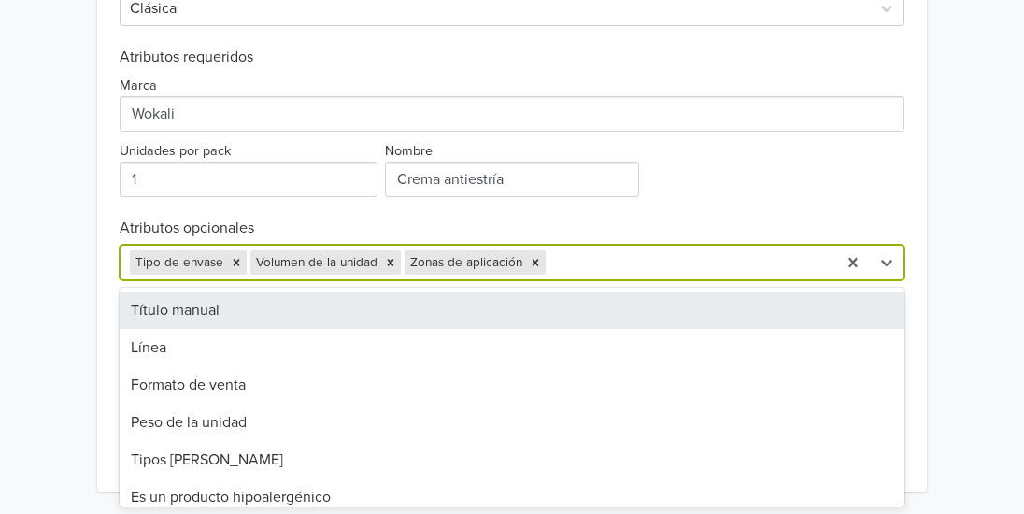
click at [584, 260] on div at bounding box center [687, 262] width 277 height 26
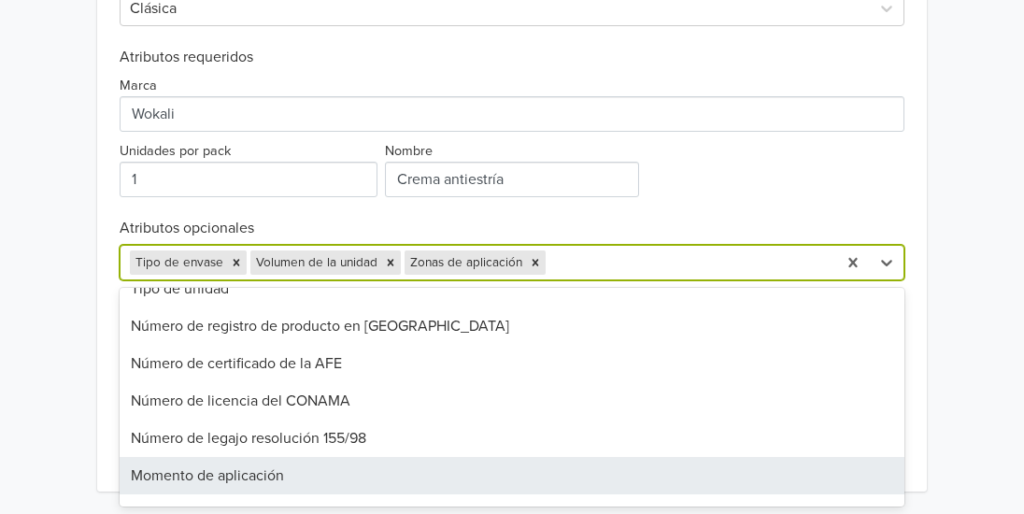
scroll to position [358, 0]
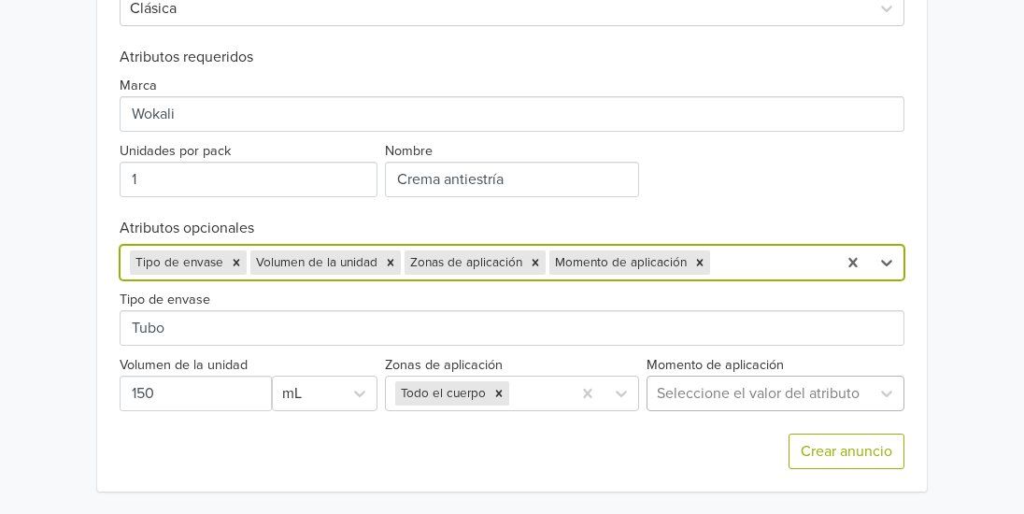
click at [848, 378] on div "Seleccione el valor del atributo" at bounding box center [758, 393] width 222 height 34
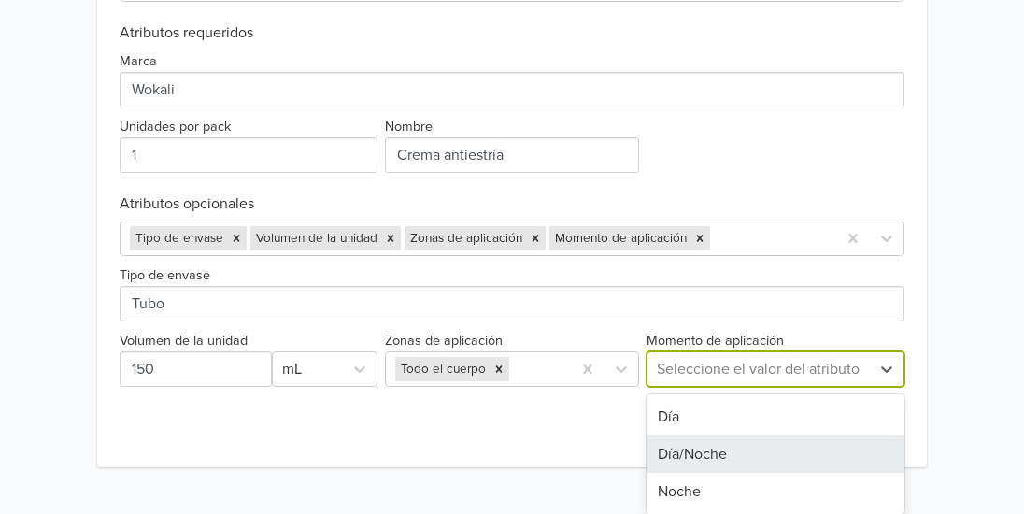
click at [831, 446] on div "Día/Noche" at bounding box center [775, 453] width 258 height 37
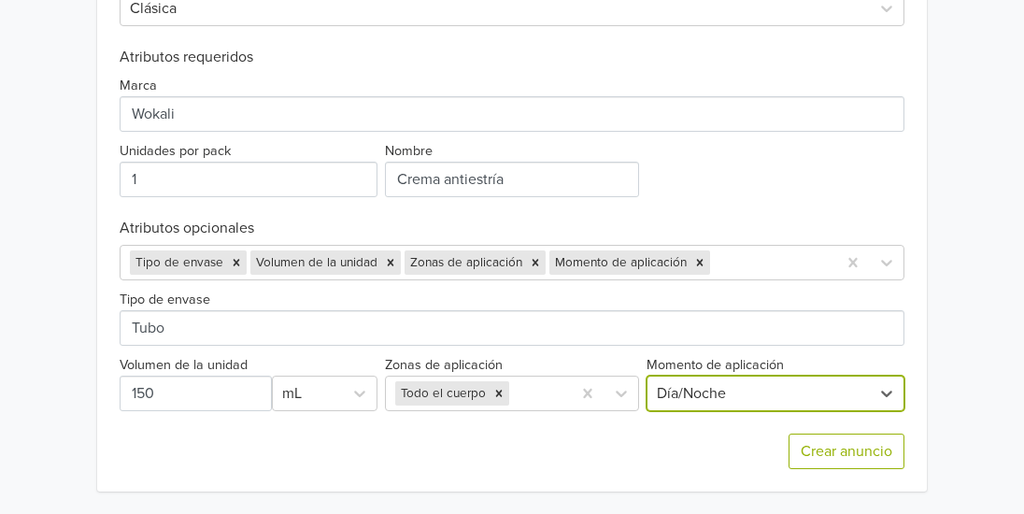
scroll to position [799, 0]
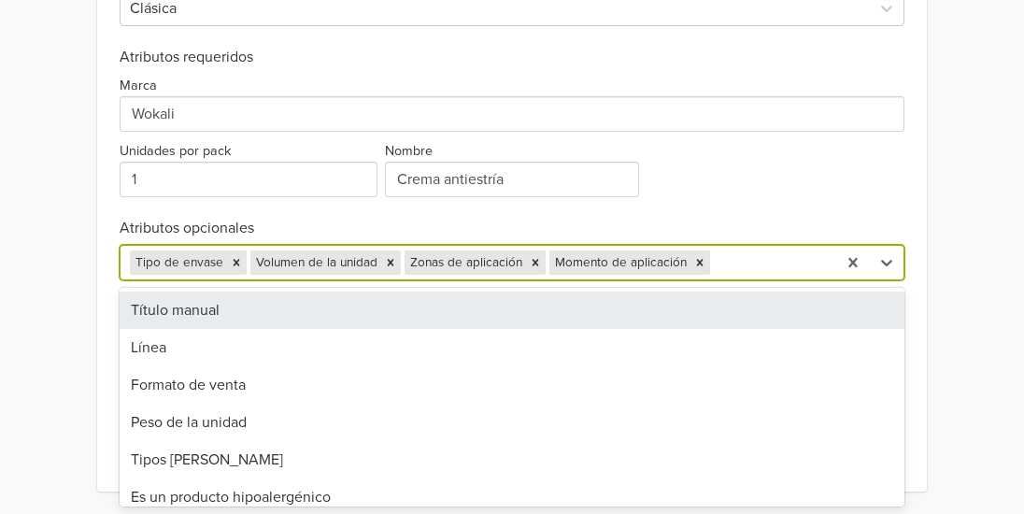
click at [815, 268] on div at bounding box center [770, 262] width 113 height 26
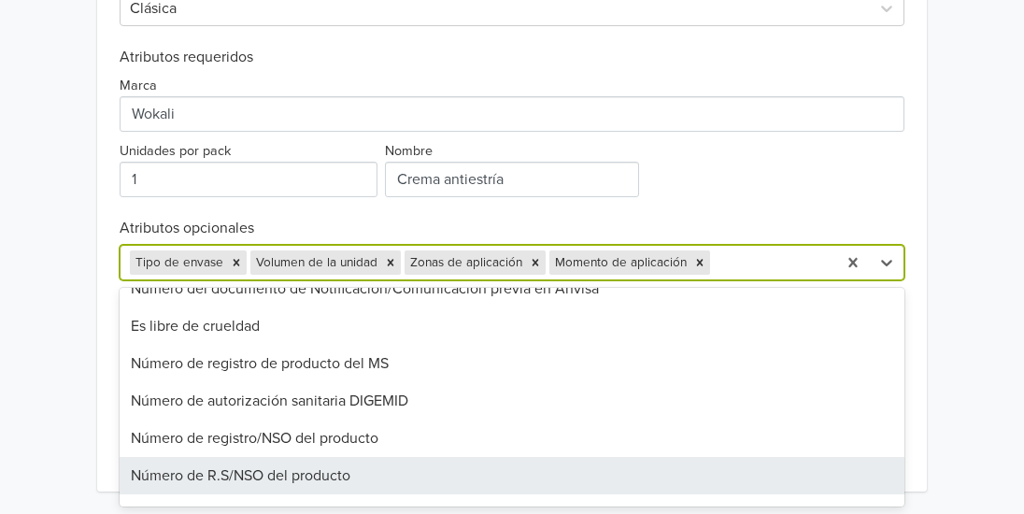
scroll to position [1217, 0]
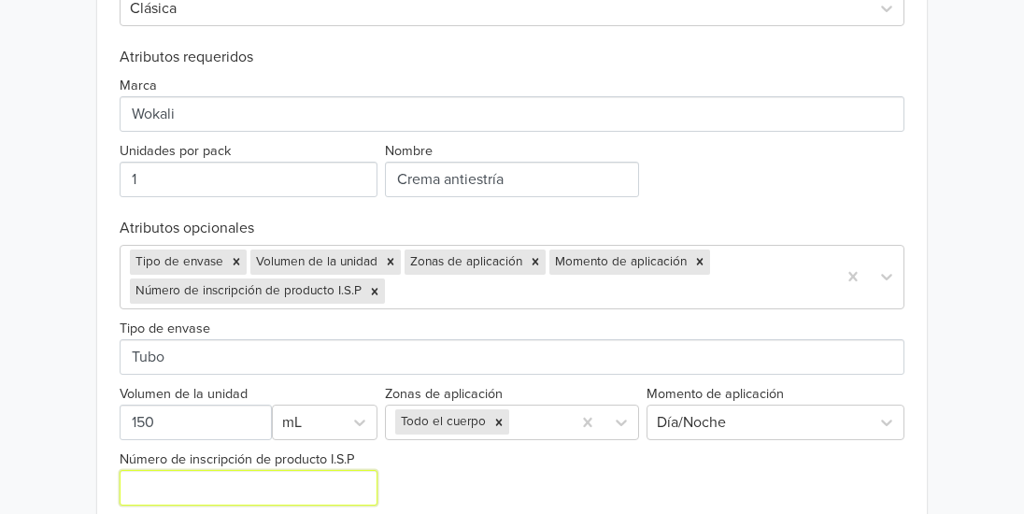
click at [361, 488] on input "Número de inscripción de producto I.S.P" at bounding box center [249, 487] width 258 height 35
type input "2053c-23/18"
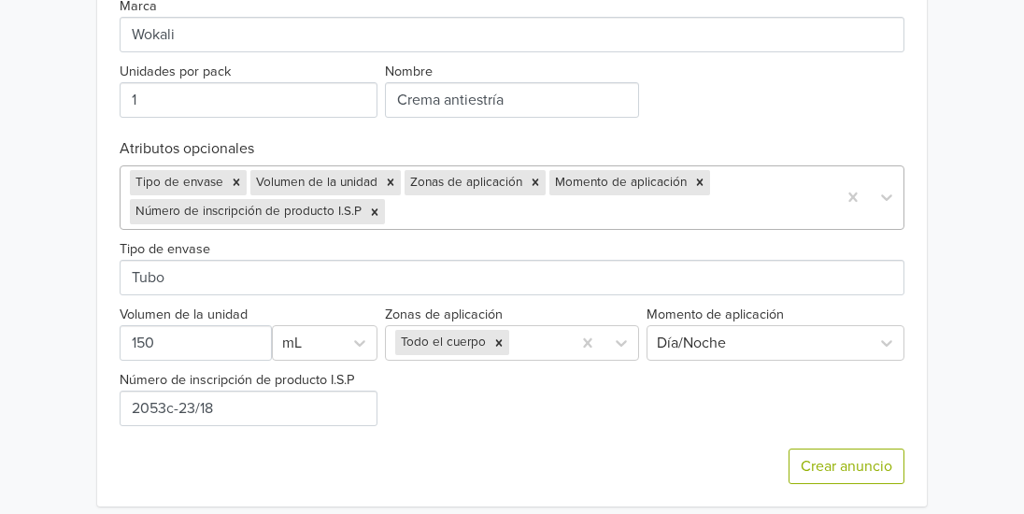
click at [530, 229] on div "Tipo de envase Volumen de la unidad Zonas de aplicación Momento de aplicación N…" at bounding box center [512, 197] width 785 height 64
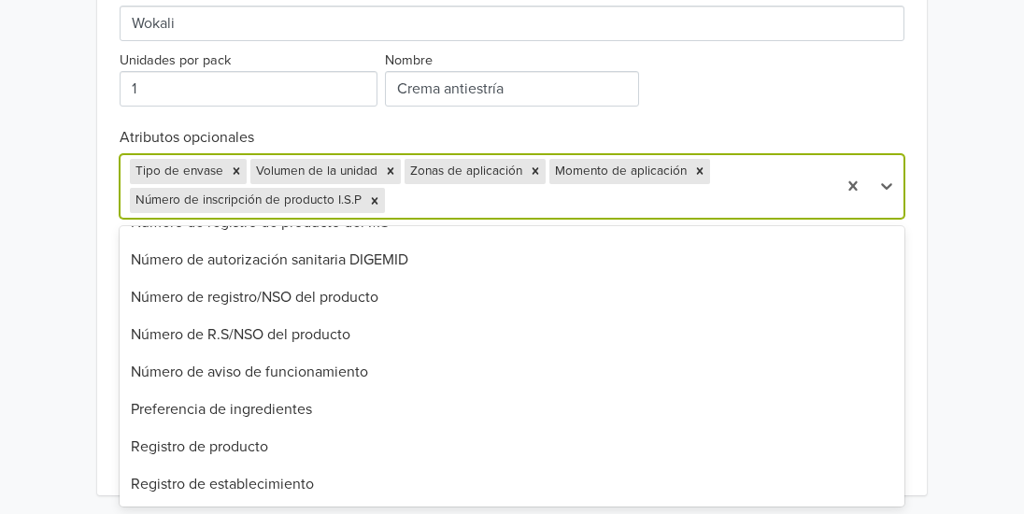
scroll to position [0, 0]
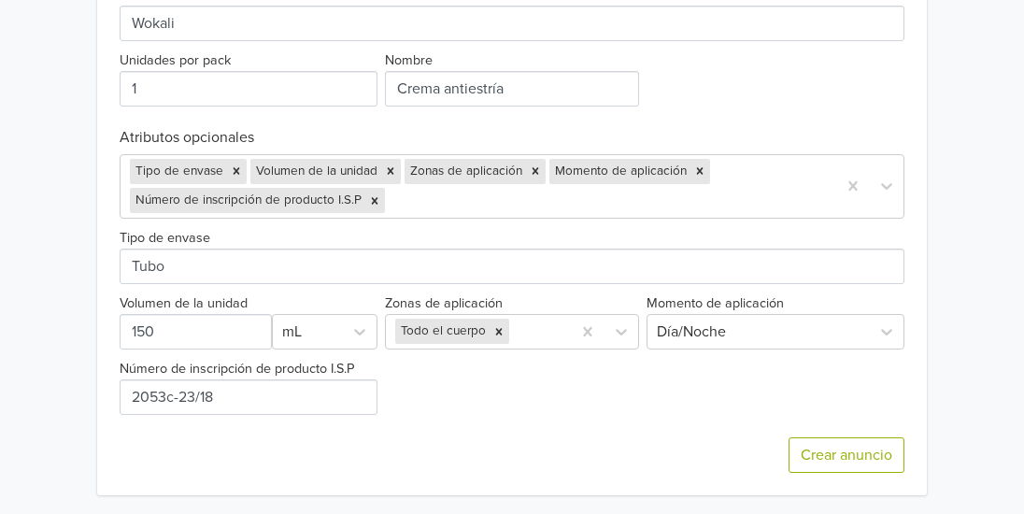
click at [844, 461] on button "Crear anuncio" at bounding box center [846, 454] width 116 height 35
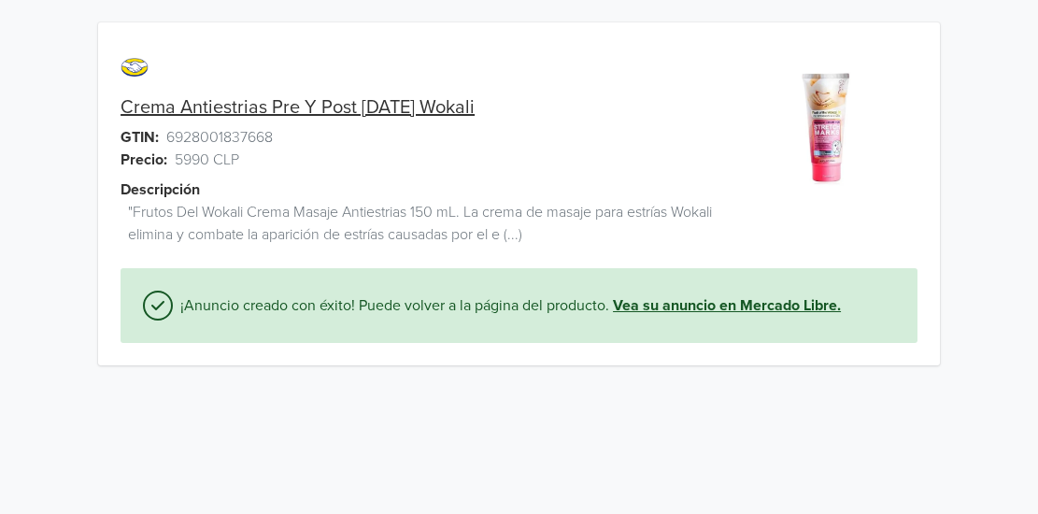
click at [745, 306] on link "Vea su anuncio en Mercado Libre." at bounding box center [727, 305] width 228 height 22
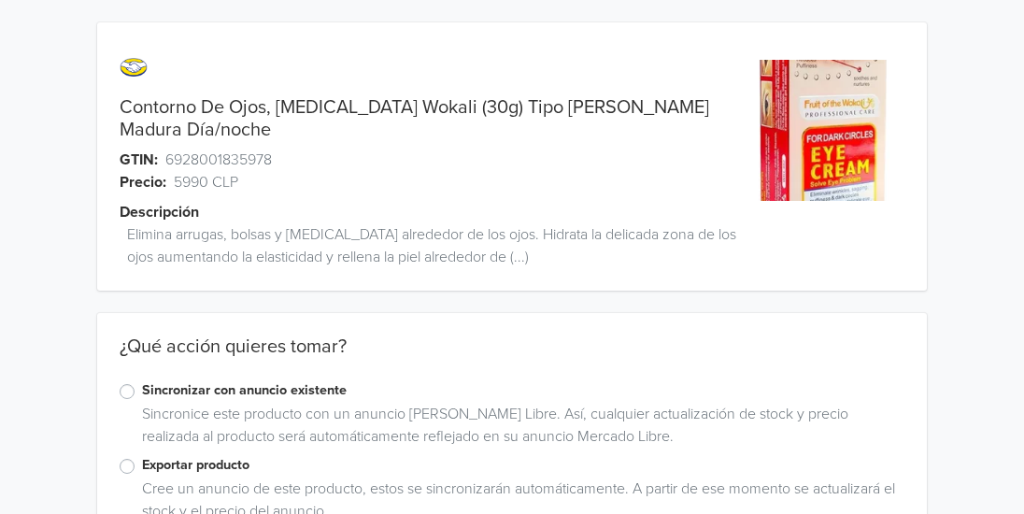
click at [142, 455] on label "Exportar producto" at bounding box center [523, 465] width 762 height 21
click at [0, 0] on input "Exportar producto" at bounding box center [0, 0] width 0 height 0
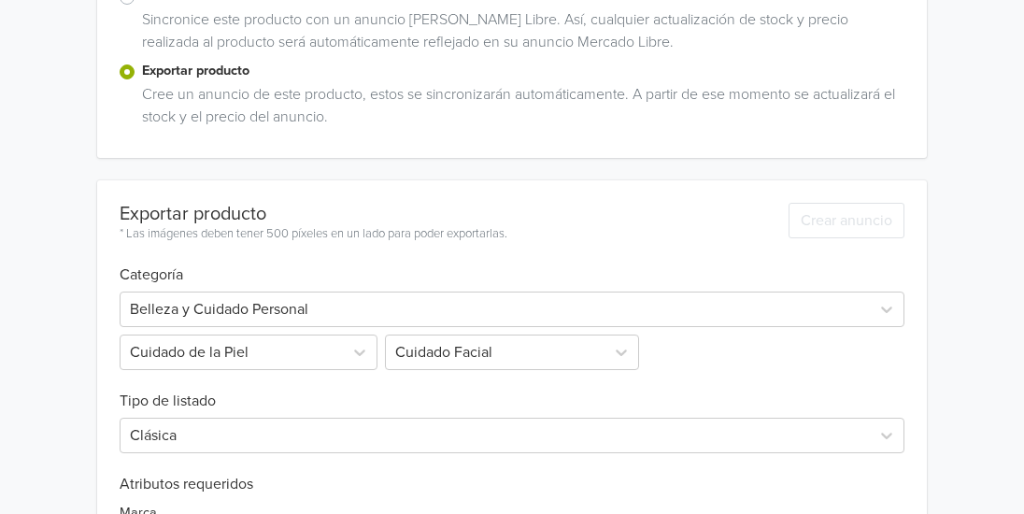
scroll to position [402, 0]
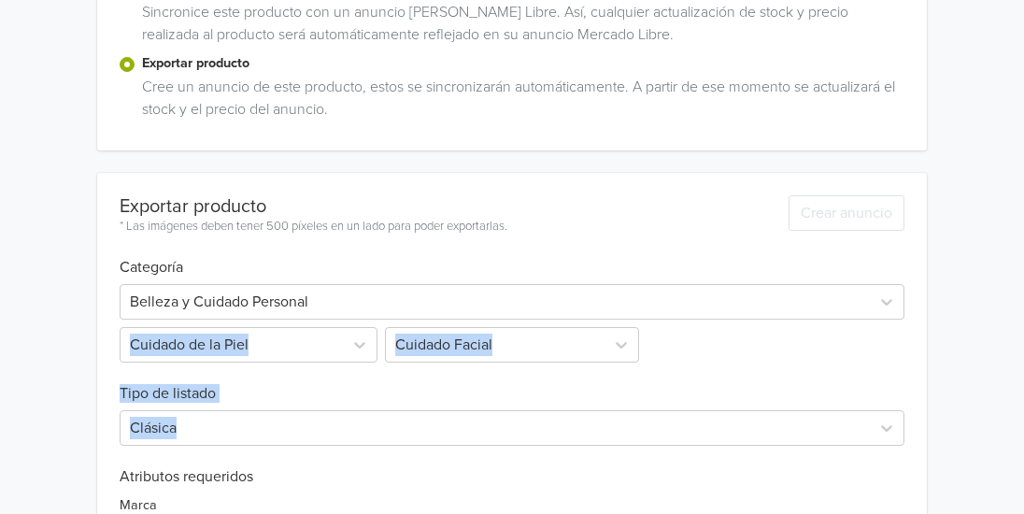
drag, startPoint x: 1022, startPoint y: 322, endPoint x: 1032, endPoint y: 411, distance: 89.3
click at [1023, 411] on html "Contorno De Ojos, Ojeras Wokali (30g) Tipo De Piel Madura Día/noche GTIN: 69280…" at bounding box center [512, 200] width 1024 height 1204
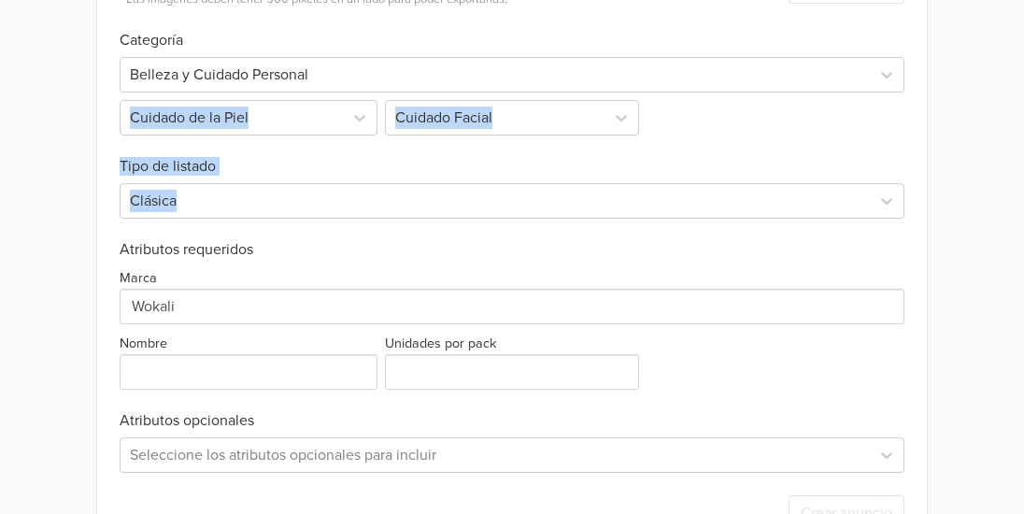
scroll to position [668, 0]
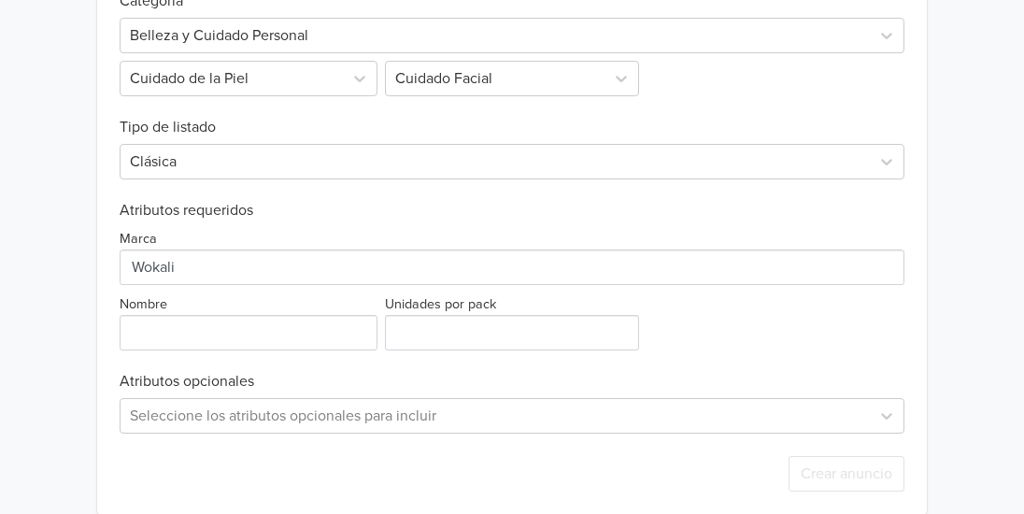
click at [842, 489] on div "Crear anuncio" at bounding box center [512, 473] width 785 height 80
click at [308, 315] on input "Nombre" at bounding box center [249, 332] width 258 height 35
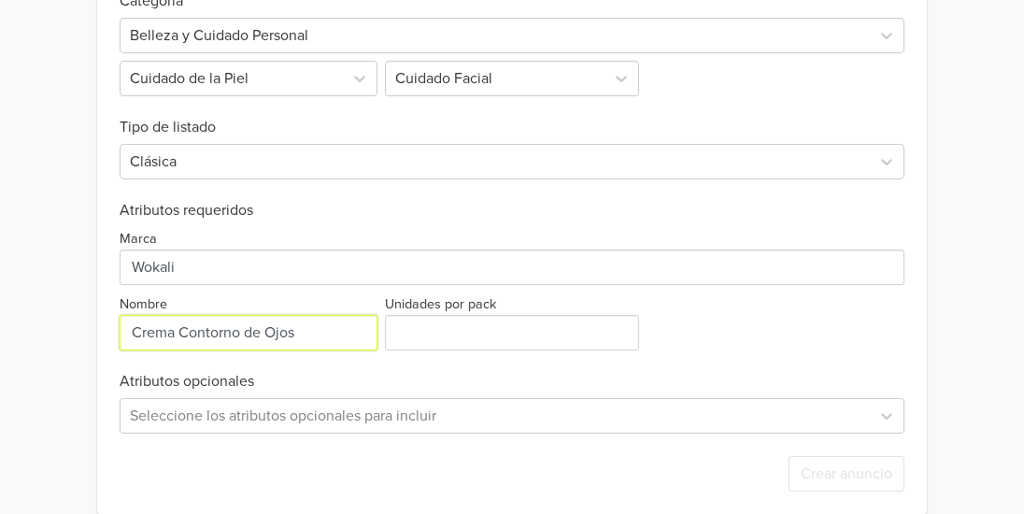
type input "Crema Contorno de Ojos"
click at [420, 292] on div "Unidades por pack" at bounding box center [512, 321] width 262 height 58
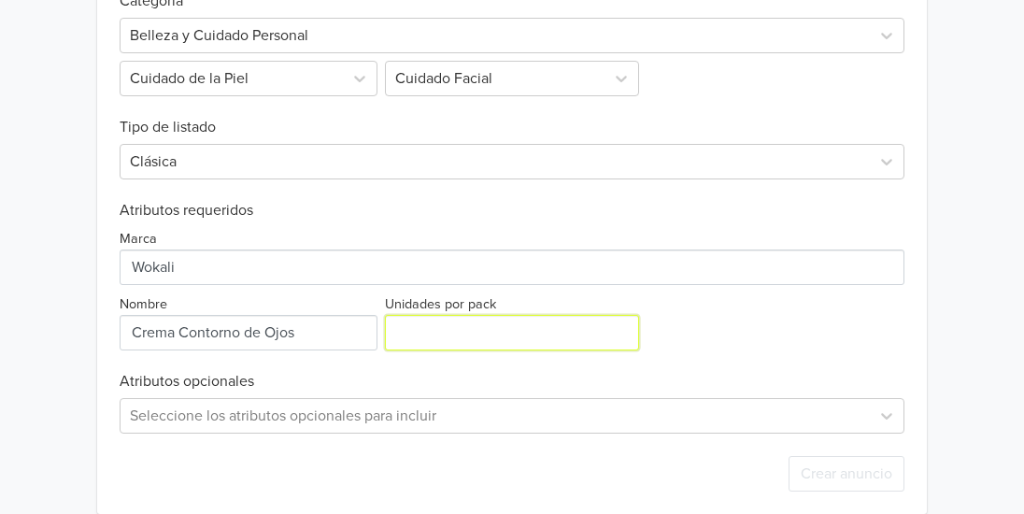
click at [431, 315] on input "Unidades por pack" at bounding box center [512, 332] width 254 height 35
type input "1"
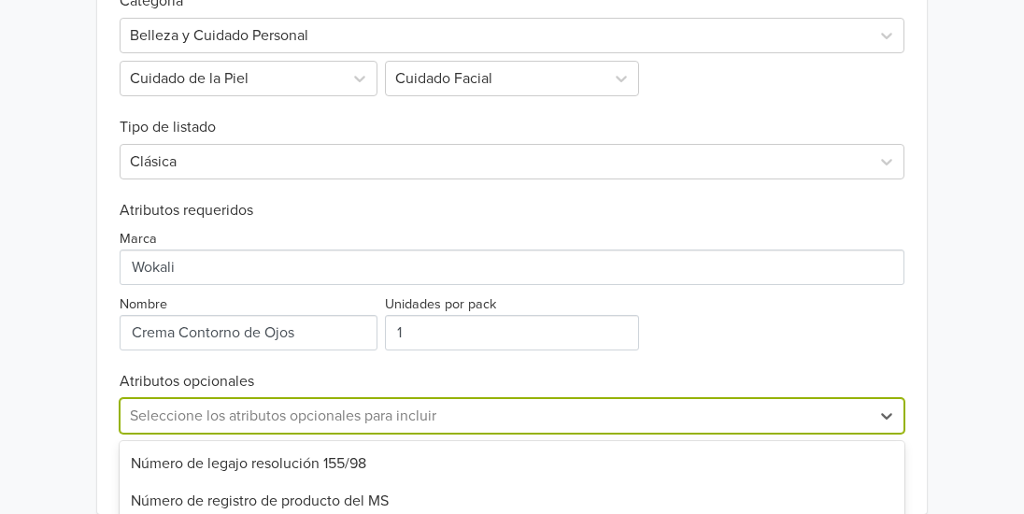
scroll to position [853, 0]
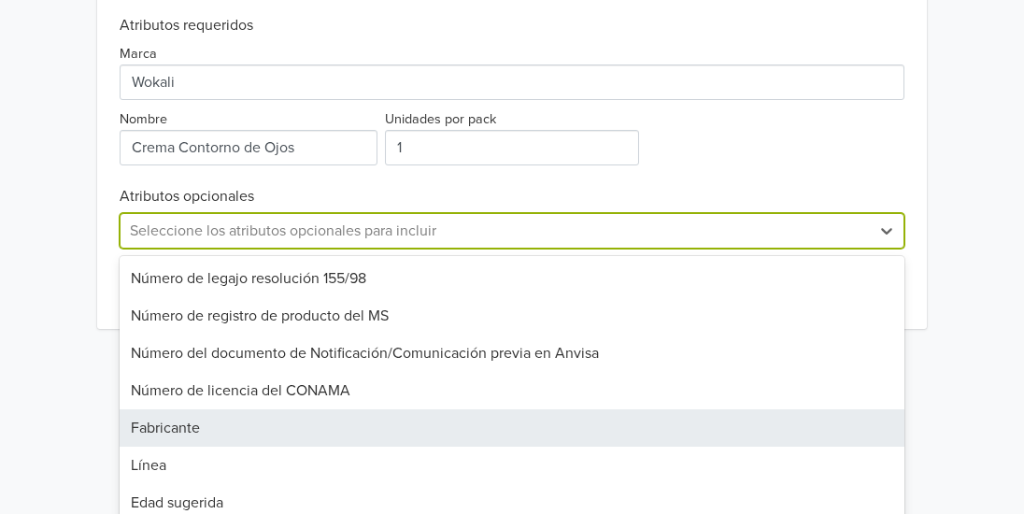
click at [537, 248] on div "40 results available. Use Up and Down to choose options, press Enter to select …" at bounding box center [512, 230] width 785 height 35
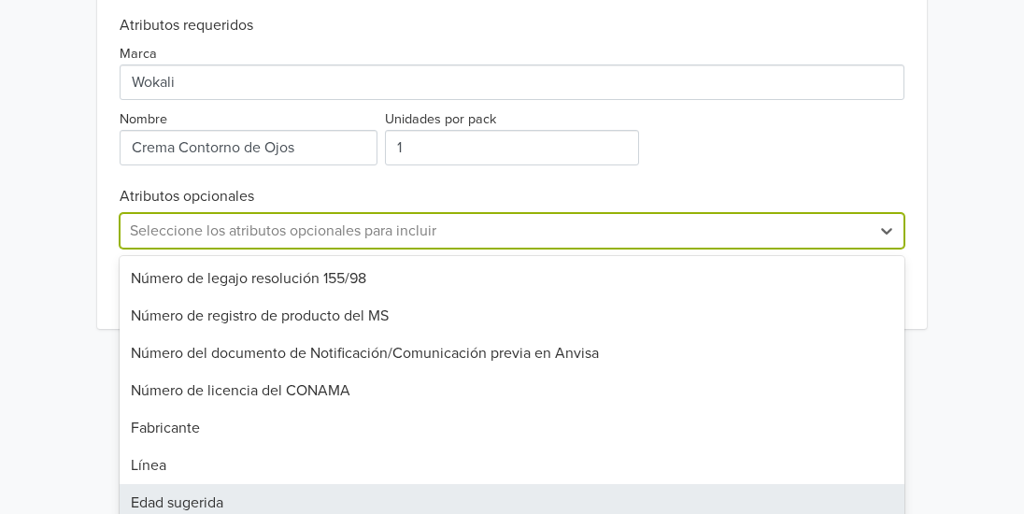
scroll to position [733, 0]
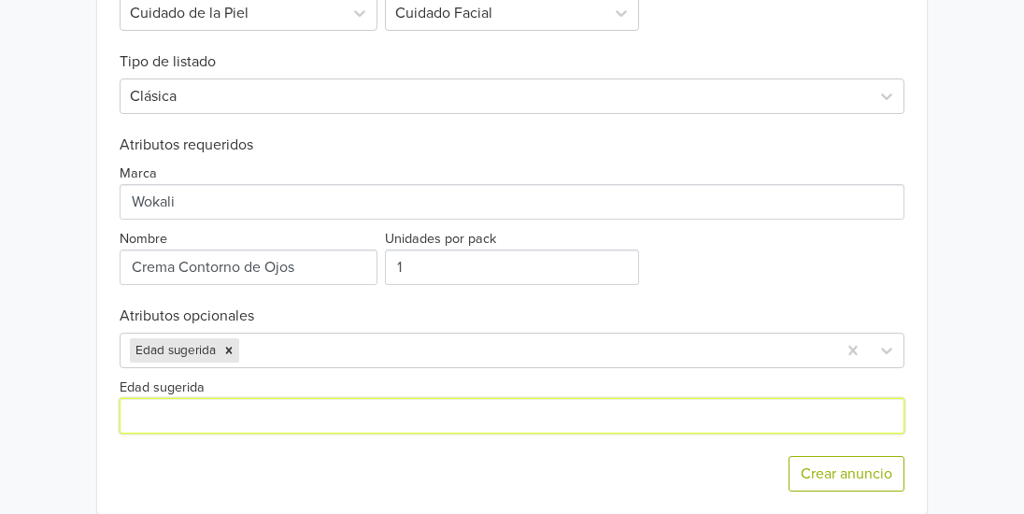
click at [496, 398] on input "Edad sugerida" at bounding box center [512, 415] width 785 height 35
type input "+30"
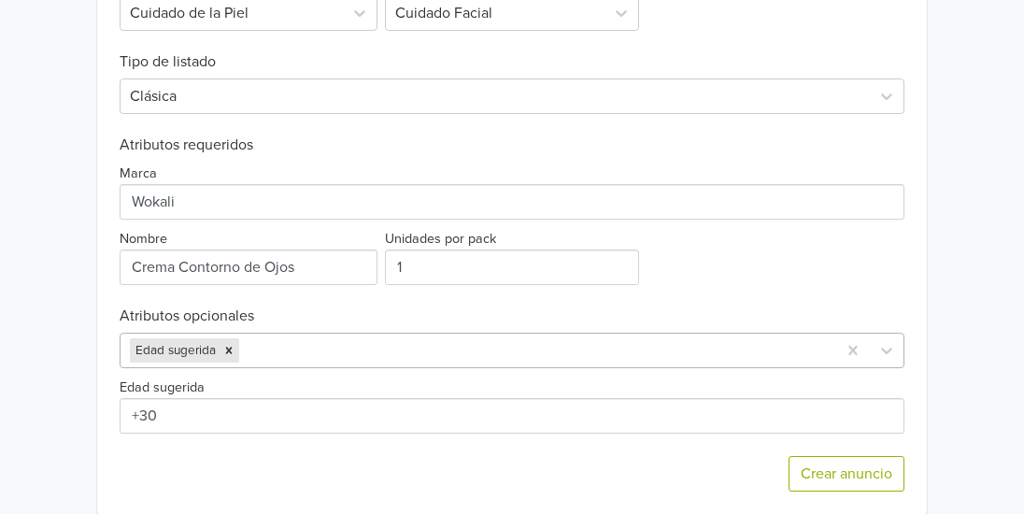
click at [571, 337] on div at bounding box center [535, 350] width 584 height 26
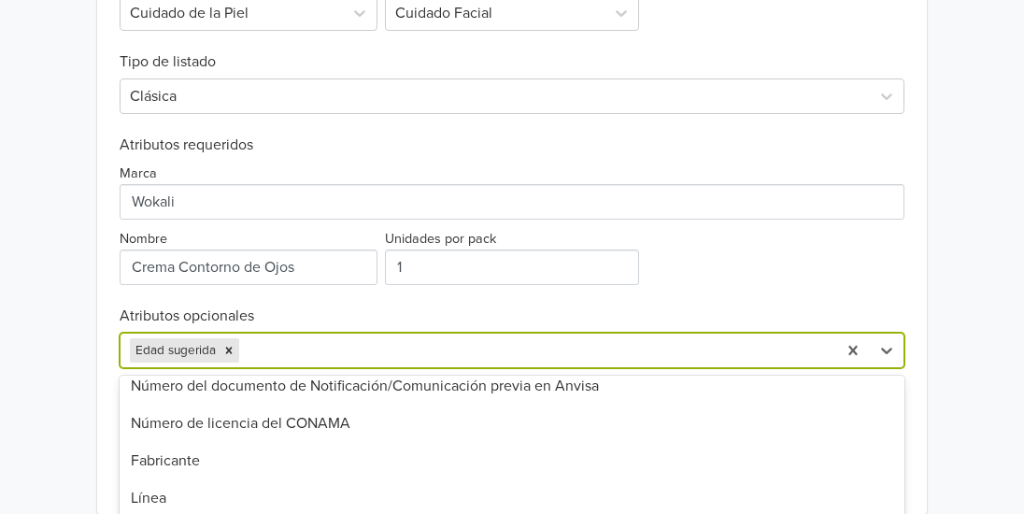
scroll to position [124, 0]
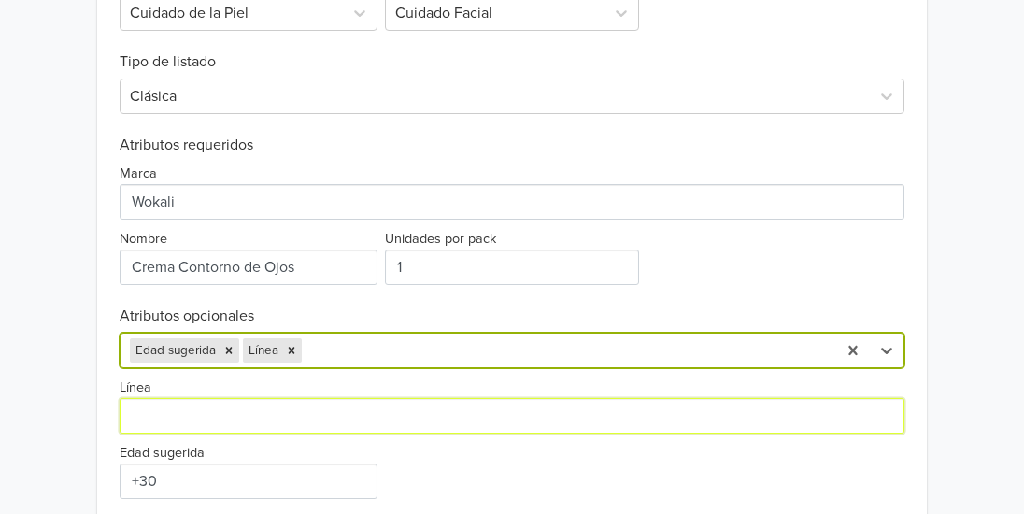
click at [503, 407] on input "Línea" at bounding box center [512, 415] width 785 height 35
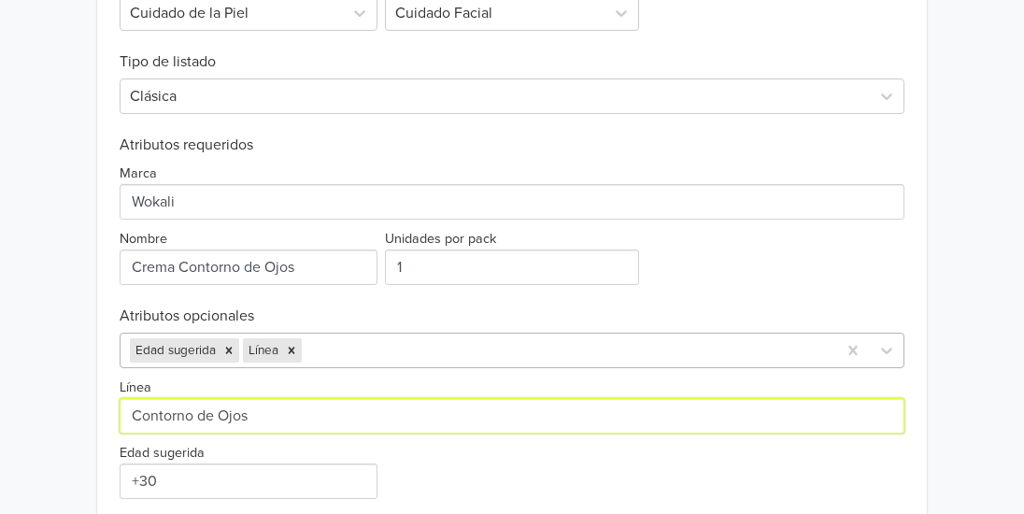
type input "Contorno de Ojos"
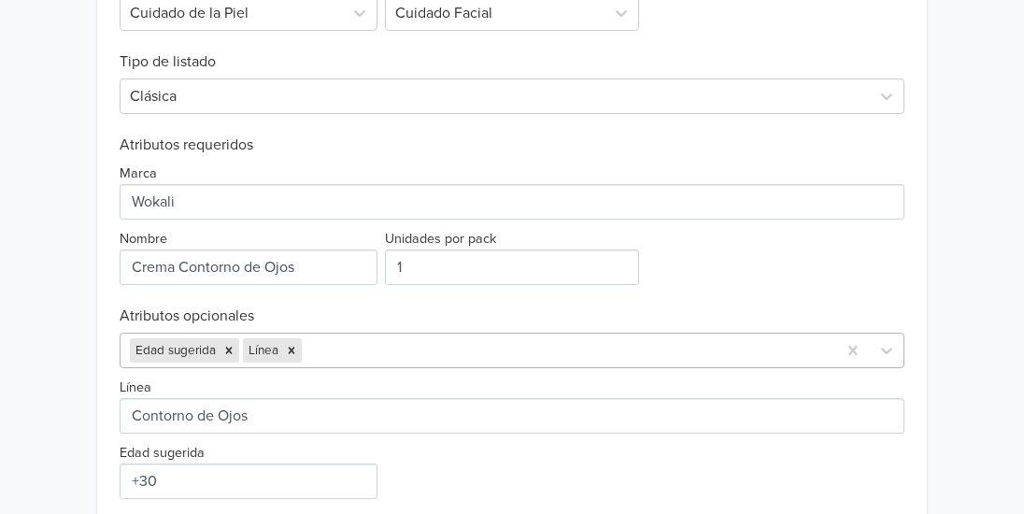
click at [571, 333] on div "Edad sugerida Línea" at bounding box center [512, 350] width 785 height 35
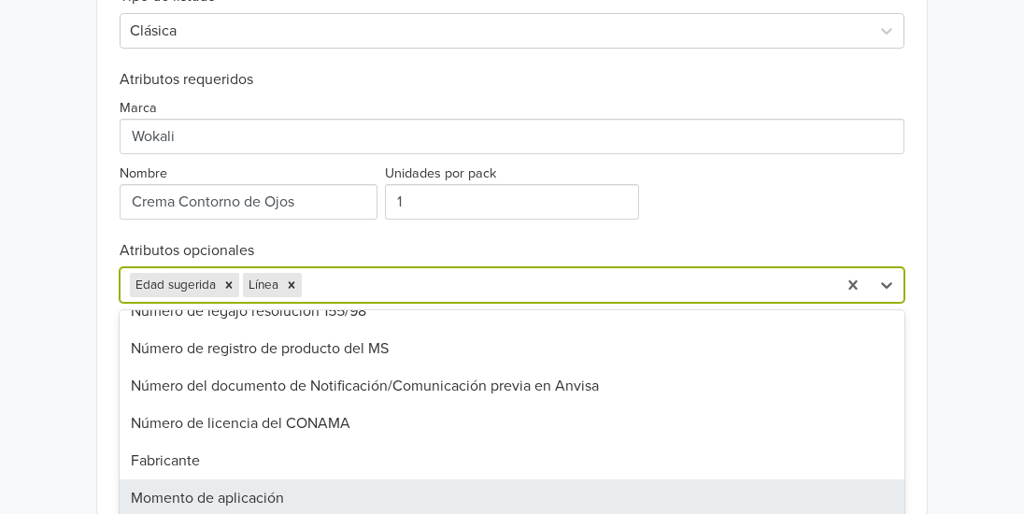
scroll to position [59, 0]
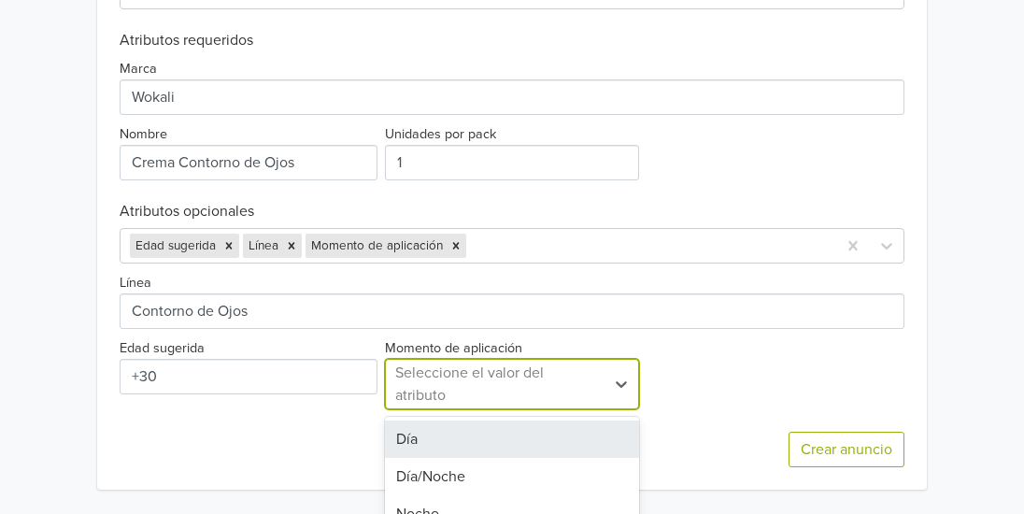
click at [554, 394] on div "3 results available. Use Up and Down to choose options, press Enter to select t…" at bounding box center [512, 384] width 254 height 50
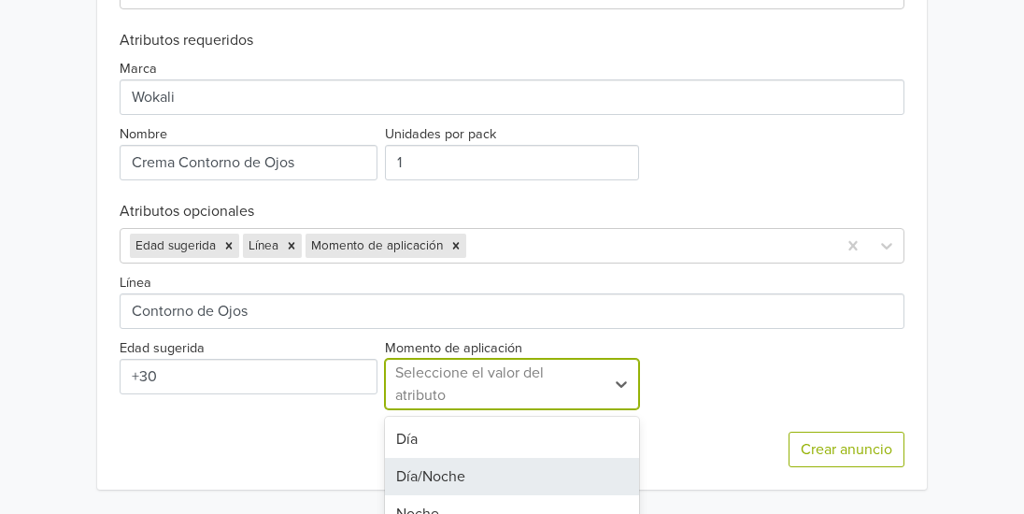
click at [573, 458] on div "Día/Noche" at bounding box center [512, 476] width 254 height 37
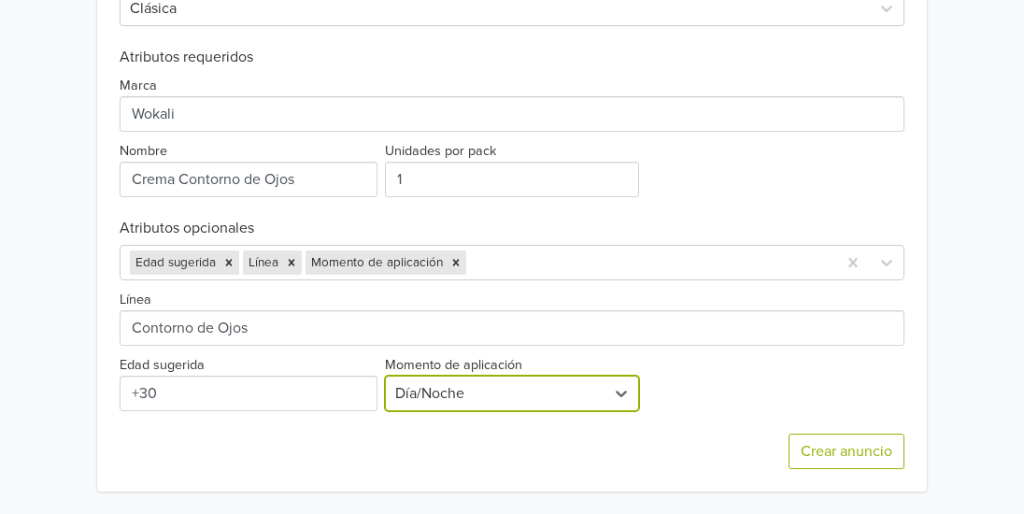
scroll to position [799, 0]
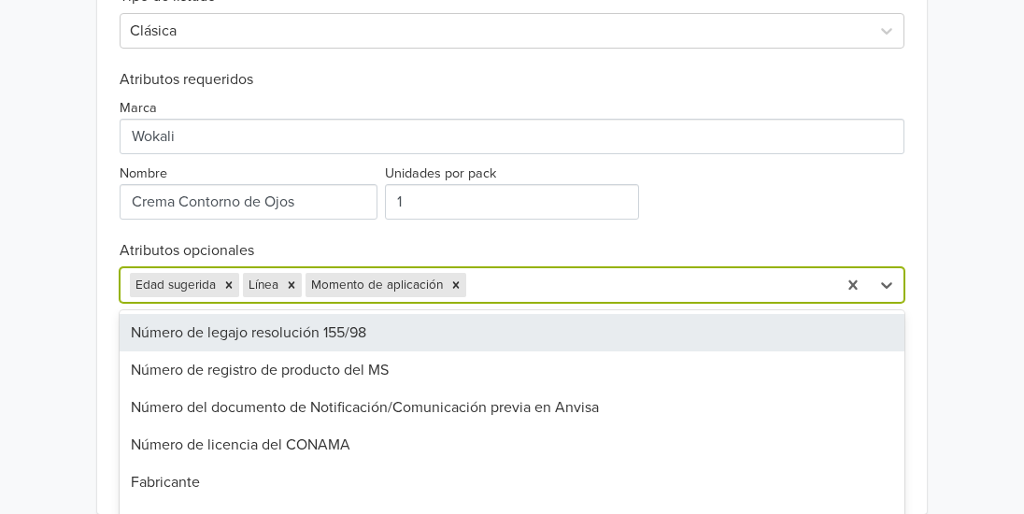
click at [589, 272] on div at bounding box center [648, 285] width 357 height 26
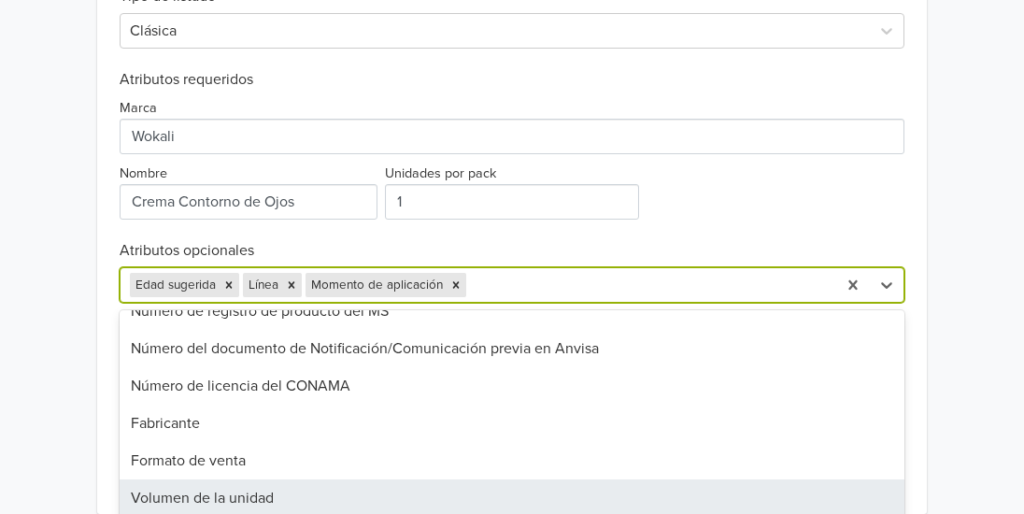
scroll to position [96, 0]
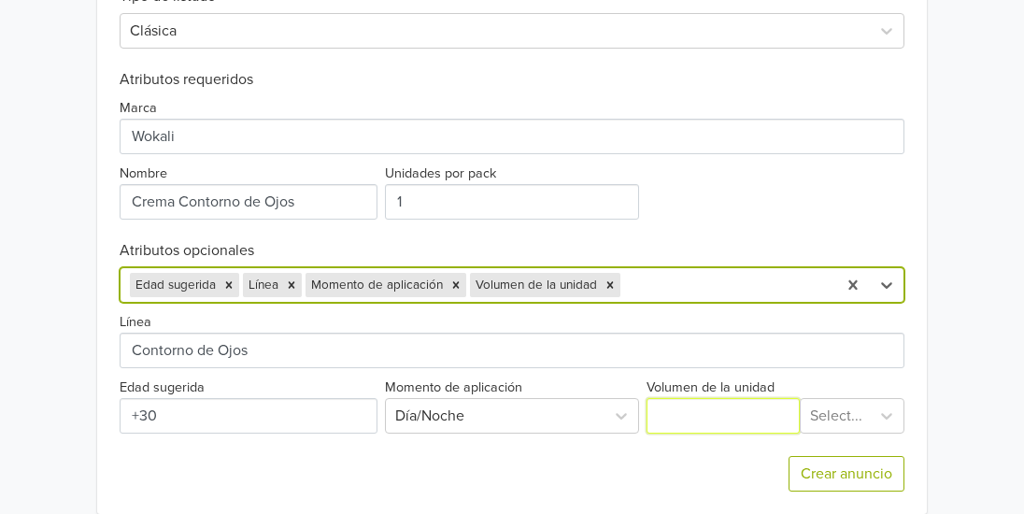
click at [694, 398] on input "Volumen de la unidad" at bounding box center [722, 415] width 153 height 35
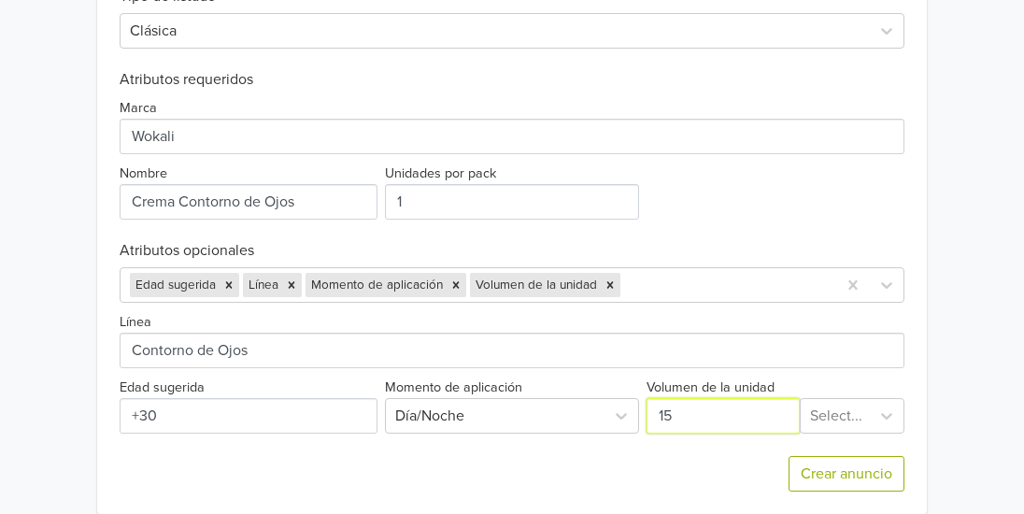
type input "1"
type input "30"
click at [871, 401] on div at bounding box center [887, 416] width 34 height 34
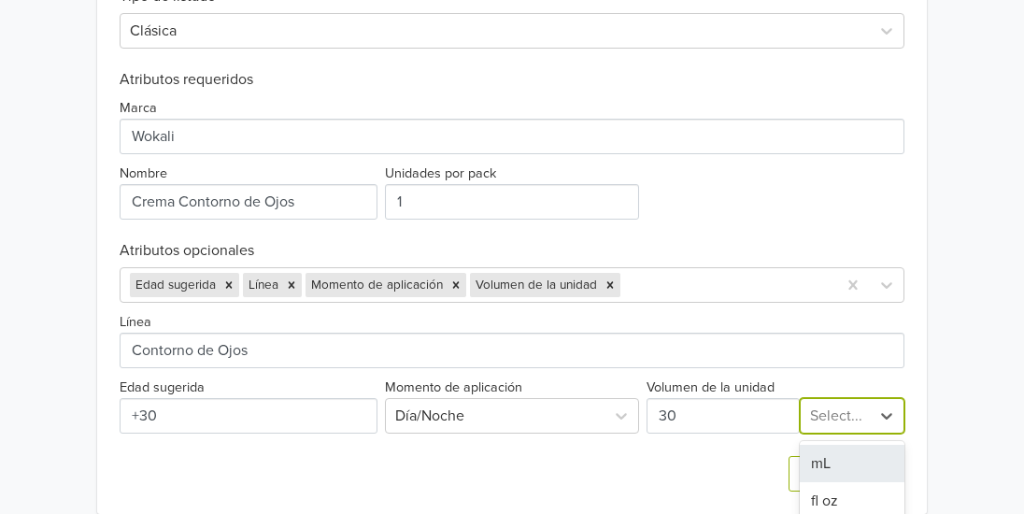
click at [871, 445] on div "mL" at bounding box center [853, 463] width 106 height 37
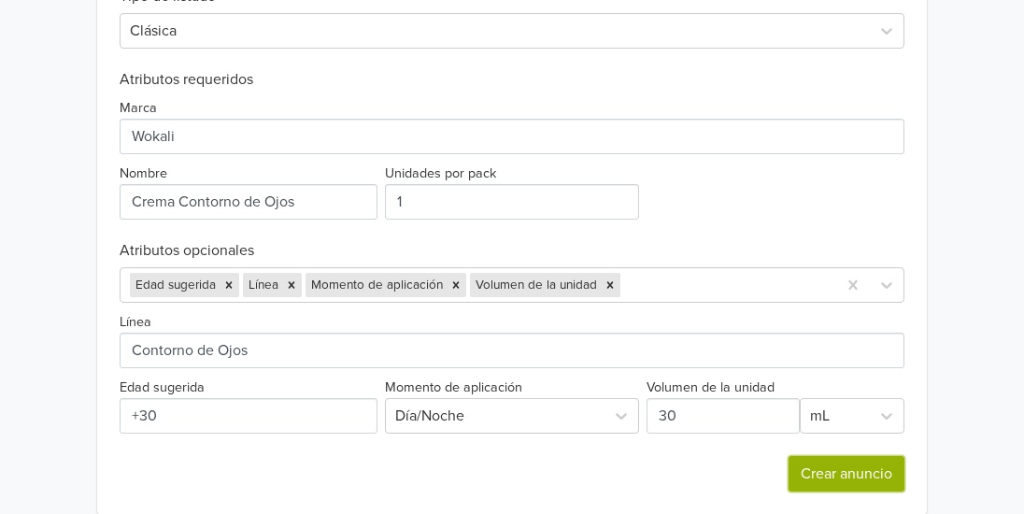
click at [867, 456] on button "Crear anuncio" at bounding box center [846, 473] width 116 height 35
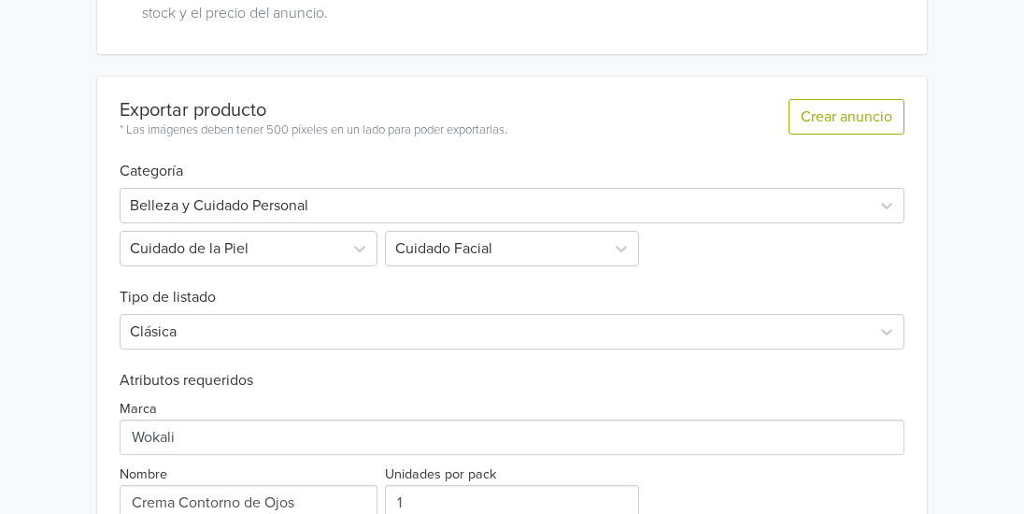
scroll to position [0, 0]
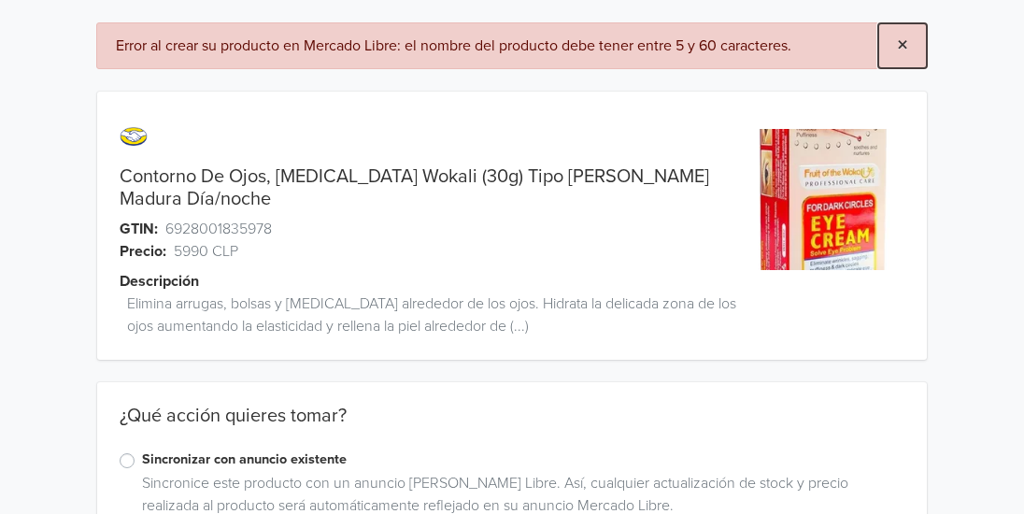
click at [898, 37] on span "×" at bounding box center [902, 45] width 11 height 27
